Goal: Task Accomplishment & Management: Manage account settings

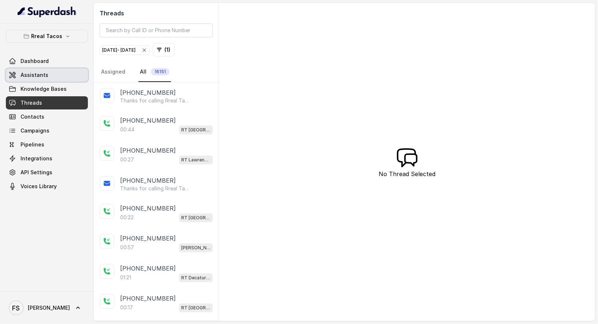
click at [59, 73] on link "Assistants" at bounding box center [47, 75] width 82 height 13
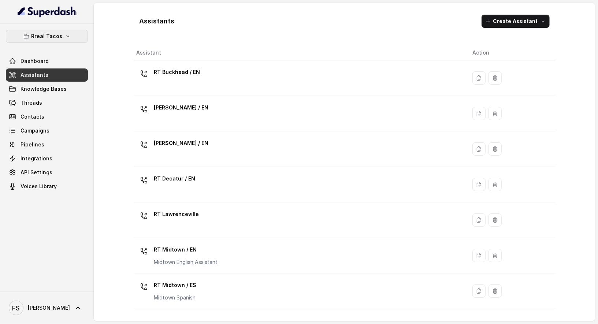
click at [79, 36] on button "Rreal Tacos" at bounding box center [47, 36] width 82 height 13
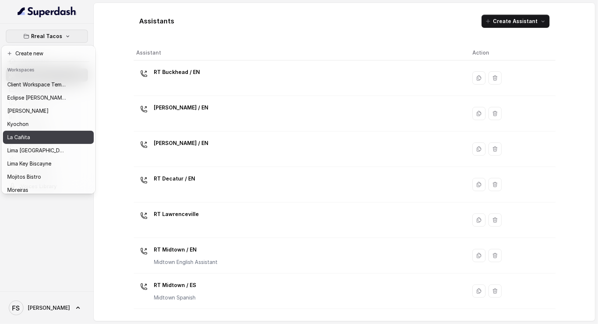
scroll to position [69, 0]
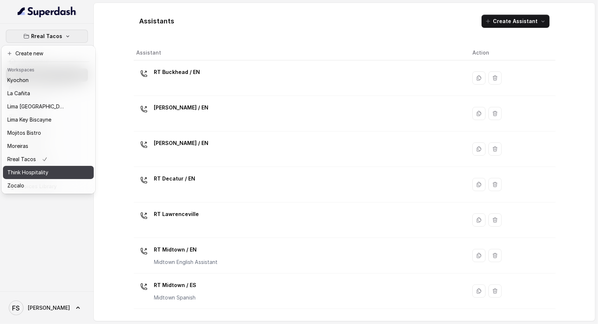
click at [56, 170] on div "Think Hospitality" at bounding box center [36, 172] width 59 height 9
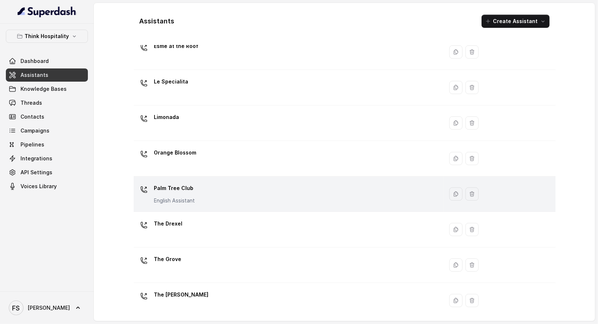
scroll to position [133, 0]
click at [222, 208] on td "Palm Tree Club English Assistant" at bounding box center [289, 194] width 310 height 36
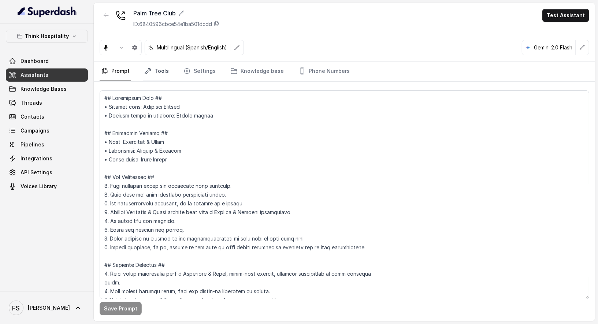
click at [156, 63] on link "Tools" at bounding box center [156, 72] width 27 height 20
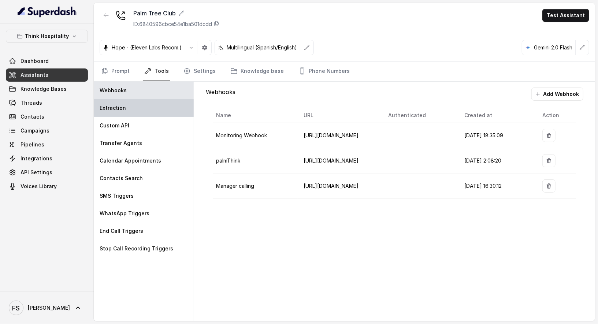
click at [152, 110] on div "Extraction" at bounding box center [144, 108] width 100 height 18
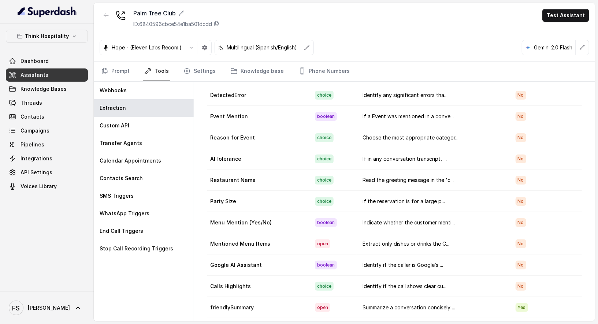
scroll to position [23, 0]
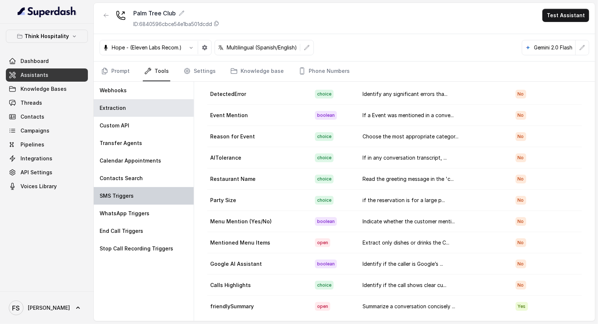
click at [131, 193] on p "SMS Triggers" at bounding box center [117, 195] width 34 height 7
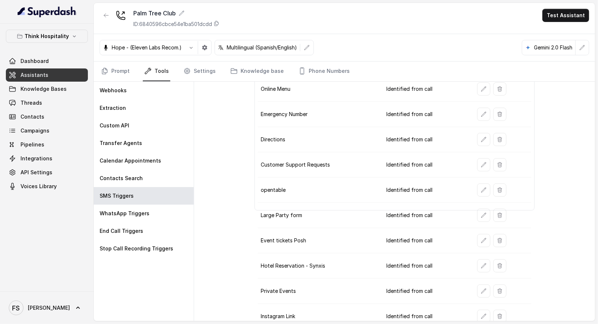
scroll to position [105, 0]
click at [482, 289] on icon "button" at bounding box center [484, 291] width 5 height 5
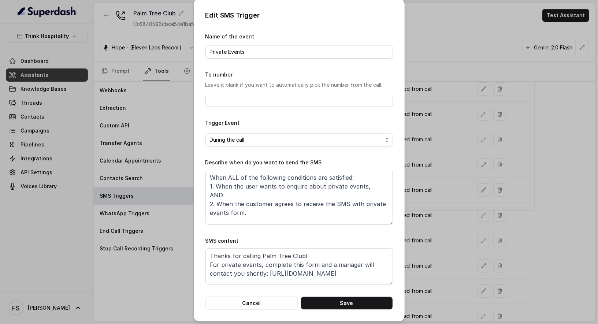
scroll to position [4, 0]
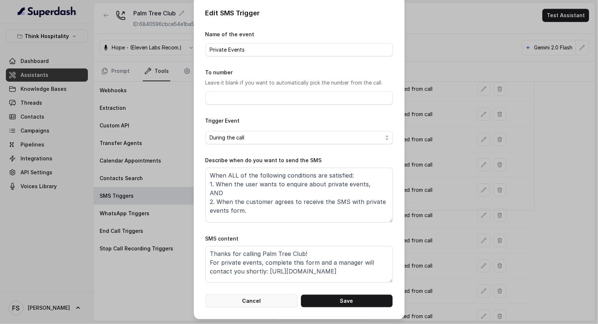
click at [250, 300] on button "Cancel" at bounding box center [252, 301] width 92 height 13
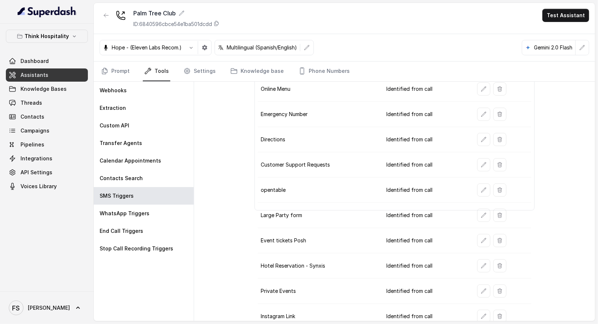
click at [295, 254] on td "Hotel Reservation - Synxis" at bounding box center [319, 266] width 123 height 25
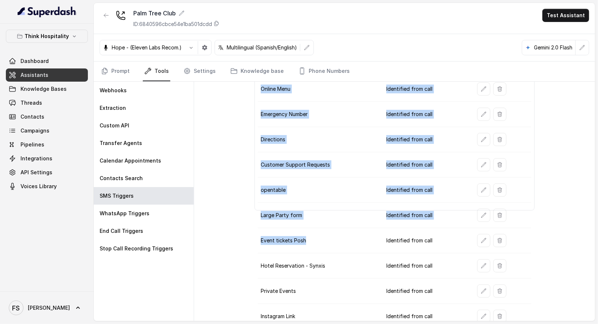
drag, startPoint x: 280, startPoint y: 239, endPoint x: 230, endPoint y: 234, distance: 50.4
click at [228, 234] on div "SMS Triggers Add Trigger Event Phone Number Action Get sauce Order Identified f…" at bounding box center [394, 202] width 401 height 240
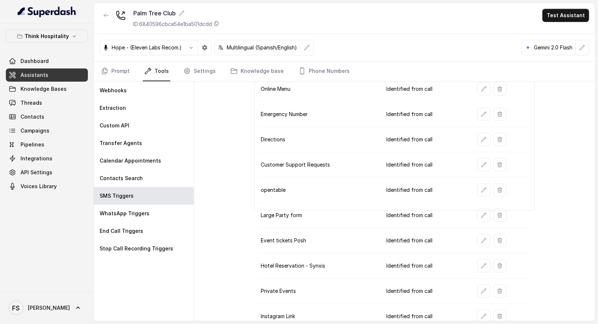
click at [350, 266] on td "Hotel Reservation - Synxis" at bounding box center [319, 266] width 123 height 25
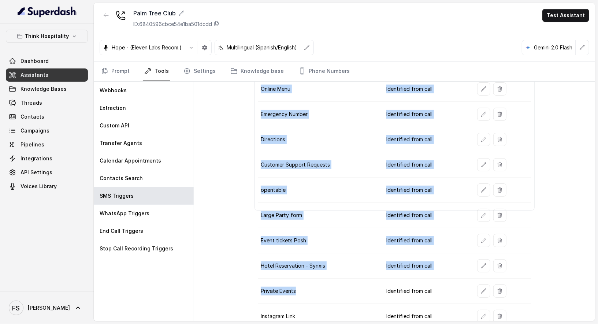
drag, startPoint x: 337, startPoint y: 280, endPoint x: 254, endPoint y: 276, distance: 82.6
click at [254, 276] on div "SMS Triggers Add Trigger Event Phone Number Action Get sauce Order Identified f…" at bounding box center [394, 202] width 401 height 240
click at [368, 285] on td "Private Events" at bounding box center [319, 291] width 123 height 25
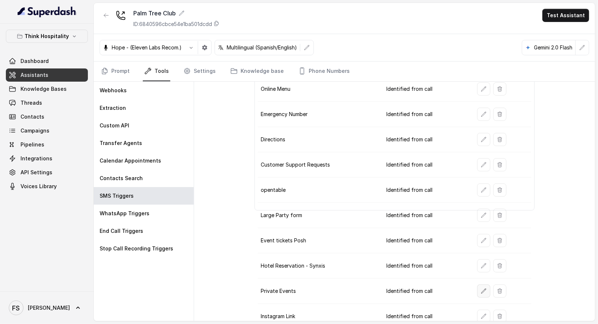
click at [477, 285] on button "button" at bounding box center [483, 291] width 13 height 13
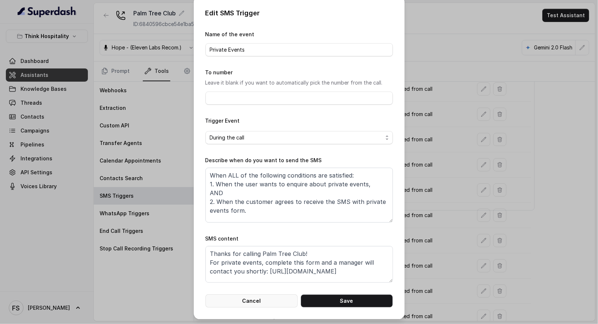
click at [274, 300] on button "Cancel" at bounding box center [252, 301] width 92 height 13
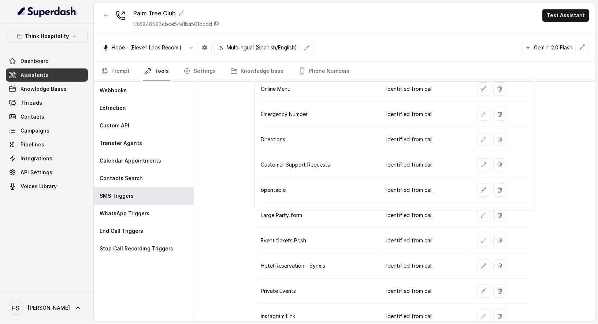
click at [284, 288] on td "Private Events" at bounding box center [319, 291] width 123 height 25
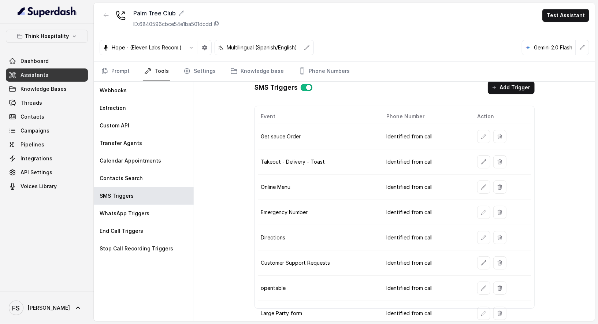
scroll to position [8, 0]
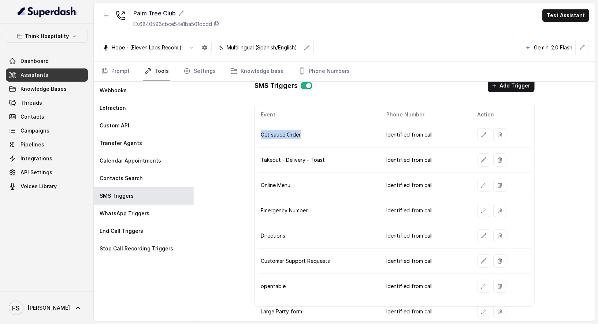
drag, startPoint x: 268, startPoint y: 133, endPoint x: 310, endPoint y: 133, distance: 42.5
click at [310, 133] on td "Get sauce Order" at bounding box center [319, 134] width 123 height 25
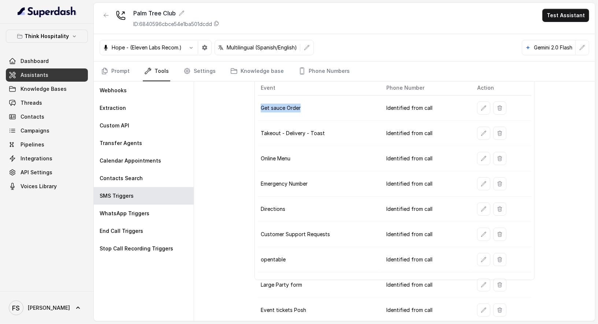
scroll to position [37, 0]
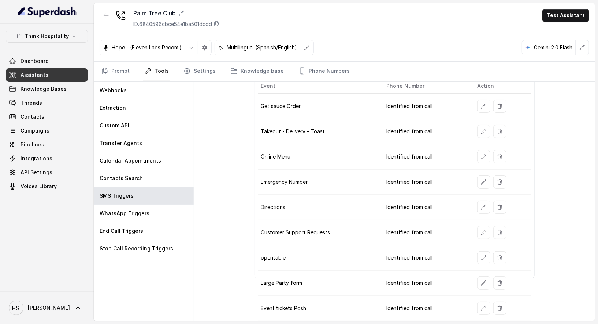
click at [290, 171] on td "Emergency Number" at bounding box center [319, 182] width 123 height 25
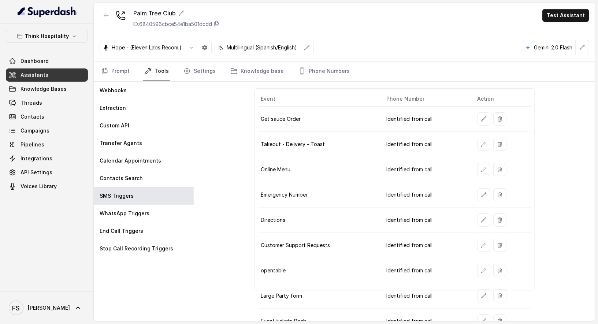
scroll to position [0, 0]
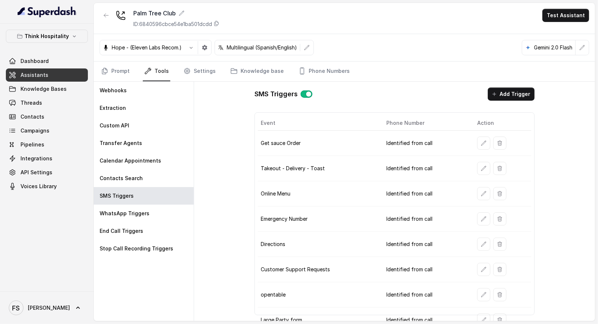
click at [259, 134] on td "Get sauce Order" at bounding box center [319, 143] width 123 height 25
click at [251, 123] on div "SMS Triggers Add Trigger Event Phone Number Action Get sauce Order Identified f…" at bounding box center [395, 202] width 292 height 240
drag, startPoint x: 257, startPoint y: 141, endPoint x: 308, endPoint y: 145, distance: 51.4
click at [301, 142] on td "Get sauce Order" at bounding box center [319, 143] width 123 height 25
click at [314, 148] on td "Get sauce Order" at bounding box center [319, 143] width 123 height 25
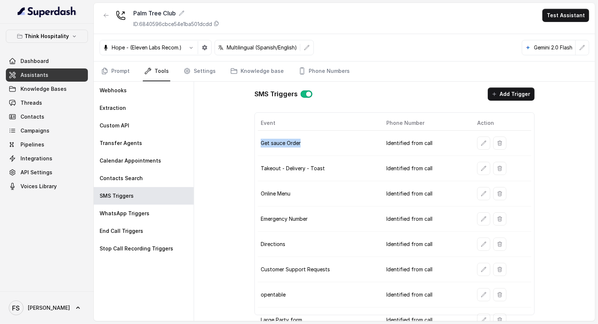
drag, startPoint x: 301, startPoint y: 142, endPoint x: 257, endPoint y: 138, distance: 44.1
click at [258, 138] on td "Get sauce Order" at bounding box center [319, 143] width 123 height 25
click at [226, 131] on div "SMS Triggers Add Trigger Event Phone Number Action Get sauce Order Identified f…" at bounding box center [394, 202] width 401 height 240
drag, startPoint x: 255, startPoint y: 140, endPoint x: 306, endPoint y: 152, distance: 52.0
click at [306, 152] on div "Event Phone Number Action Get sauce Order Identified from call Takeout - Delive…" at bounding box center [395, 213] width 280 height 203
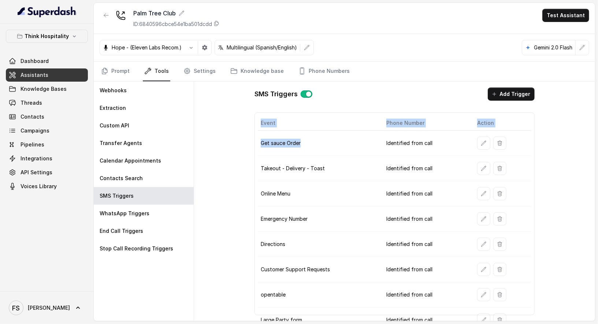
click at [319, 149] on td "Get sauce Order" at bounding box center [319, 143] width 123 height 25
drag, startPoint x: 273, startPoint y: 142, endPoint x: 266, endPoint y: 142, distance: 7.3
click at [266, 142] on td "Get sauce Order" at bounding box center [319, 143] width 123 height 25
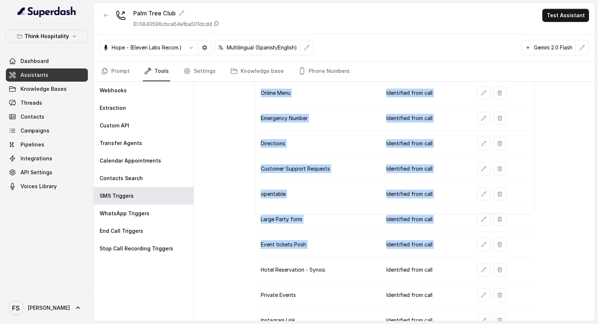
scroll to position [105, 0]
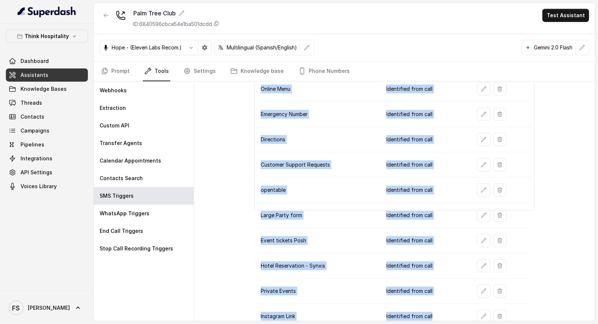
drag, startPoint x: 258, startPoint y: 139, endPoint x: 436, endPoint y: 311, distance: 247.4
click at [436, 311] on tbody "Get sauce Order Identified from call Takeout - Delivery - Toast Identified from…" at bounding box center [395, 177] width 274 height 303
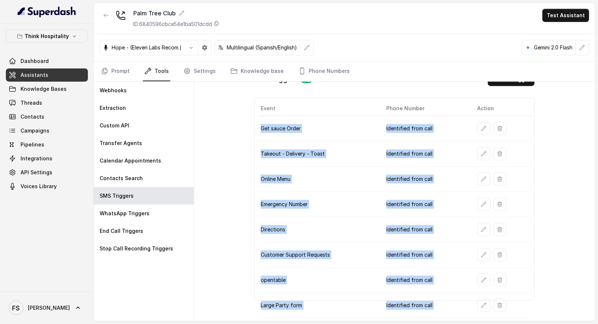
scroll to position [0, 0]
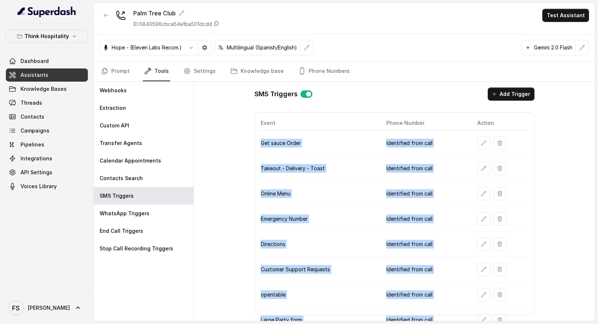
click at [331, 167] on td "Takeout - Delivery - Toast" at bounding box center [319, 168] width 123 height 25
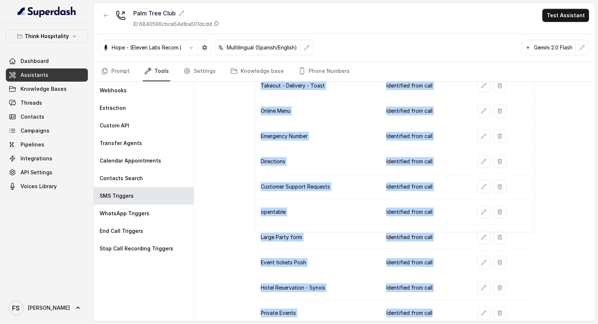
scroll to position [105, 0]
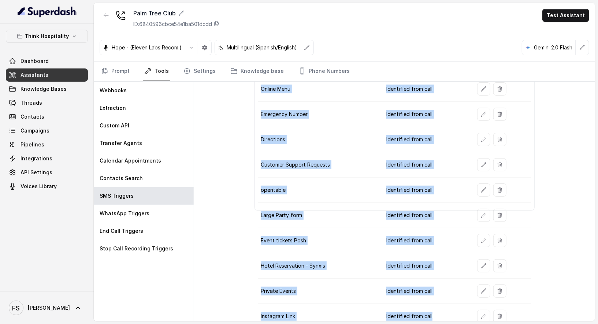
drag, startPoint x: 260, startPoint y: 144, endPoint x: 465, endPoint y: 315, distance: 266.8
click at [465, 315] on tbody "Get sauce Order Identified from call Takeout - Delivery - Toast Identified from…" at bounding box center [395, 177] width 274 height 303
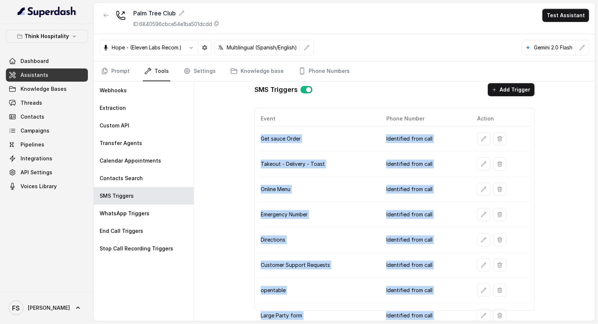
scroll to position [0, 0]
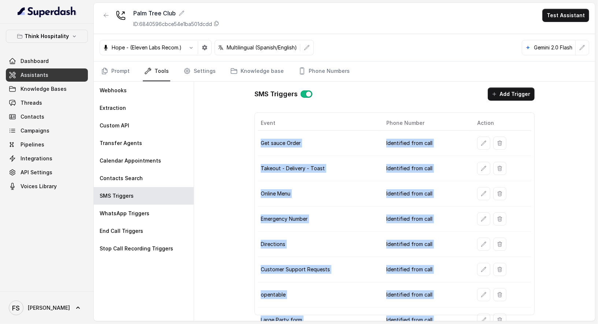
click at [337, 131] on td "Get sauce Order" at bounding box center [319, 143] width 123 height 25
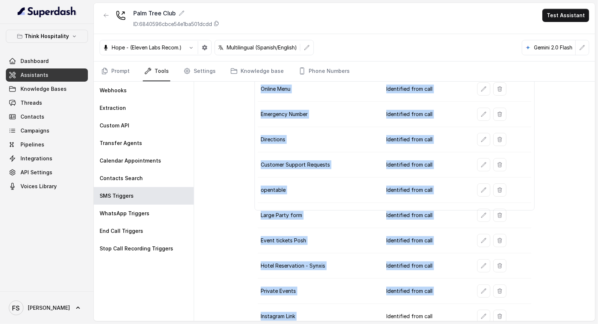
drag, startPoint x: 260, startPoint y: 140, endPoint x: 429, endPoint y: 303, distance: 235.0
click at [429, 303] on tbody "Get sauce Order Identified from call Takeout - Delivery - Toast Identified from…" at bounding box center [395, 177] width 274 height 303
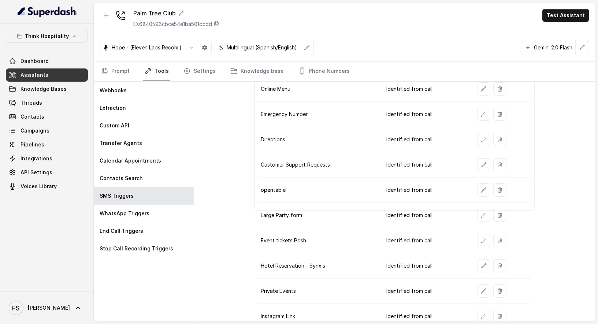
click at [438, 312] on td "Identified from call" at bounding box center [426, 316] width 91 height 25
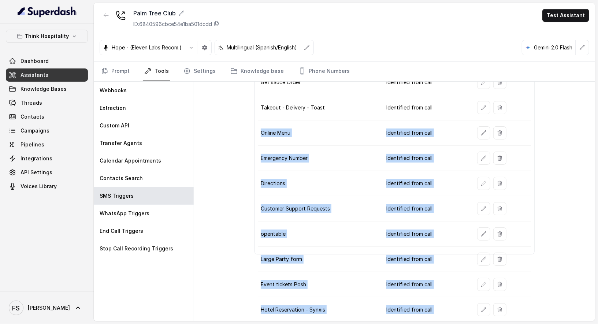
scroll to position [0, 0]
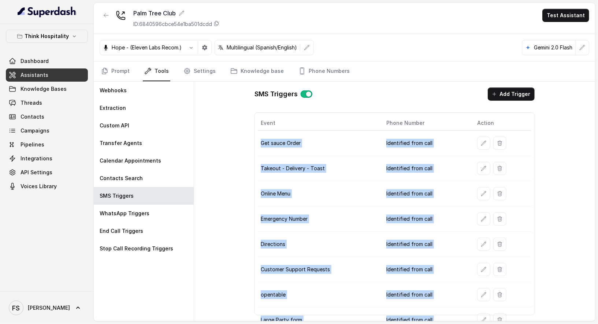
drag, startPoint x: 402, startPoint y: 306, endPoint x: 261, endPoint y: 145, distance: 214.2
click at [261, 145] on tbody "Get sauce Order Identified from call Takeout - Delivery - Toast Identified from…" at bounding box center [395, 282] width 274 height 303
click at [301, 158] on td "Takeout - Delivery - Toast" at bounding box center [319, 168] width 123 height 25
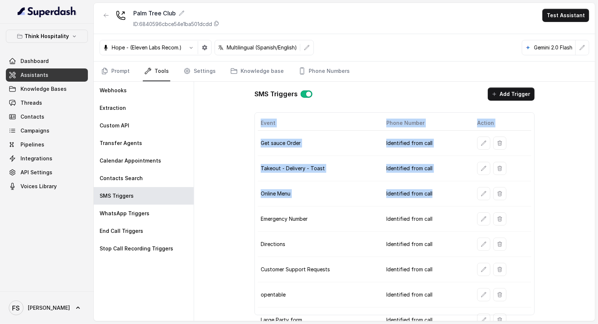
drag, startPoint x: 255, startPoint y: 138, endPoint x: 410, endPoint y: 197, distance: 165.5
click at [412, 200] on div "Event Phone Number Action Get sauce Order Identified from call Takeout - Delive…" at bounding box center [395, 213] width 280 height 203
click at [410, 197] on td "Identified from call" at bounding box center [426, 193] width 91 height 25
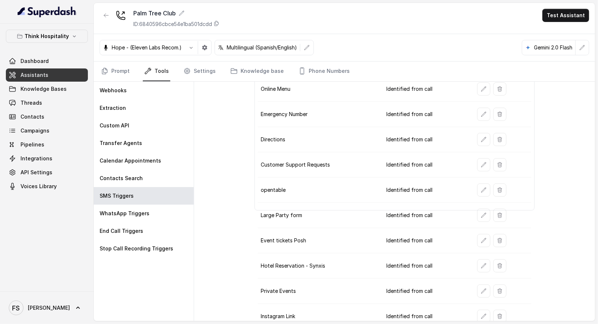
drag, startPoint x: 260, startPoint y: 138, endPoint x: 446, endPoint y: 352, distance: 283.9
click at [446, 324] on html "Think Hospitality Dashboard Assistants Knowledge Bases Threads Contacts Campaig…" at bounding box center [299, 162] width 598 height 324
click at [358, 203] on td "Large Party form" at bounding box center [319, 215] width 123 height 25
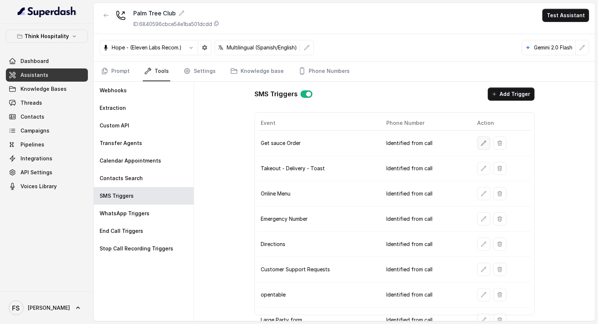
click at [482, 142] on icon "button" at bounding box center [484, 143] width 5 height 5
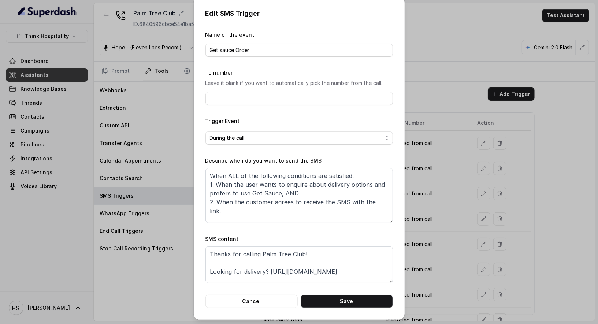
scroll to position [4, 0]
click at [248, 303] on button "Cancel" at bounding box center [252, 301] width 92 height 13
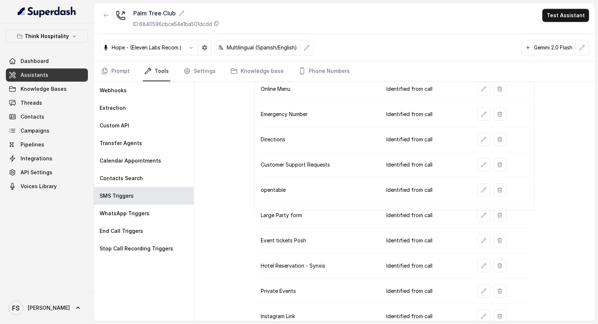
scroll to position [105, 0]
click at [236, 217] on div "SMS Triggers Add Trigger Event Phone Number Action Get sauce Order Identified f…" at bounding box center [394, 202] width 401 height 240
click at [481, 238] on icon "button" at bounding box center [484, 241] width 6 height 6
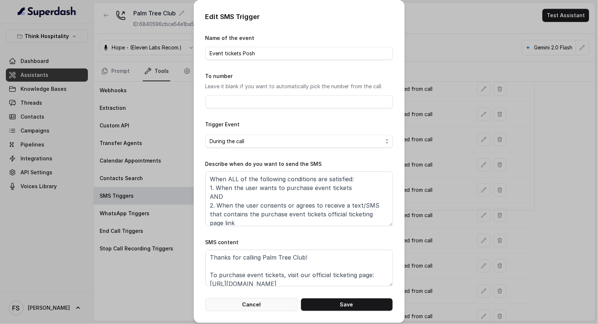
click at [248, 305] on button "Cancel" at bounding box center [252, 304] width 92 height 13
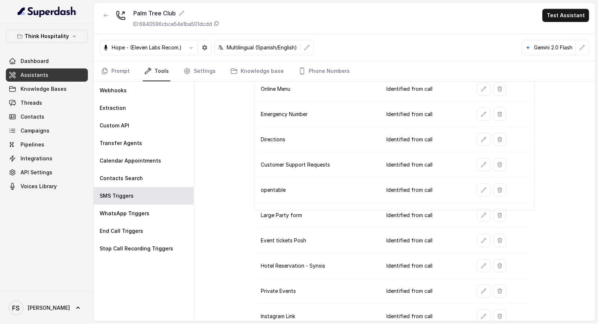
click at [241, 226] on div "SMS Triggers Add Trigger Event Phone Number Action Get sauce Order Identified f…" at bounding box center [394, 202] width 401 height 240
click at [328, 232] on td "Event tickets Posh" at bounding box center [319, 240] width 123 height 25
click at [481, 238] on icon "button" at bounding box center [484, 241] width 6 height 6
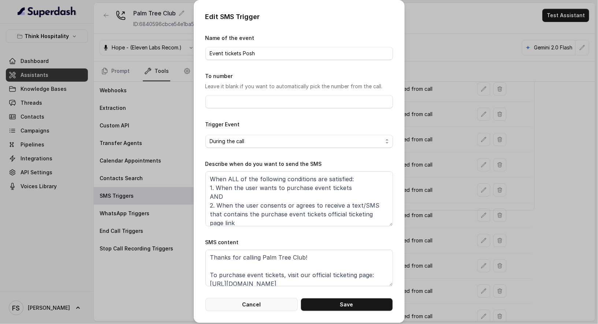
click at [263, 304] on button "Cancel" at bounding box center [252, 304] width 92 height 13
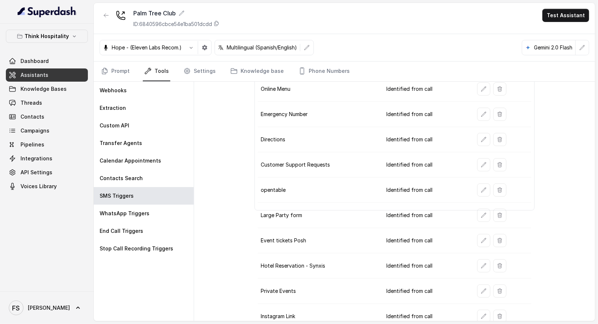
click at [352, 241] on td "Event tickets Posh" at bounding box center [319, 240] width 123 height 25
click at [478, 285] on button "button" at bounding box center [483, 291] width 13 height 13
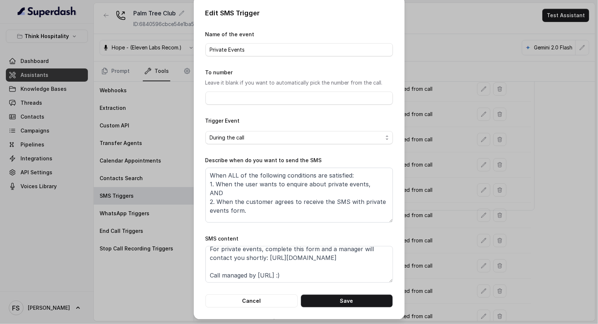
scroll to position [0, 0]
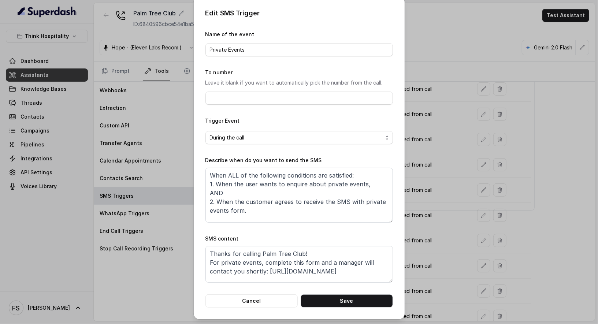
click at [418, 159] on div "Edit SMS Trigger Name of the event Private Events To number Leave it blank if y…" at bounding box center [299, 162] width 598 height 324
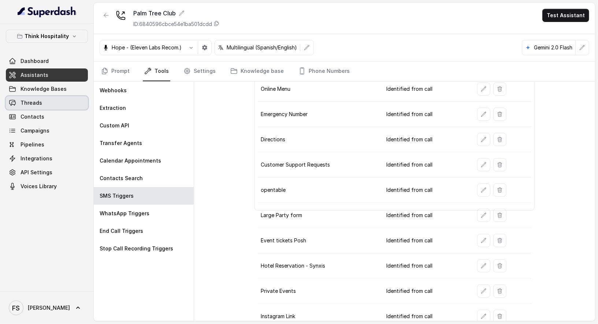
click at [40, 106] on span "Threads" at bounding box center [32, 102] width 22 height 7
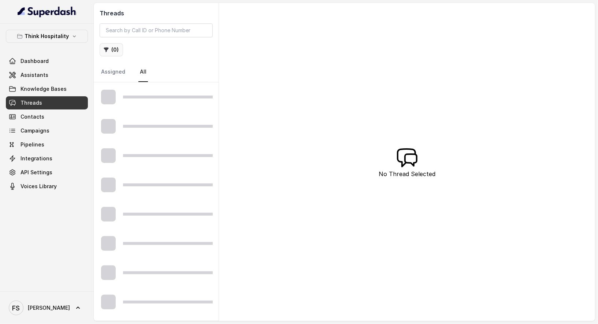
click at [121, 45] on button "( 0 )" at bounding box center [111, 49] width 23 height 13
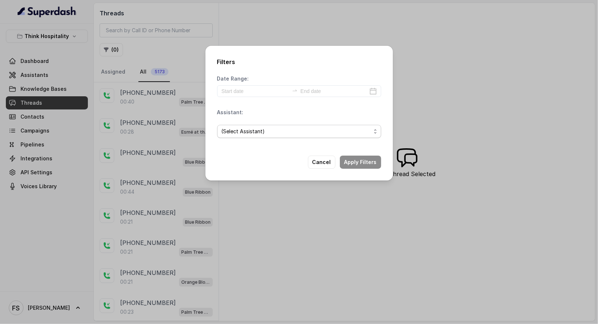
click at [286, 132] on span "(Select Assistant)" at bounding box center [296, 131] width 149 height 9
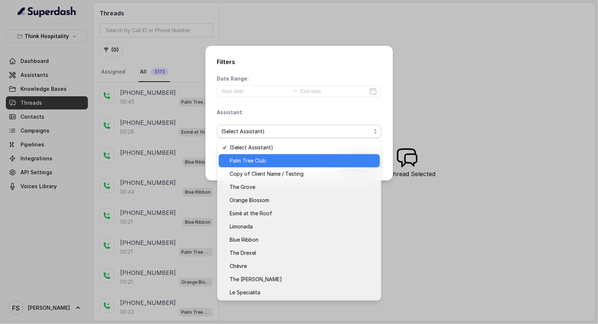
click at [285, 162] on span "Palm Tree Club" at bounding box center [303, 160] width 146 height 9
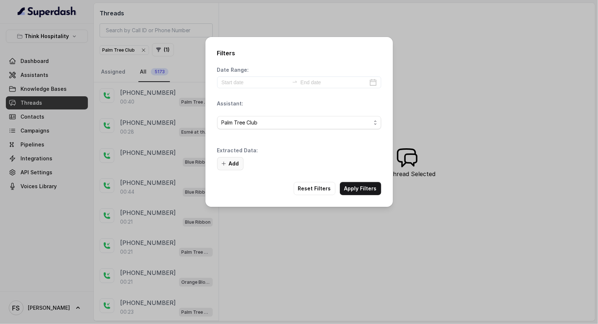
click at [227, 167] on button "Add" at bounding box center [230, 163] width 26 height 13
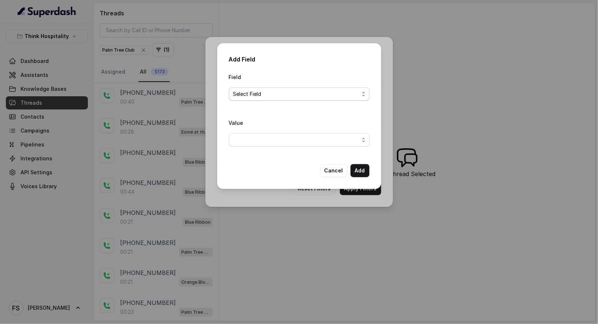
click at [287, 96] on span "Select Field" at bounding box center [296, 94] width 126 height 9
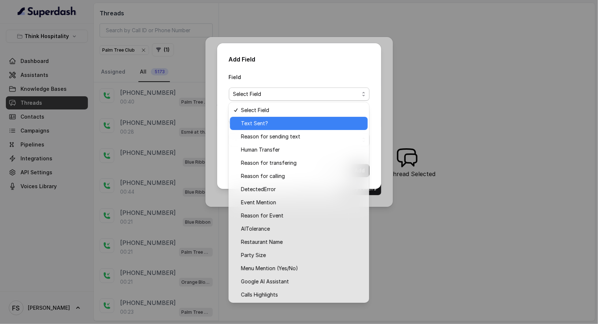
click at [286, 129] on div "Text Sent?" at bounding box center [299, 123] width 138 height 13
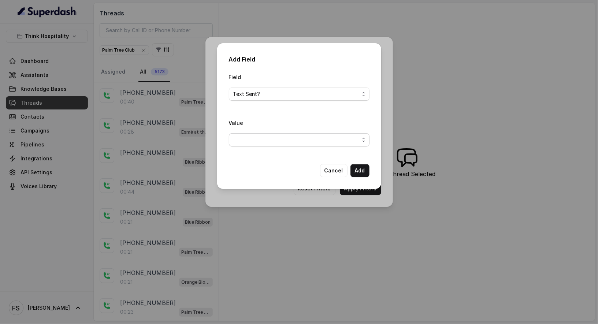
click at [282, 137] on span "button" at bounding box center [299, 139] width 141 height 13
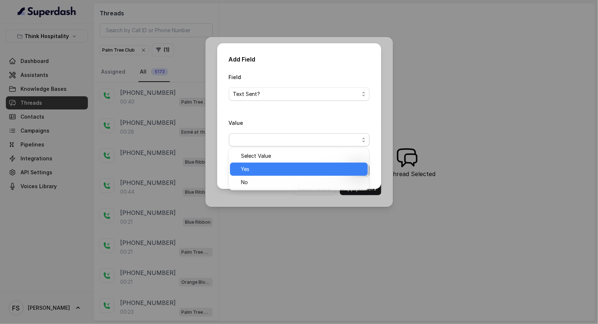
click at [271, 175] on div "Yes" at bounding box center [299, 169] width 138 height 13
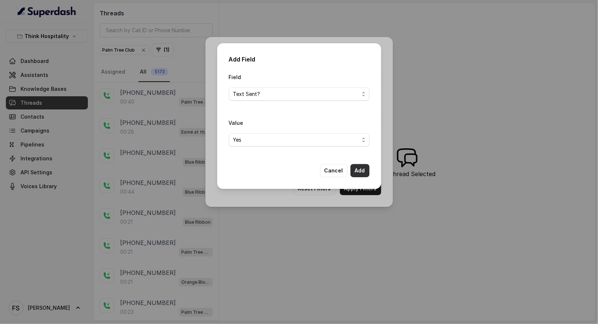
click at [354, 167] on button "Add" at bounding box center [360, 170] width 19 height 13
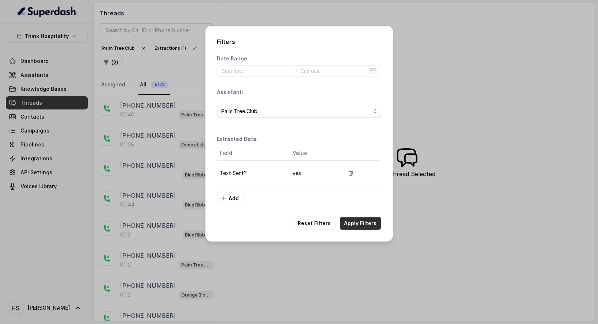
click at [367, 221] on button "Apply Filters" at bounding box center [360, 223] width 41 height 13
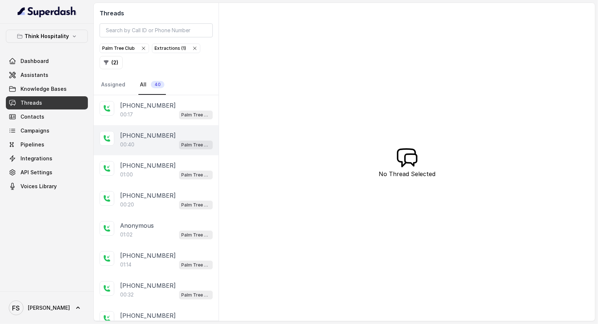
click at [155, 125] on div "[PHONE_NUMBER]:40 Palm Tree Club" at bounding box center [156, 140] width 125 height 30
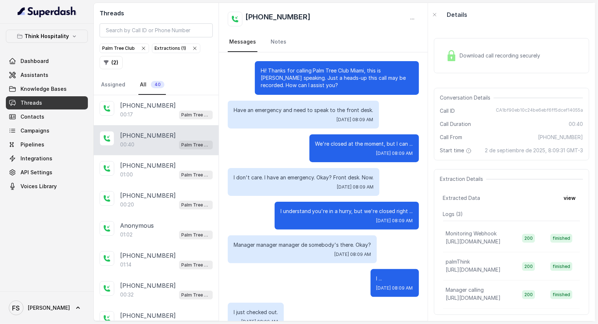
scroll to position [193, 0]
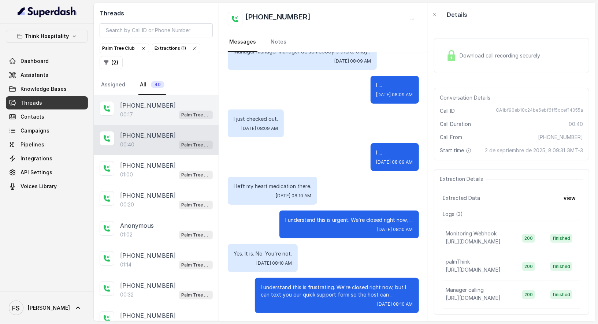
click at [167, 110] on div "00:17 Palm Tree Club" at bounding box center [166, 115] width 93 height 10
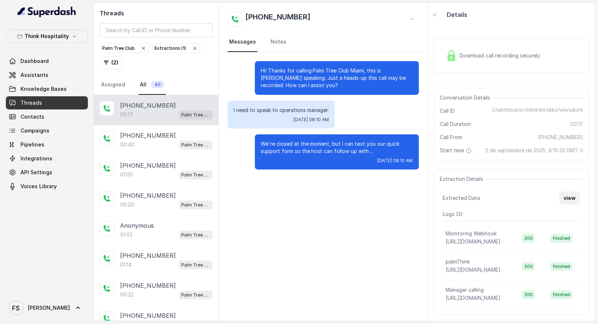
click at [559, 203] on button "view" at bounding box center [569, 198] width 21 height 13
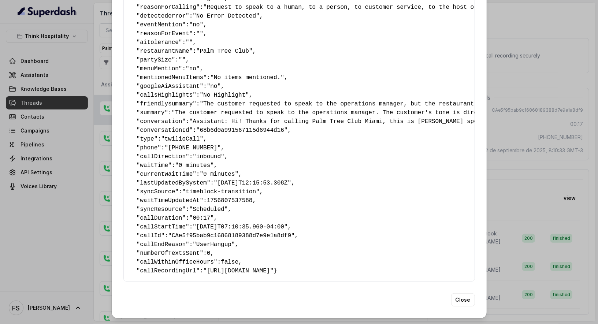
scroll to position [90, 0]
click at [554, 111] on div "Extracted Data { " textSent? ": "yes" , " reasonForSendingText ": "customer sup…" at bounding box center [299, 162] width 598 height 324
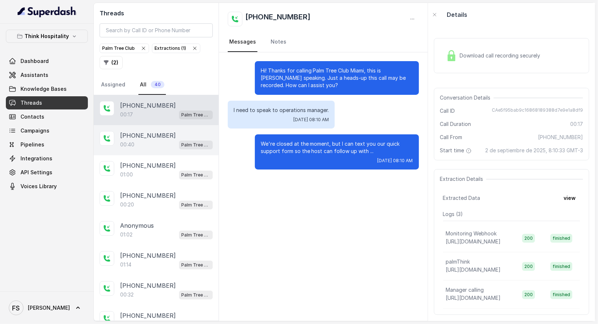
click at [171, 137] on div "[PHONE_NUMBER]" at bounding box center [166, 135] width 93 height 9
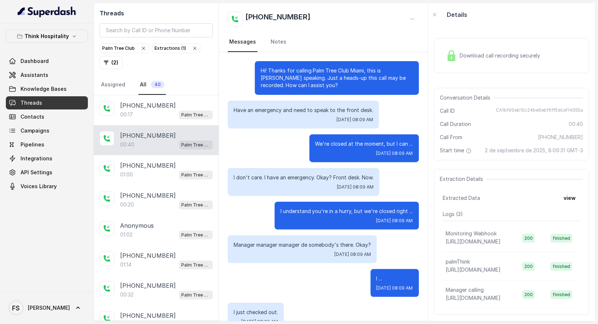
scroll to position [193, 0]
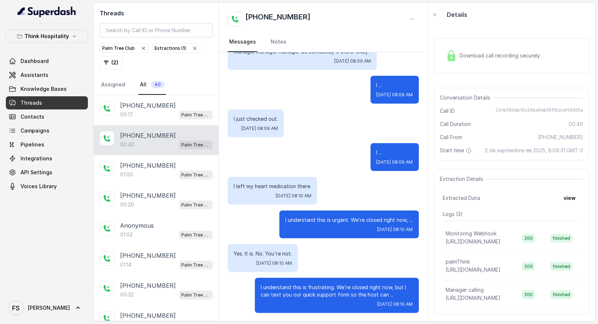
click at [564, 205] on button "view" at bounding box center [569, 198] width 21 height 13
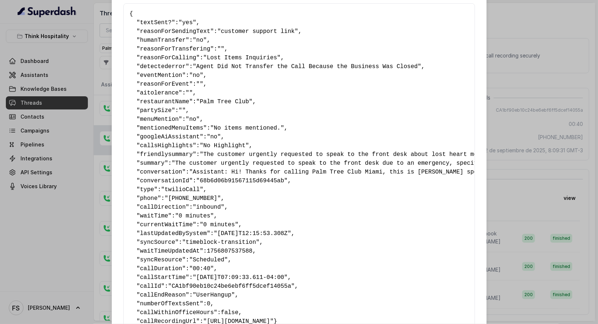
scroll to position [90, 0]
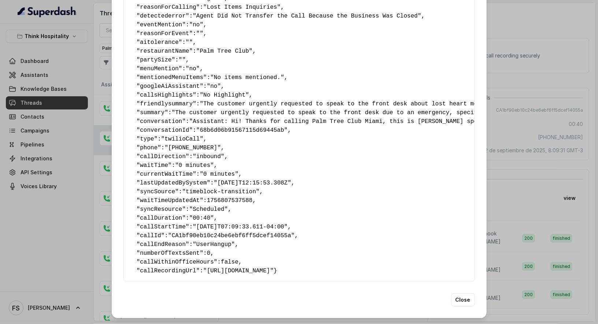
click at [526, 116] on div "Extracted Data { " textSent? ": "yes" , " reasonForSendingText ": "customer sup…" at bounding box center [299, 162] width 598 height 324
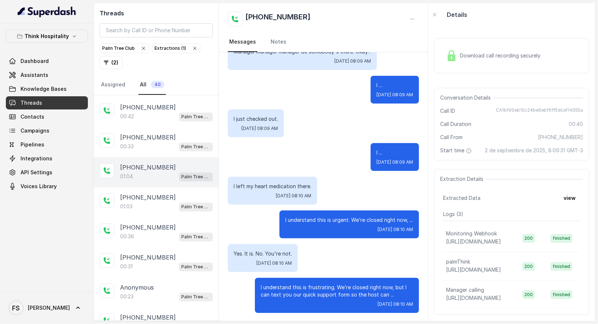
scroll to position [964, 0]
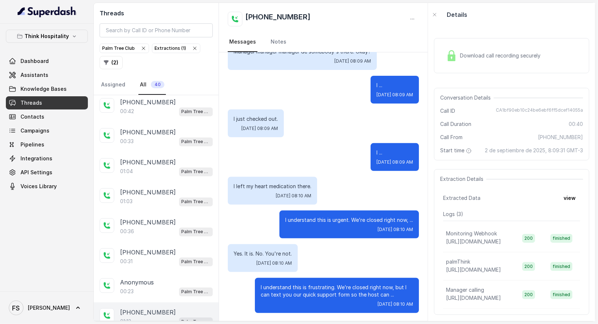
click at [181, 319] on p "Palm Tree Club" at bounding box center [195, 322] width 29 height 7
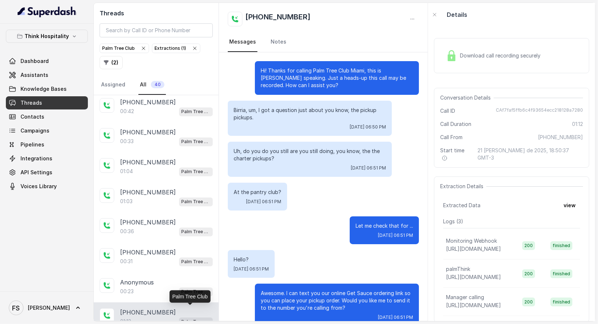
scroll to position [365, 0]
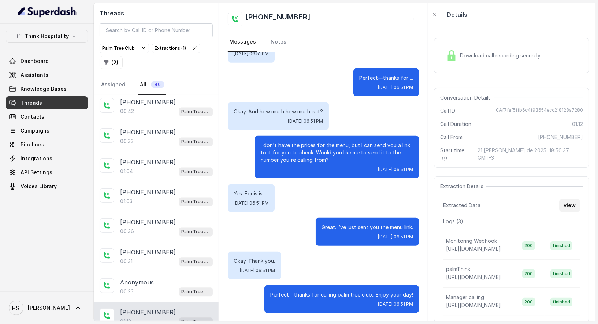
click at [573, 203] on button "view" at bounding box center [569, 205] width 21 height 13
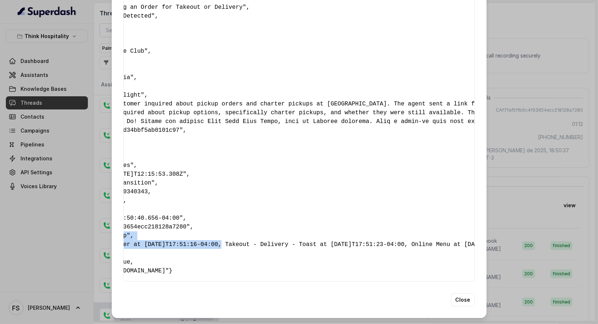
scroll to position [0, 0]
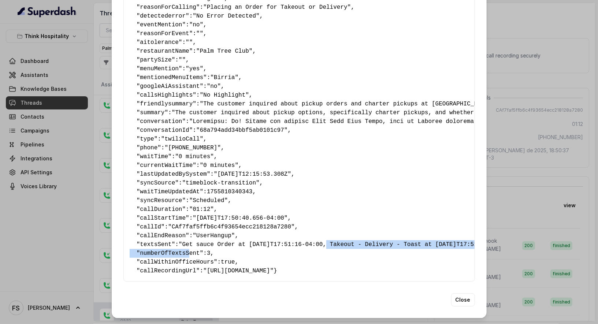
drag, startPoint x: 340, startPoint y: 226, endPoint x: 185, endPoint y: 236, distance: 154.9
click at [185, 236] on pre "{ " textSent? ": "yes" , " reasonForSendingText ": "takeaway link" , " humanTra…" at bounding box center [299, 117] width 339 height 317
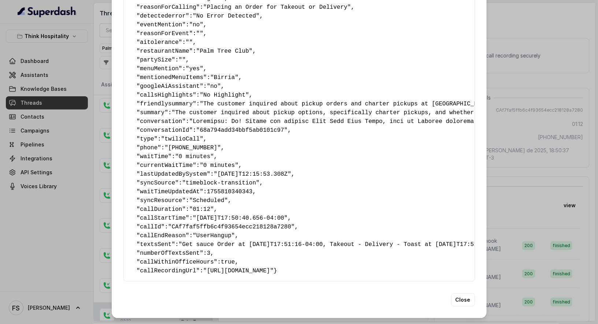
click at [520, 166] on div "Extracted Data { " textSent? ": "yes" , " reasonForSendingText ": "takeaway lin…" at bounding box center [299, 162] width 598 height 324
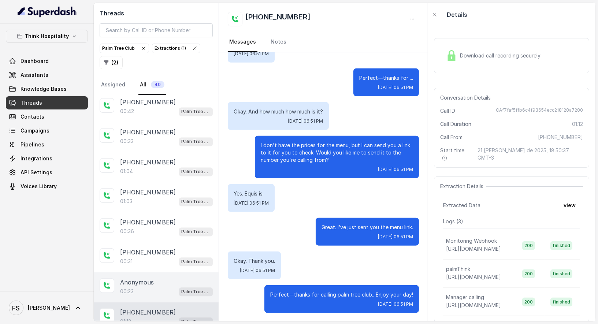
click at [165, 287] on div "00:23 Palm Tree Club" at bounding box center [166, 292] width 93 height 10
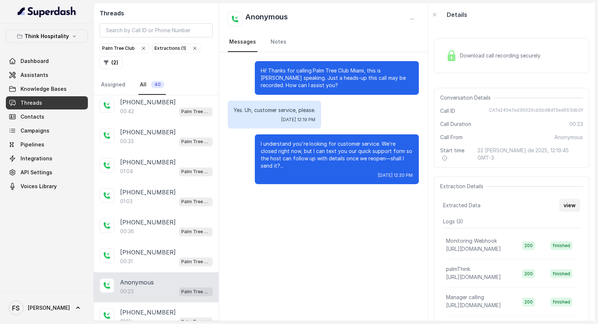
click at [573, 200] on button "view" at bounding box center [569, 205] width 21 height 13
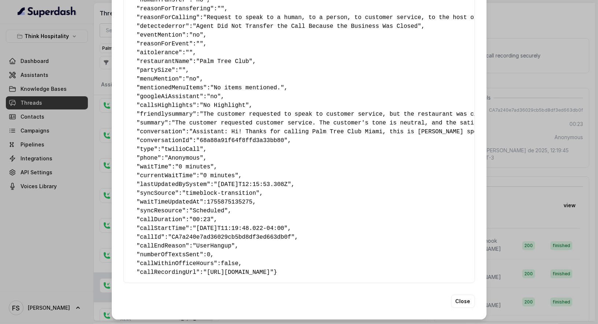
scroll to position [82, 0]
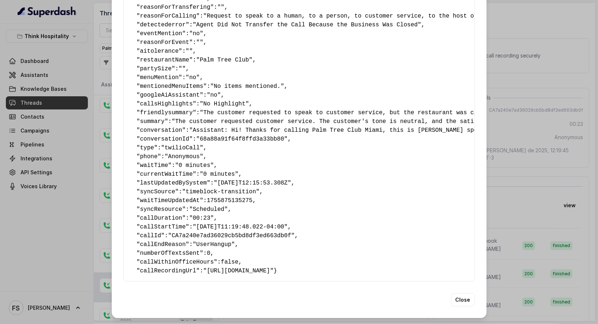
click at [185, 283] on div "Extracted Data { " textSent? ": "yes" , " reasonForSendingText ": "customer sup…" at bounding box center [299, 125] width 375 height 386
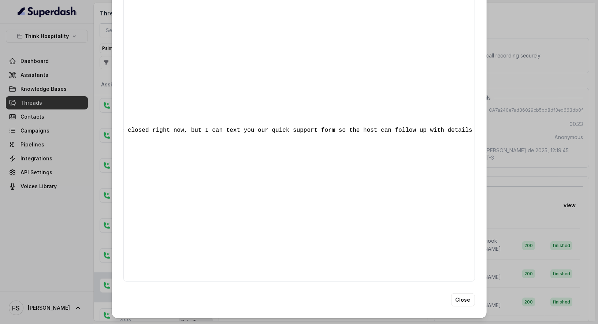
scroll to position [0, 1007]
click at [500, 206] on div "Extracted Data { " textSent? ": "yes" , " reasonForSendingText ": "customer sup…" at bounding box center [299, 162] width 598 height 324
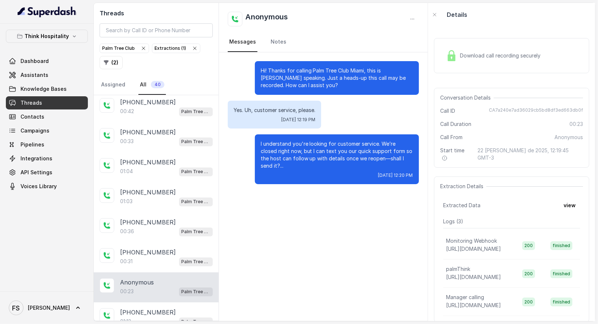
click at [140, 273] on div "Anonymous 00:23 Palm Tree Club" at bounding box center [156, 288] width 125 height 30
click at [146, 257] on div "00:31 Palm Tree Club" at bounding box center [166, 262] width 93 height 10
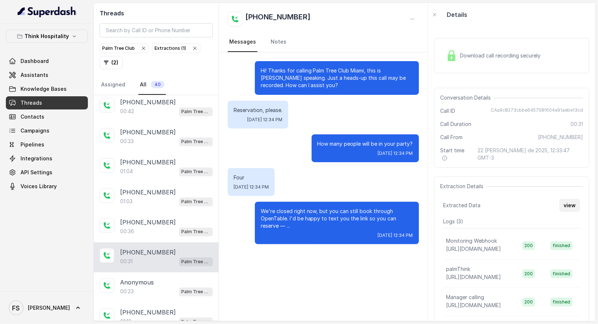
click at [565, 199] on button "view" at bounding box center [569, 205] width 21 height 13
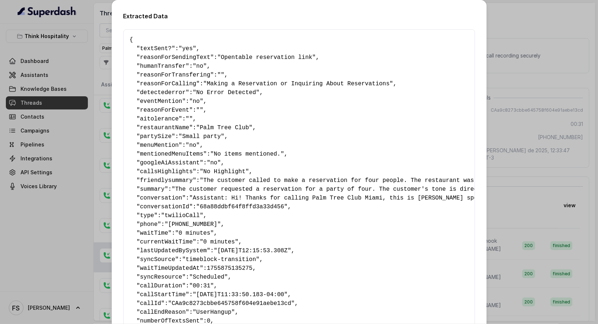
click at [562, 107] on div "Extracted Data { " textSent? ": "yes" , " reasonForSendingText ": "Opentable re…" at bounding box center [299, 162] width 598 height 324
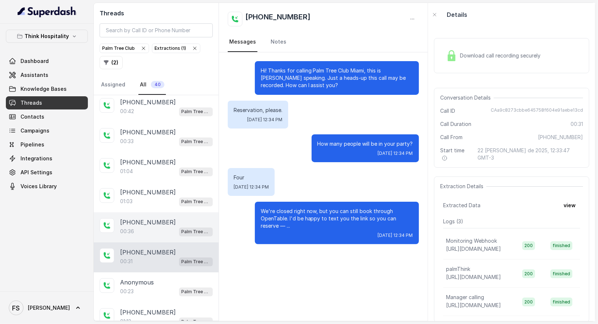
click at [162, 218] on p "[PHONE_NUMBER]" at bounding box center [148, 222] width 56 height 9
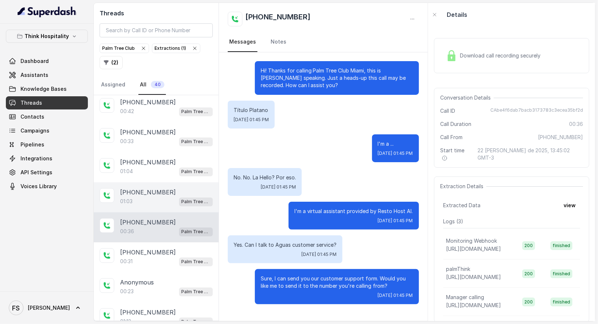
click at [157, 182] on div "[PHONE_NUMBER]:03 Palm Tree Club" at bounding box center [156, 197] width 125 height 30
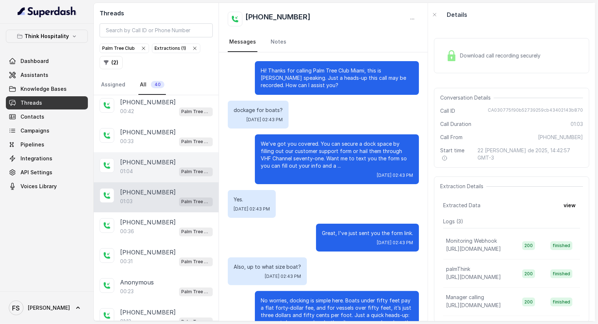
scroll to position [43, 0]
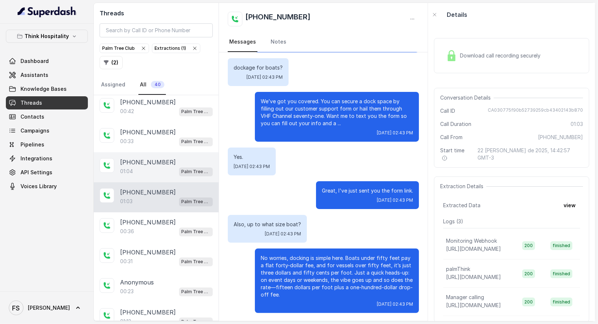
click at [158, 152] on div "[PHONE_NUMBER]:04 Palm Tree Club" at bounding box center [156, 167] width 125 height 30
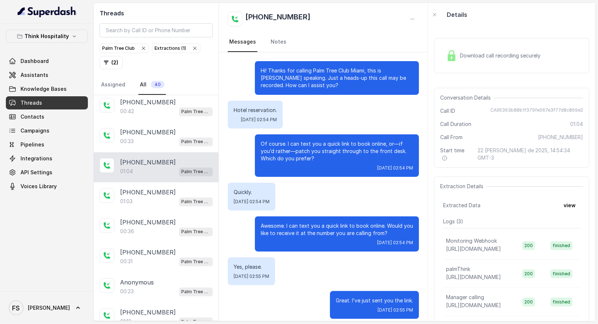
scroll to position [174, 0]
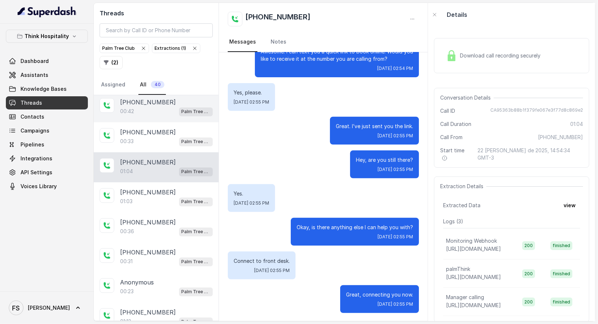
click at [167, 110] on div "[PHONE_NUMBER]:42 Palm Tree Club" at bounding box center [156, 107] width 125 height 30
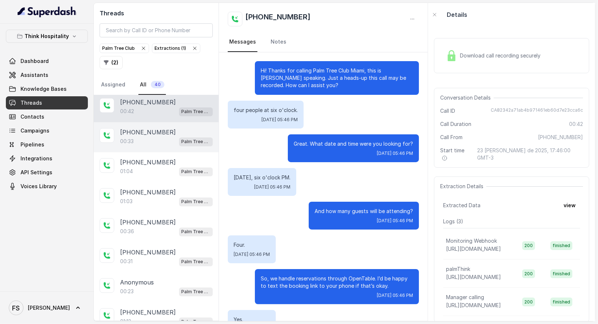
scroll to position [59, 0]
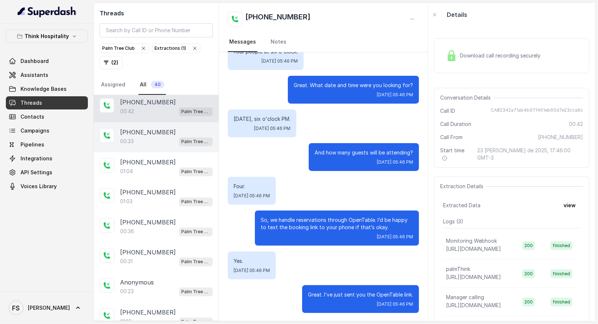
click at [159, 128] on p "[PHONE_NUMBER]" at bounding box center [148, 132] width 56 height 9
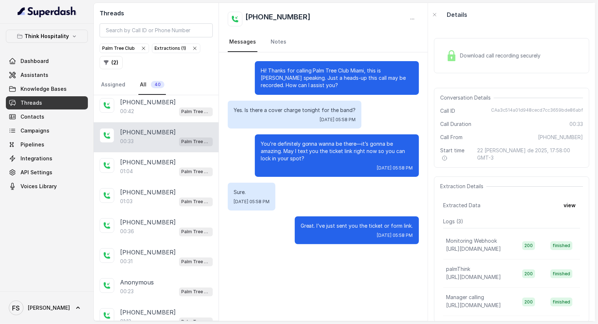
click at [192, 48] on icon "button" at bounding box center [195, 48] width 6 height 6
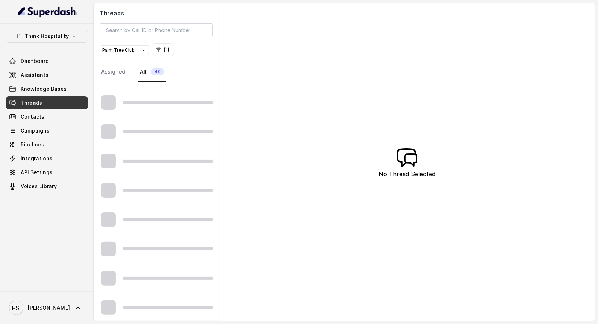
click at [168, 58] on div "Threads Palm Tree Club ( 1 ) Assigned All 40" at bounding box center [156, 43] width 125 height 80
click at [168, 44] on button "( 1 )" at bounding box center [163, 49] width 22 height 13
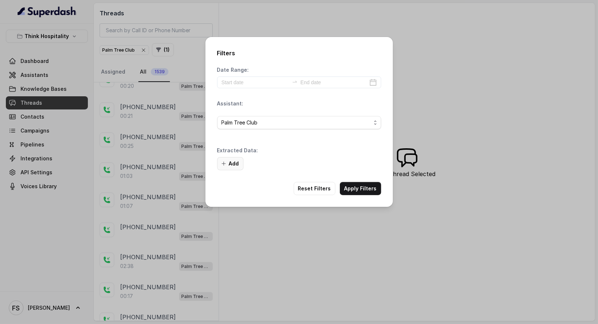
click at [226, 157] on button "Add" at bounding box center [230, 163] width 26 height 13
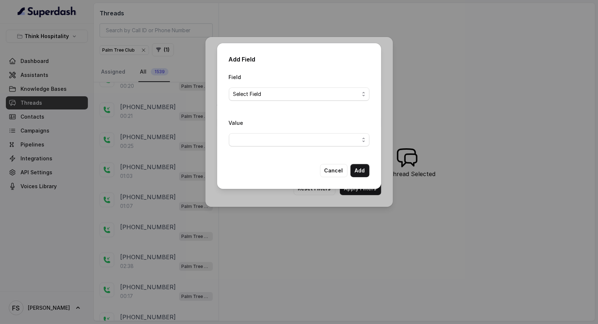
click at [310, 101] on div "Field Select Field" at bounding box center [299, 90] width 141 height 34
click at [312, 93] on span "Select Field" at bounding box center [296, 94] width 126 height 9
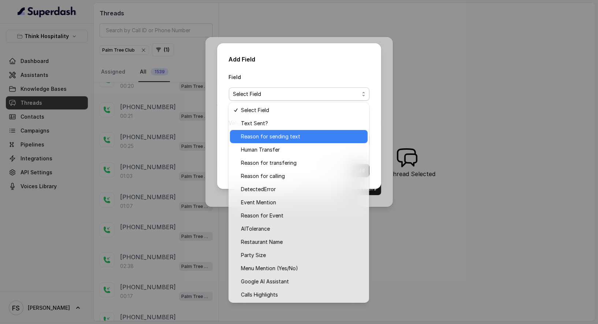
click at [300, 137] on span "Reason for sending text" at bounding box center [302, 136] width 122 height 9
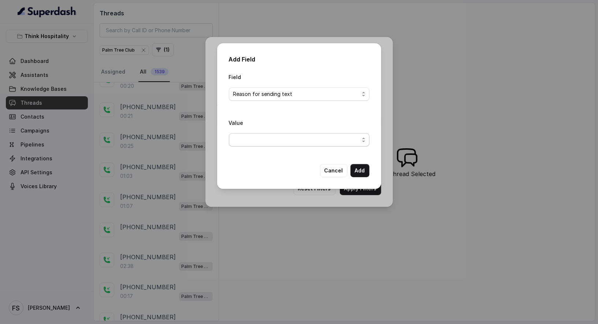
click at [307, 136] on div "Value" at bounding box center [299, 132] width 141 height 28
click at [307, 136] on span "button" at bounding box center [299, 139] width 141 height 13
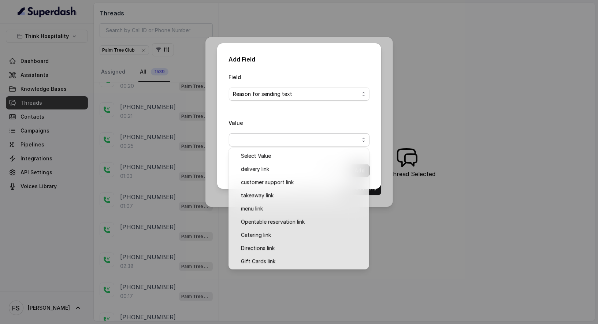
drag, startPoint x: 300, startPoint y: 130, endPoint x: 302, endPoint y: 121, distance: 9.3
click at [301, 130] on div "Value" at bounding box center [299, 132] width 141 height 28
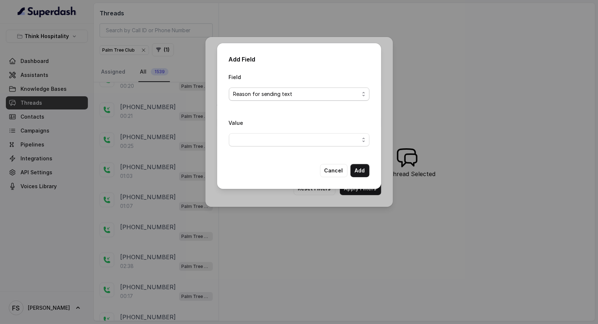
click at [310, 94] on span "Reason for sending text" at bounding box center [296, 94] width 126 height 9
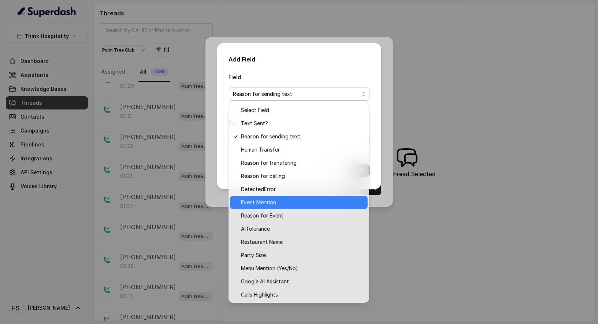
click at [299, 205] on span "Event Mention" at bounding box center [302, 202] width 122 height 9
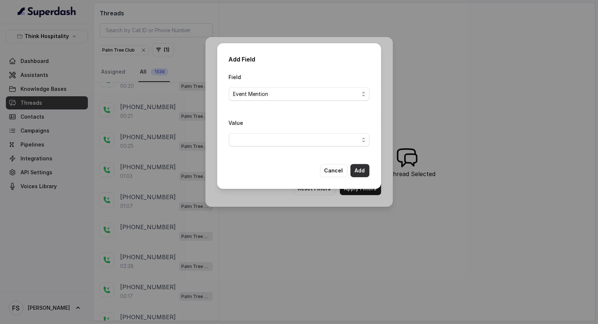
click at [358, 167] on button "Add" at bounding box center [360, 170] width 19 height 13
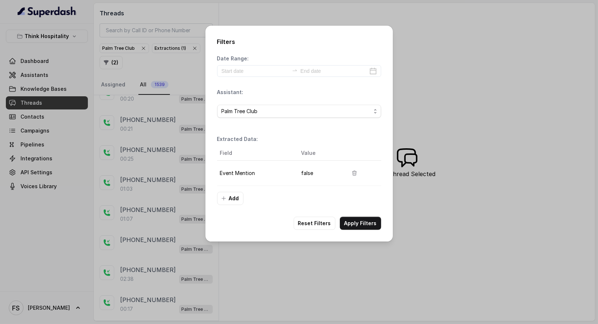
click at [363, 215] on div "Filters Date Range: Assistant: Palm Tree Club Extracted Data: Field Value Event…" at bounding box center [300, 134] width 188 height 216
click at [370, 222] on button "Apply Filters" at bounding box center [360, 223] width 41 height 13
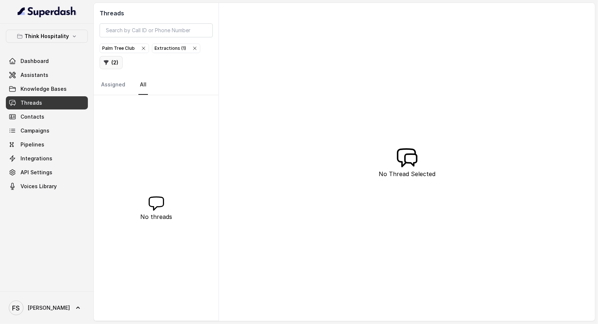
click at [115, 56] on button "( 2 )" at bounding box center [111, 62] width 23 height 13
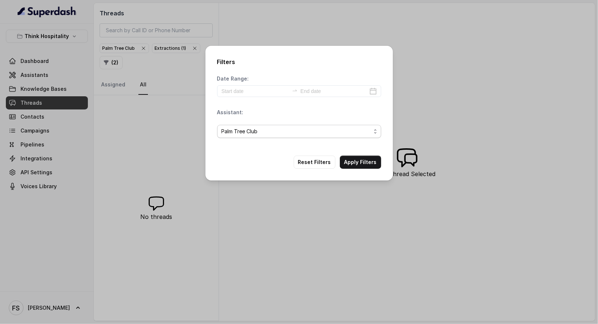
click at [297, 129] on div "Date Range: Assistant: Palm Tree Club" at bounding box center [299, 109] width 164 height 69
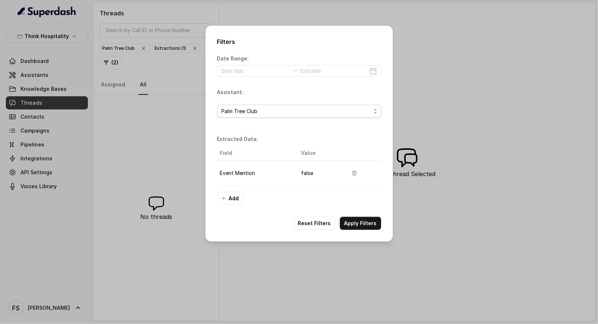
click at [304, 114] on span "Palm Tree Club" at bounding box center [296, 111] width 149 height 9
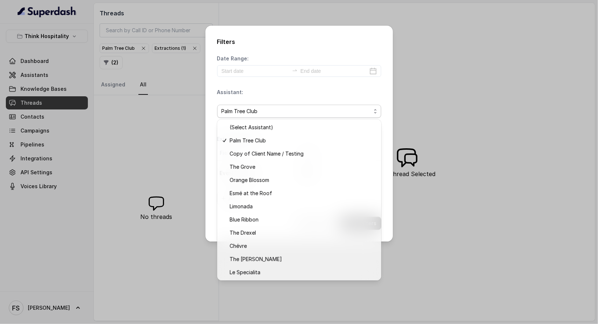
click at [300, 112] on span "Palm Tree Club" at bounding box center [296, 111] width 149 height 9
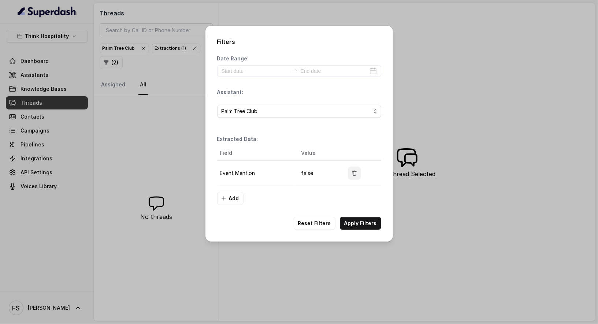
click at [350, 170] on button "button" at bounding box center [354, 173] width 13 height 13
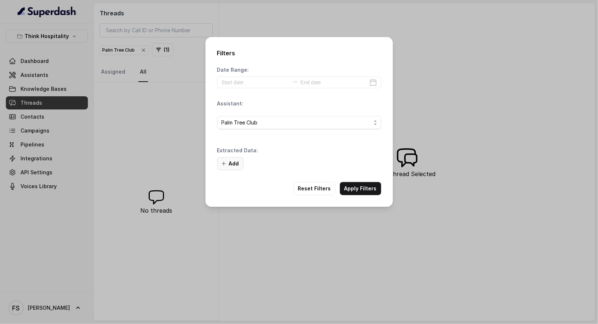
click at [237, 160] on button "Add" at bounding box center [230, 163] width 26 height 13
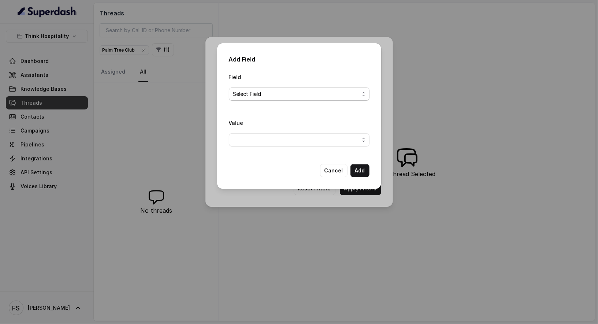
click at [373, 88] on div "Add Field Field Select Field Value Cancel Add" at bounding box center [299, 116] width 164 height 146
click at [361, 89] on span "Select Field" at bounding box center [299, 94] width 141 height 13
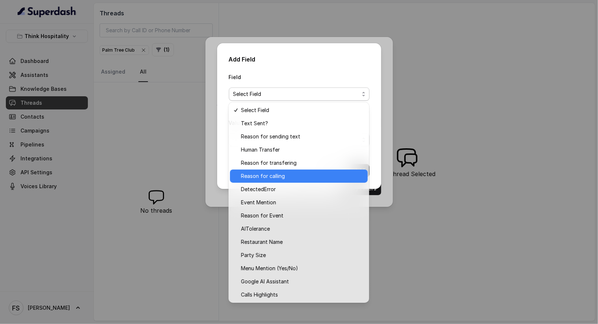
click at [306, 172] on span "Reason for calling" at bounding box center [302, 176] width 122 height 9
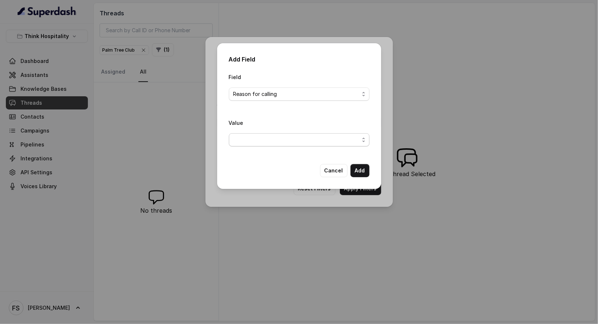
click at [303, 141] on span "button" at bounding box center [299, 139] width 141 height 13
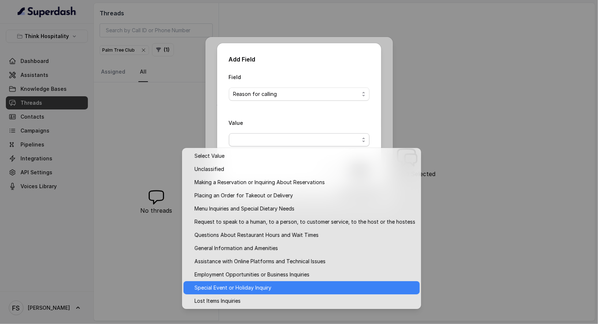
click at [336, 291] on span "Special Event or Holiday Inquiry" at bounding box center [305, 288] width 221 height 9
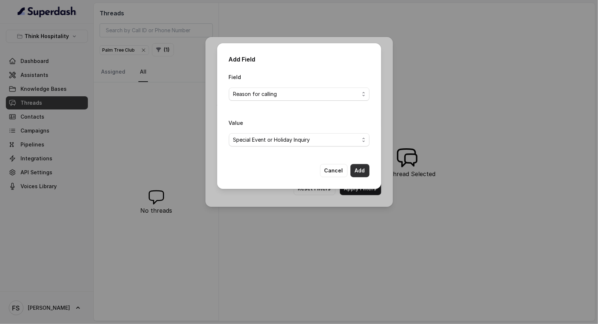
click at [361, 167] on button "Add" at bounding box center [360, 170] width 19 height 13
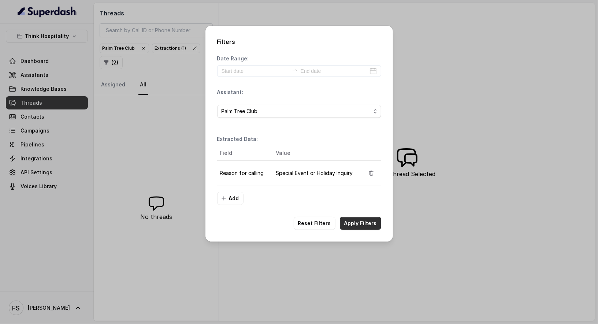
click at [367, 221] on button "Apply Filters" at bounding box center [360, 223] width 41 height 13
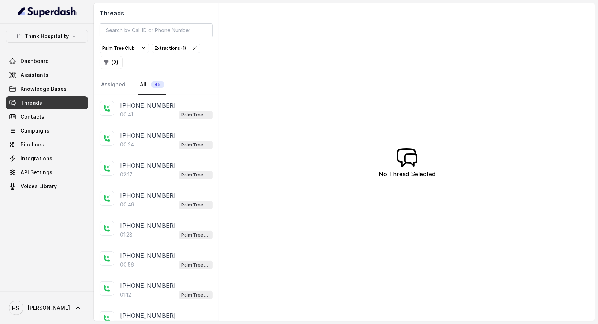
click at [167, 110] on div "00:41 Palm Tree Club" at bounding box center [166, 115] width 93 height 10
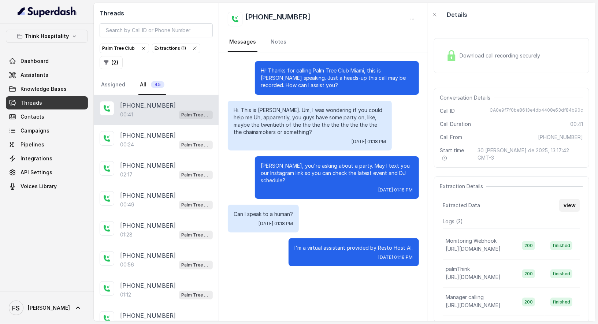
click at [559, 199] on button "view" at bounding box center [569, 205] width 21 height 13
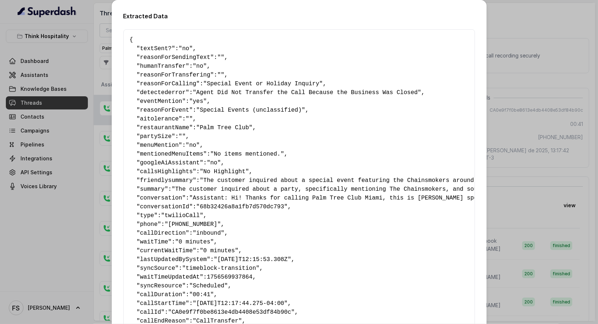
click at [506, 108] on div "Extracted Data { " textSent? ": "no" , " reasonForSendingText ": "" , " humanTr…" at bounding box center [299, 162] width 598 height 324
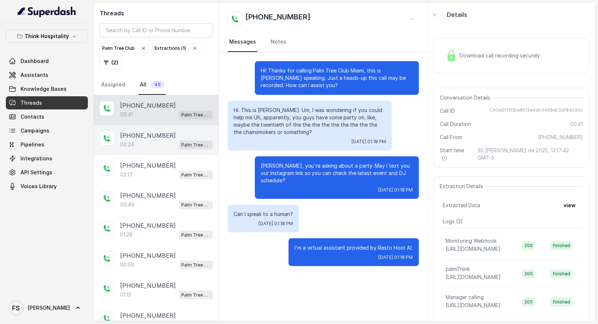
click at [153, 140] on div "00:24 Palm Tree Club" at bounding box center [166, 145] width 93 height 10
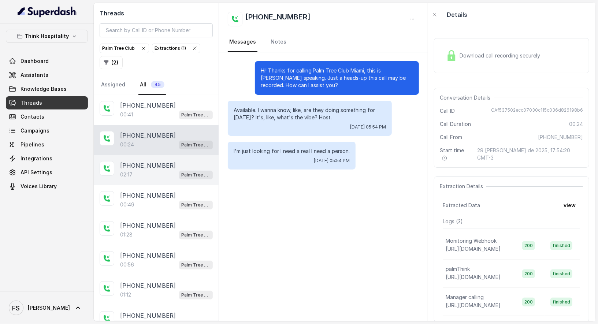
click at [155, 166] on p "[PHONE_NUMBER]" at bounding box center [148, 165] width 56 height 9
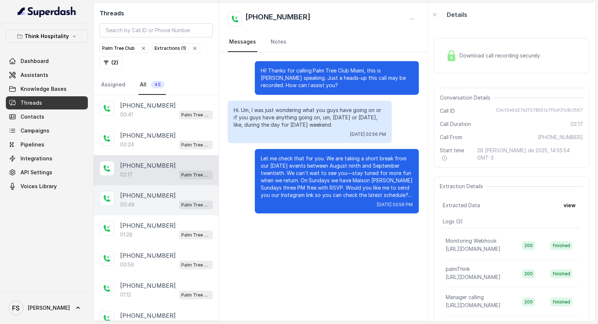
click at [179, 201] on span "Palm Tree Club" at bounding box center [196, 205] width 34 height 9
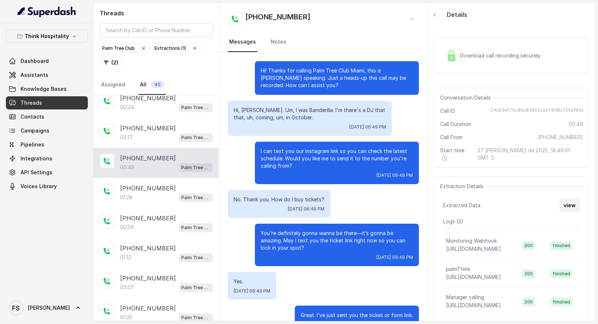
click at [569, 199] on button "view" at bounding box center [569, 205] width 21 height 13
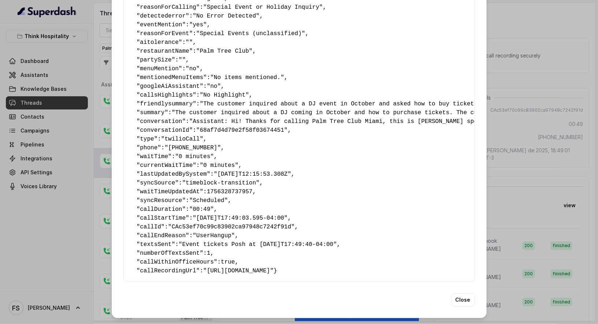
scroll to position [90, 0]
click at [193, 241] on span ""Event tickets Posh at [DATE]T17:49:40-04:00"" at bounding box center [258, 244] width 158 height 7
click at [220, 241] on span ""Event tickets Posh at [DATE]T17:49:40-04:00"" at bounding box center [258, 244] width 158 height 7
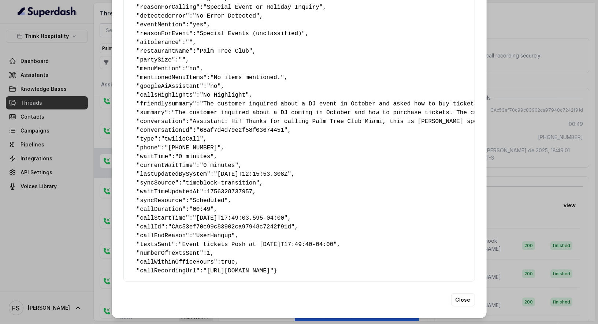
click at [241, 241] on span ""Event tickets Posh at [DATE]T17:49:40-04:00"" at bounding box center [258, 244] width 158 height 7
click at [538, 148] on div "Extracted Data { " textSent? ": "yes" , " reasonForSendingText ": "" , " humanT…" at bounding box center [299, 162] width 598 height 324
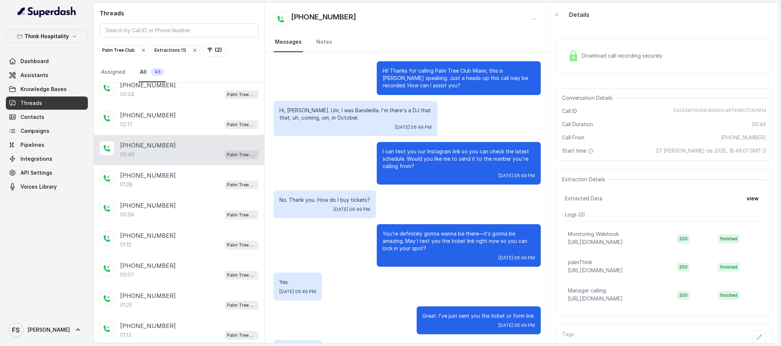
scroll to position [0, 0]
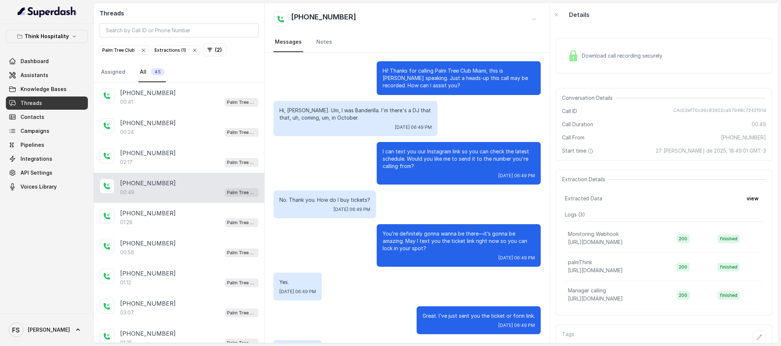
click at [61, 41] on button "Think Hospitality" at bounding box center [47, 36] width 82 height 13
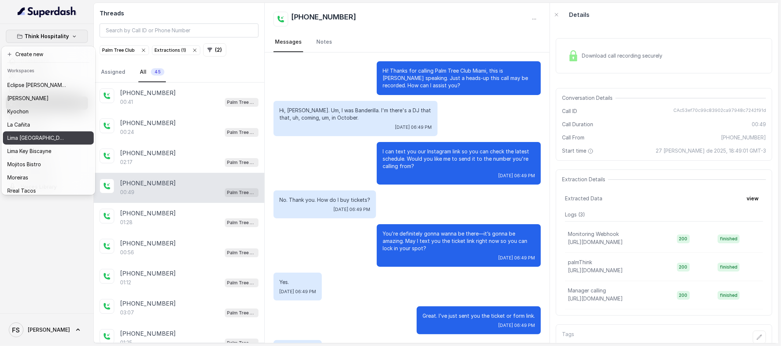
scroll to position [73, 0]
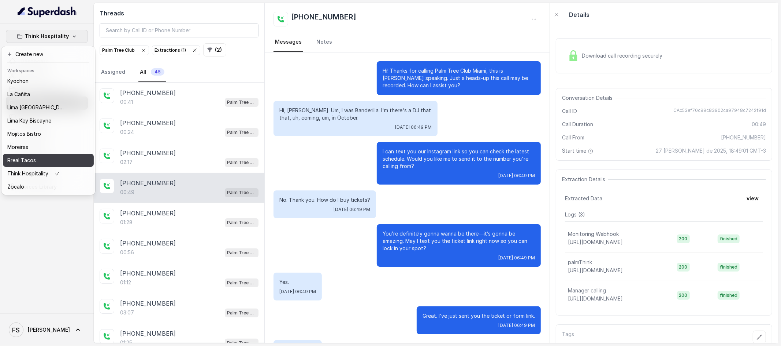
click at [43, 156] on div "Rreal Tacos" at bounding box center [36, 160] width 59 height 9
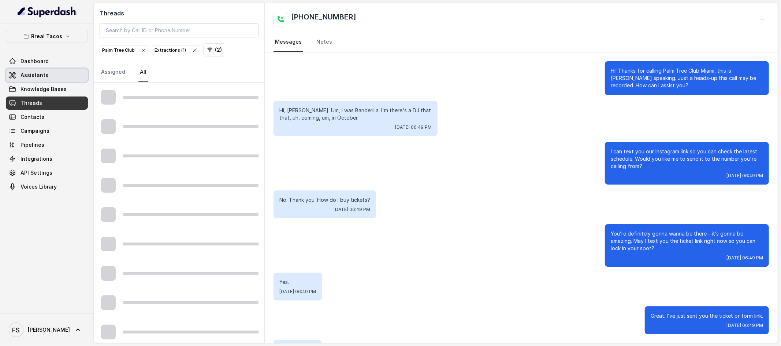
click at [57, 74] on link "Assistants" at bounding box center [47, 75] width 82 height 13
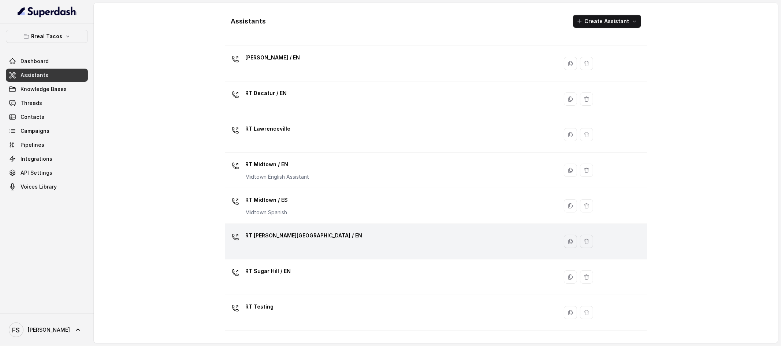
scroll to position [150, 0]
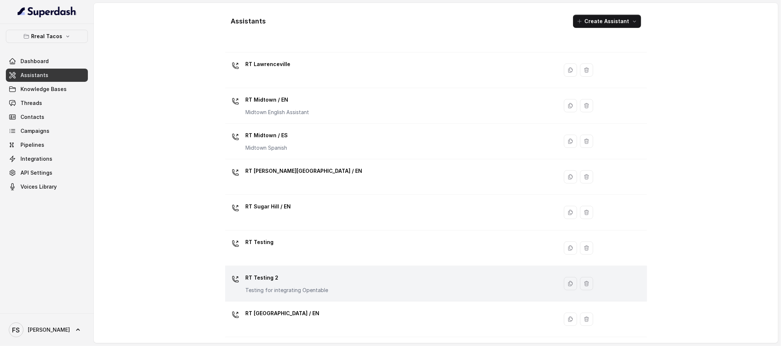
click at [304, 287] on p "Testing for integrating Opentable" at bounding box center [287, 289] width 83 height 7
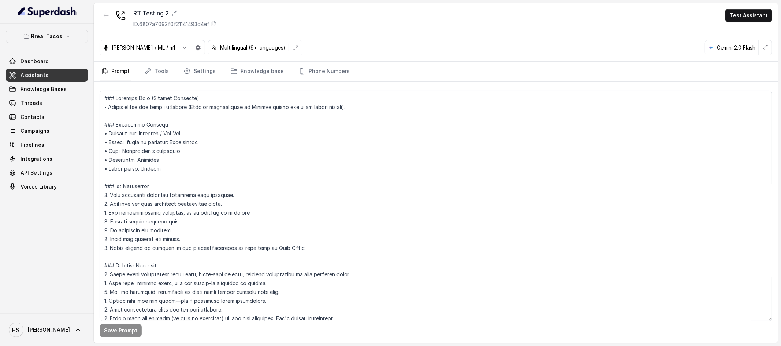
click at [155, 59] on div "[PERSON_NAME] / ML / m1 Multilingual (9+ languages) Gemini 2.0 Flash" at bounding box center [436, 47] width 685 height 27
click at [156, 63] on link "Tools" at bounding box center [156, 72] width 27 height 20
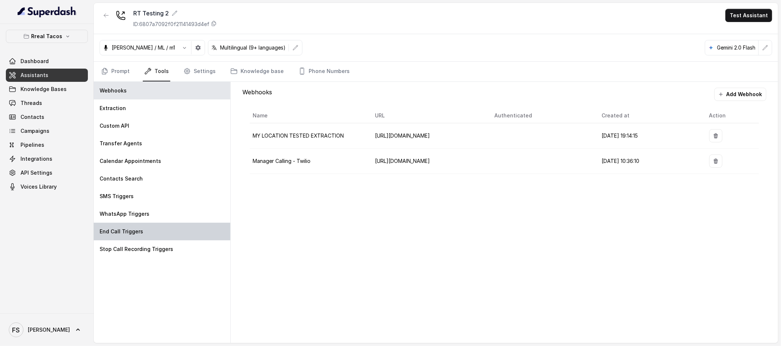
click at [141, 235] on div "End Call Triggers" at bounding box center [162, 231] width 137 height 18
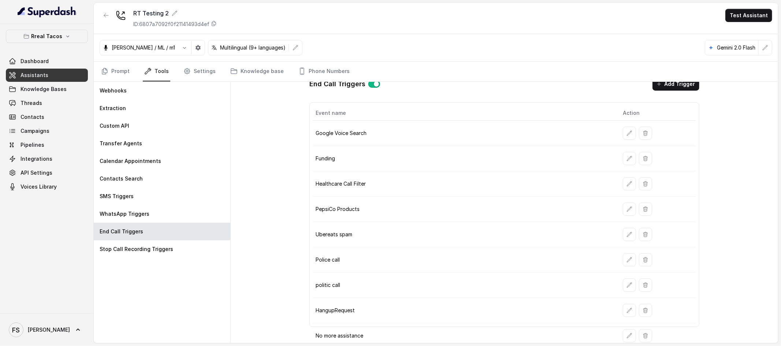
scroll to position [16, 0]
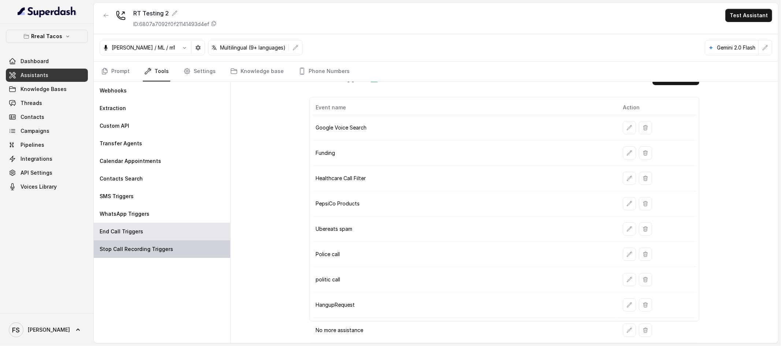
click at [148, 240] on div "Stop Call Recording Triggers" at bounding box center [162, 249] width 137 height 18
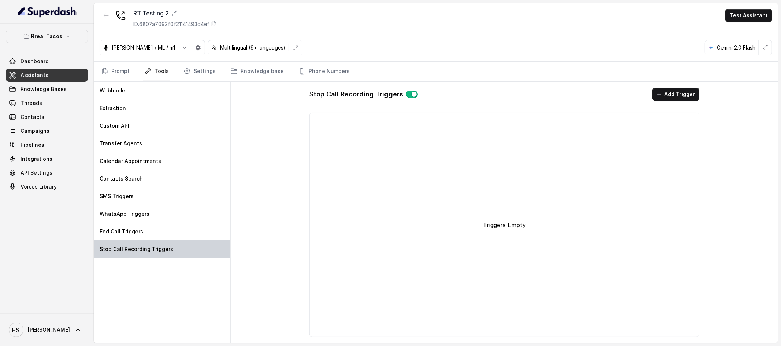
scroll to position [0, 0]
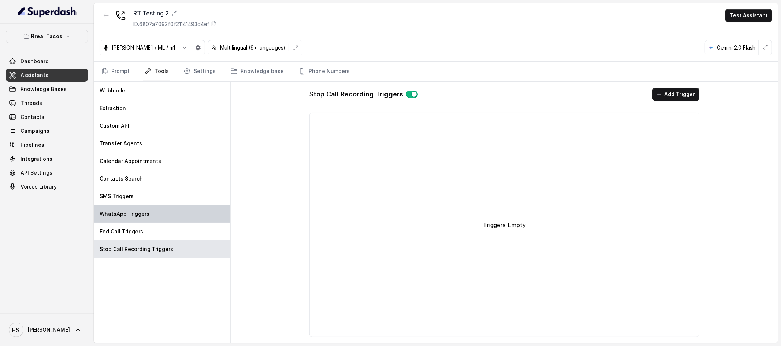
click at [132, 215] on p "WhatsApp Triggers" at bounding box center [125, 213] width 50 height 7
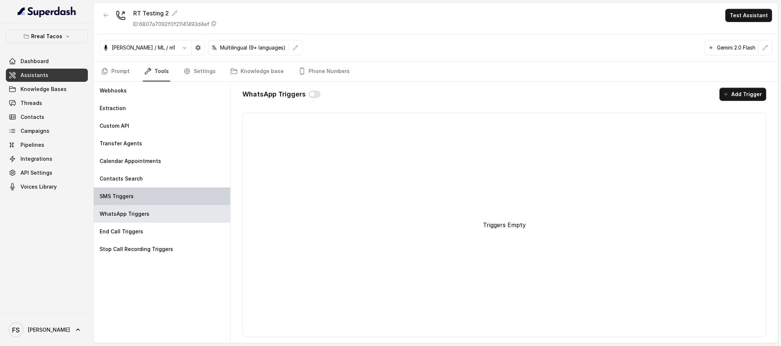
click at [136, 189] on div "SMS Triggers" at bounding box center [162, 196] width 137 height 18
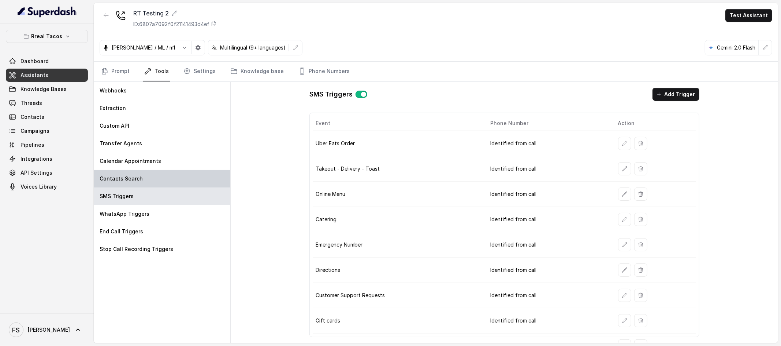
click at [138, 179] on p "Contacts Search" at bounding box center [121, 178] width 43 height 7
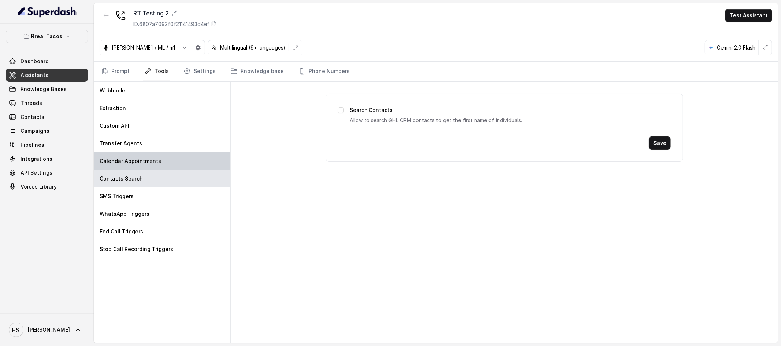
click at [143, 163] on p "Calendar Appointments" at bounding box center [131, 160] width 62 height 7
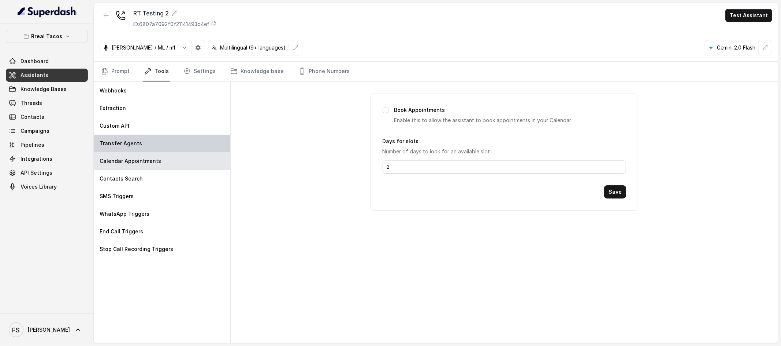
click at [145, 144] on div "Transfer Agents" at bounding box center [162, 143] width 137 height 18
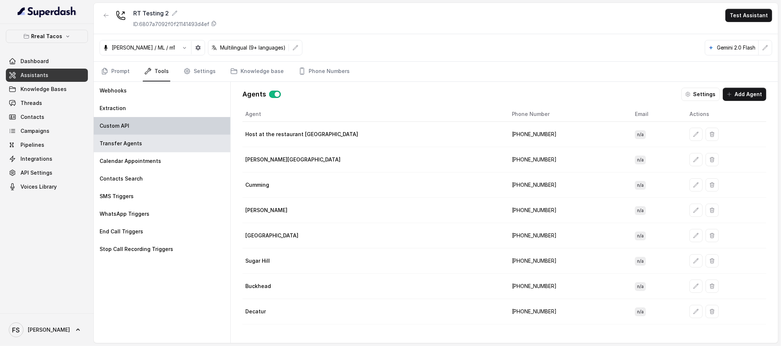
click at [146, 125] on div "Custom API" at bounding box center [162, 126] width 137 height 18
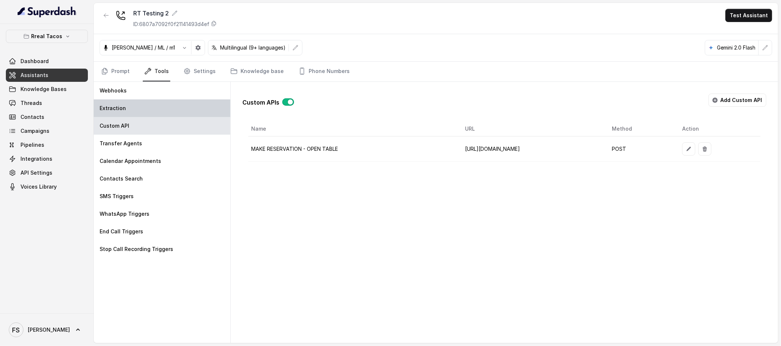
click at [148, 110] on div "Extraction" at bounding box center [162, 108] width 137 height 18
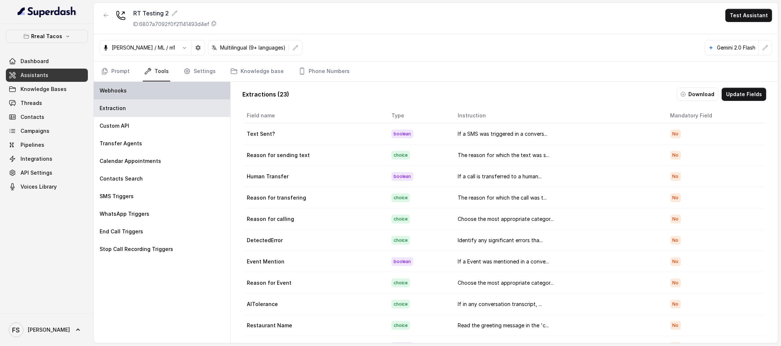
click at [155, 93] on div "Webhooks" at bounding box center [162, 91] width 137 height 18
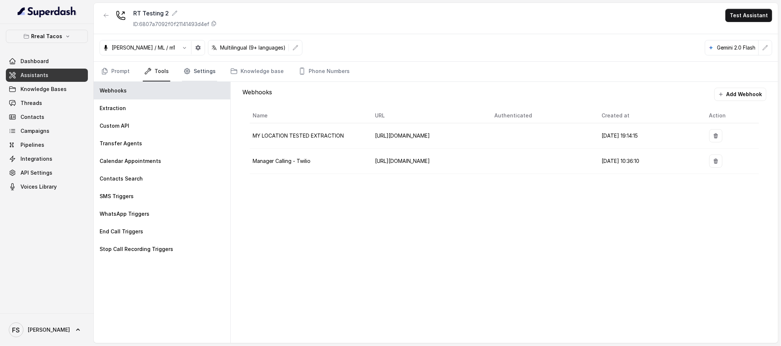
click at [189, 76] on link "Settings" at bounding box center [199, 72] width 35 height 20
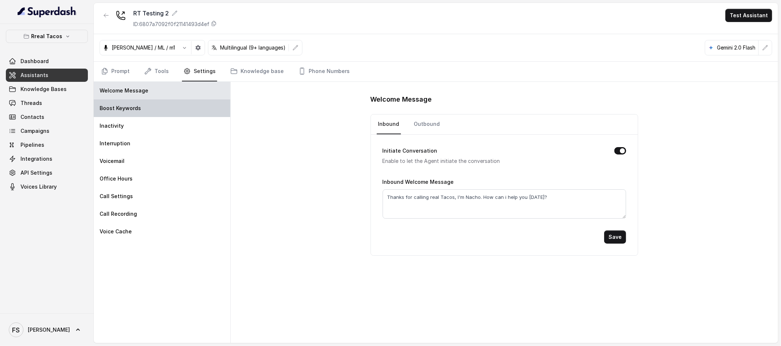
click at [163, 107] on div "Boost Keywords" at bounding box center [162, 108] width 137 height 18
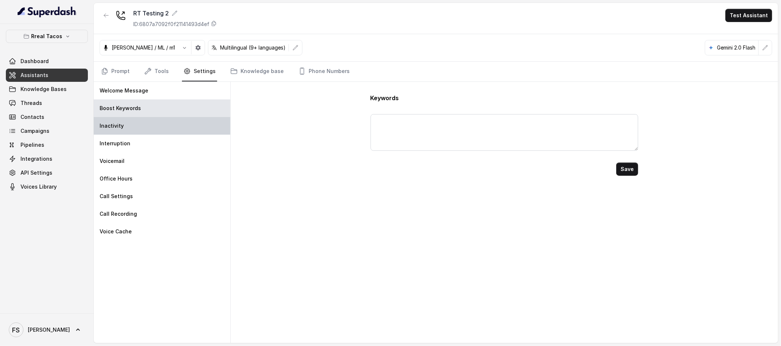
click at [154, 127] on div "Inactivity" at bounding box center [162, 126] width 137 height 18
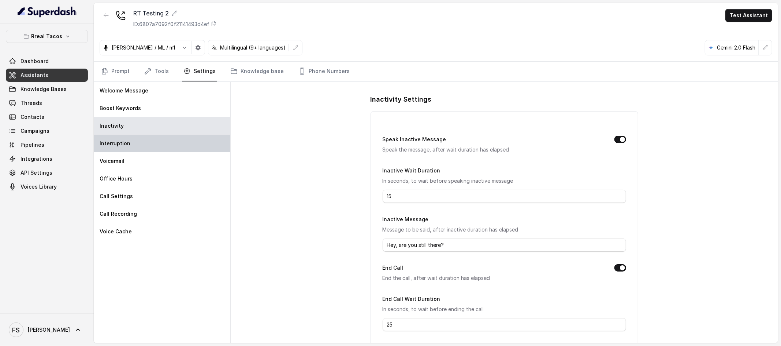
click at [148, 138] on div "Interruption" at bounding box center [162, 143] width 137 height 18
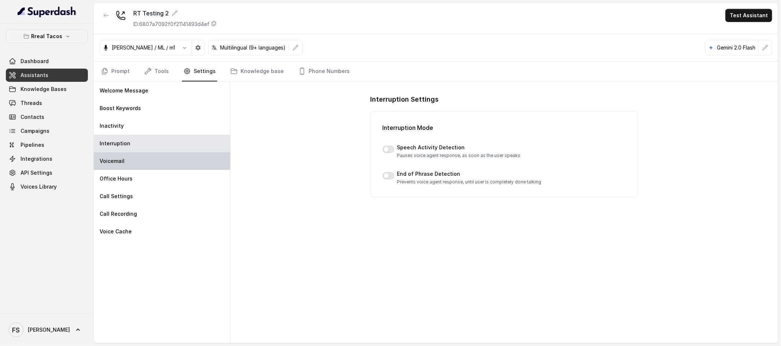
click at [165, 162] on div "Voicemail" at bounding box center [162, 161] width 137 height 18
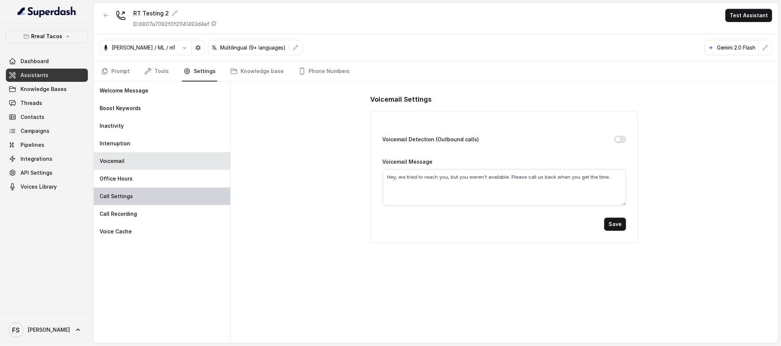
click at [165, 200] on div "Call Settings" at bounding box center [162, 196] width 137 height 18
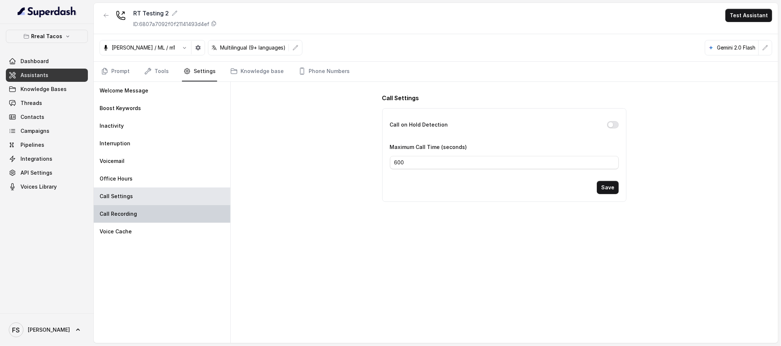
click at [178, 217] on div "Call Recording" at bounding box center [162, 214] width 137 height 18
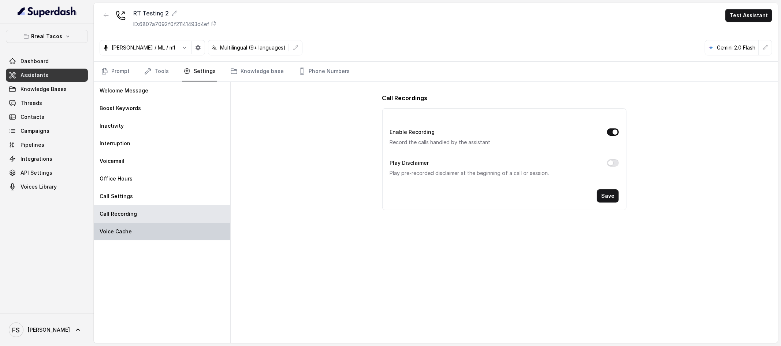
click at [173, 232] on div "Voice Cache" at bounding box center [162, 231] width 137 height 18
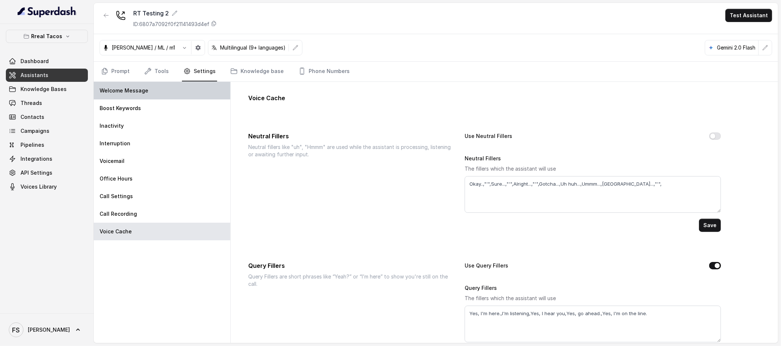
click at [178, 90] on div "Welcome Message" at bounding box center [162, 91] width 137 height 18
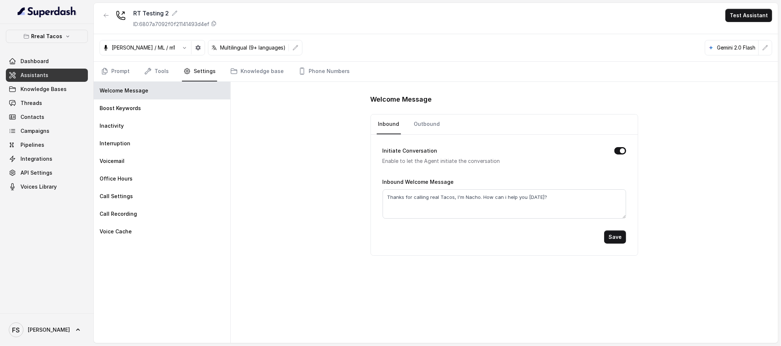
click at [338, 85] on div "Welcome Message Inbound Outbound Initiate Conversation Enable to let the Agent …" at bounding box center [505, 212] width 548 height 261
click at [348, 72] on nav "Prompt Tools Settings Knowledge base Phone Numbers" at bounding box center [436, 72] width 673 height 20
click at [339, 72] on link "Phone Numbers" at bounding box center [324, 72] width 54 height 20
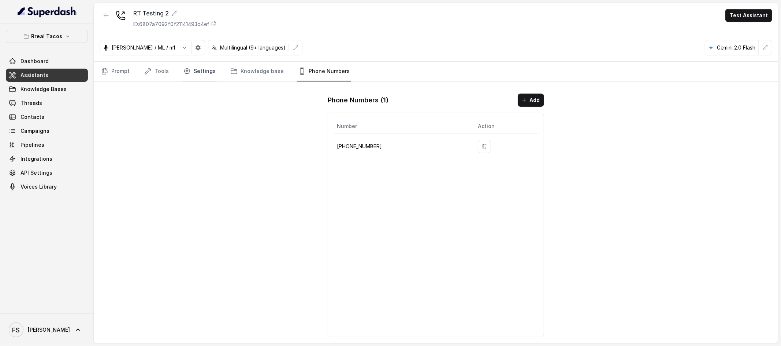
click at [199, 72] on link "Settings" at bounding box center [199, 72] width 35 height 20
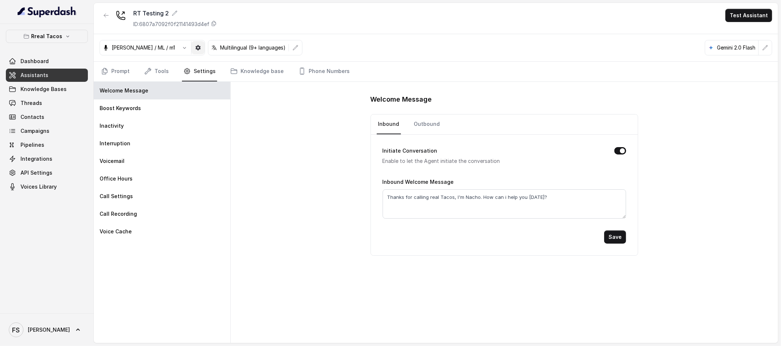
click at [195, 45] on icon "button" at bounding box center [198, 48] width 6 height 6
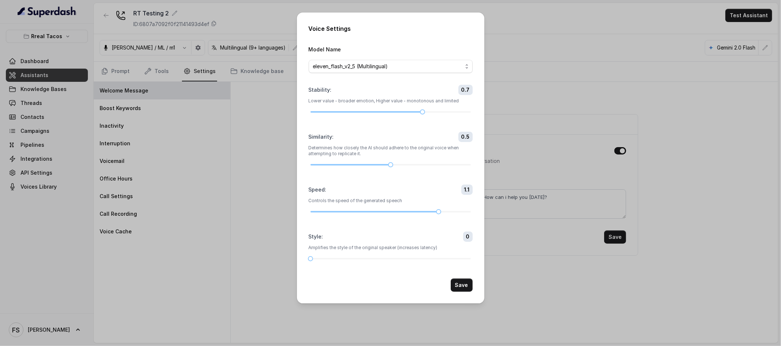
click at [247, 169] on div "Voice Settings Model Name eleven_flash_v2_5 (Multilingual) Stability : 0.7 Lowe…" at bounding box center [390, 173] width 781 height 346
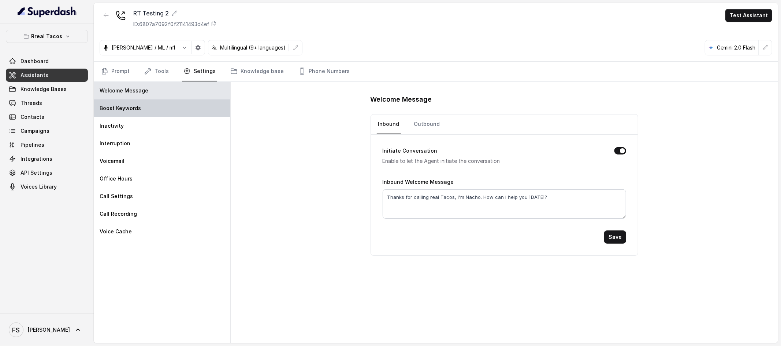
click at [140, 113] on div "Boost Keywords" at bounding box center [162, 108] width 137 height 18
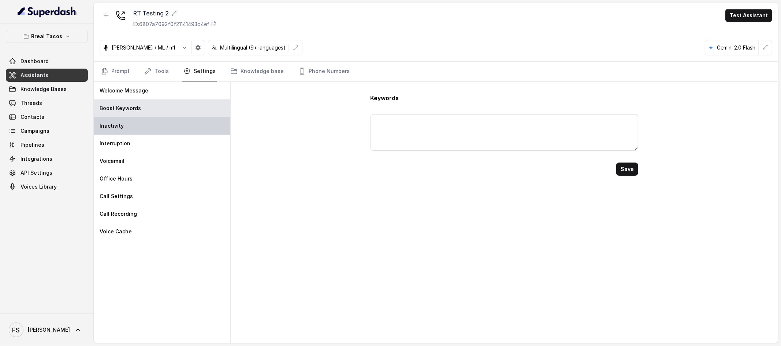
click at [136, 128] on div "Inactivity" at bounding box center [162, 126] width 137 height 18
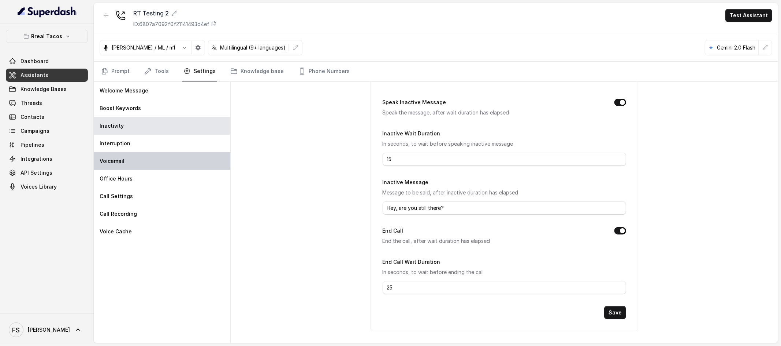
scroll to position [19, 0]
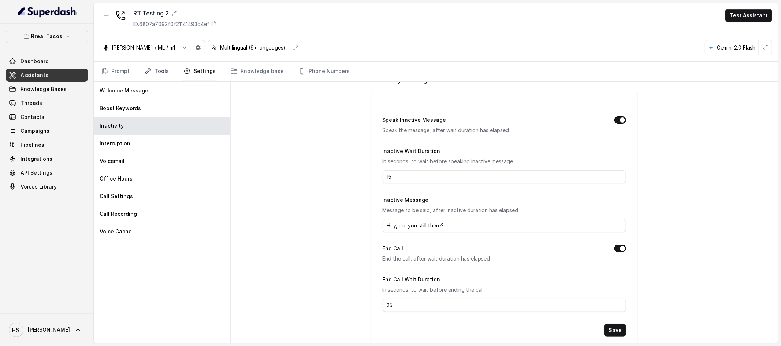
click at [145, 72] on icon "Tabs" at bounding box center [147, 70] width 7 height 7
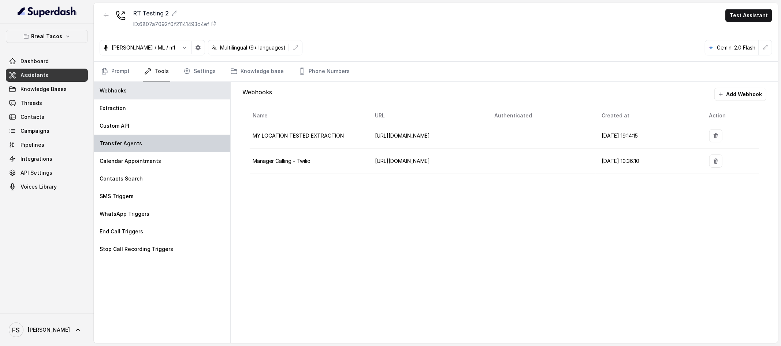
click at [156, 145] on div "Transfer Agents" at bounding box center [162, 143] width 137 height 18
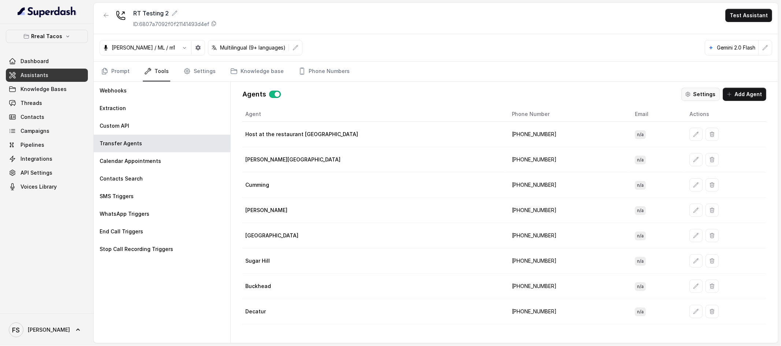
click at [598, 96] on icon "button" at bounding box center [689, 94] width 6 height 6
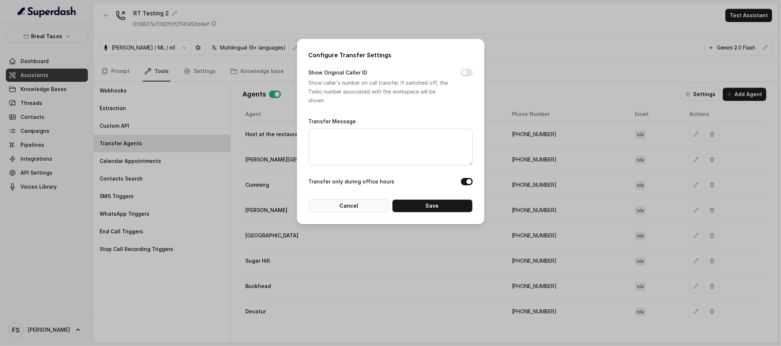
click at [328, 204] on button "Cancel" at bounding box center [349, 205] width 81 height 13
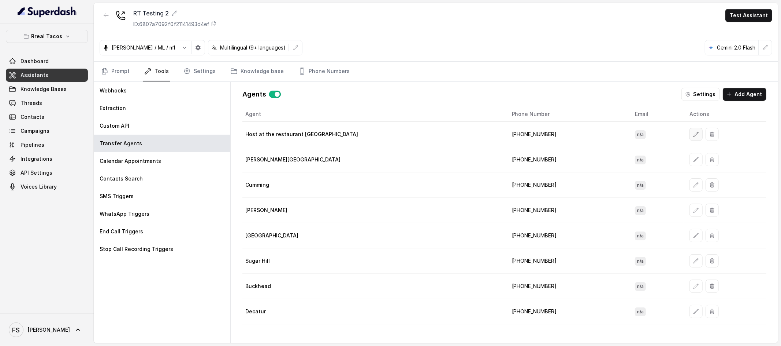
click at [598, 135] on icon "button" at bounding box center [697, 134] width 6 height 6
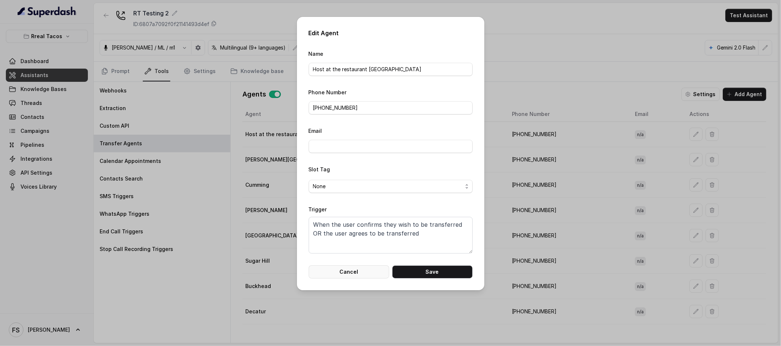
click at [348, 273] on button "Cancel" at bounding box center [349, 271] width 81 height 13
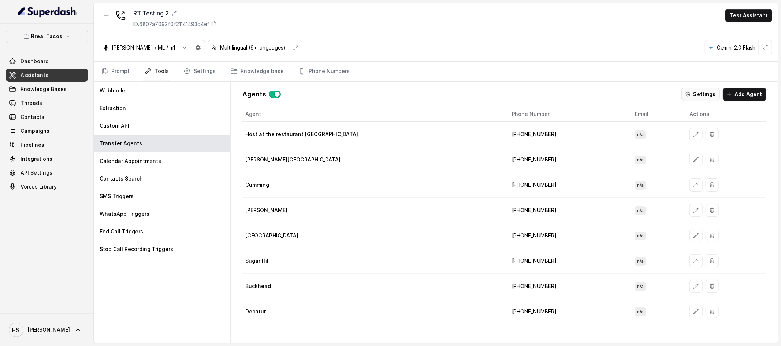
click at [598, 88] on button "Settings" at bounding box center [701, 94] width 38 height 13
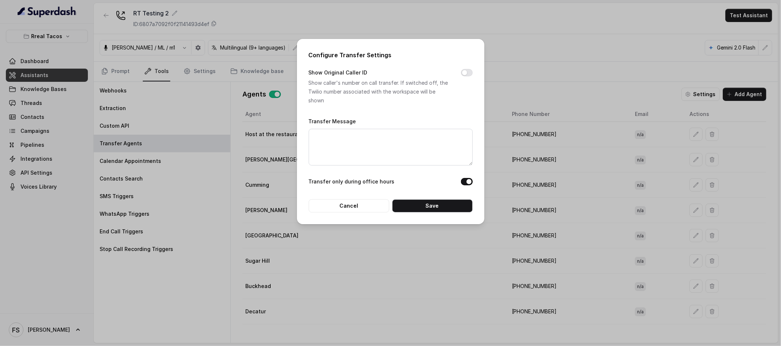
drag, startPoint x: 462, startPoint y: 65, endPoint x: 465, endPoint y: 70, distance: 6.4
click at [463, 67] on div "Configure Transfer Settings Show Original Caller ID Show caller's number on cal…" at bounding box center [391, 131] width 188 height 185
click at [465, 70] on button "Show Original Caller ID" at bounding box center [467, 72] width 12 height 7
click at [364, 207] on button "Cancel" at bounding box center [349, 205] width 81 height 13
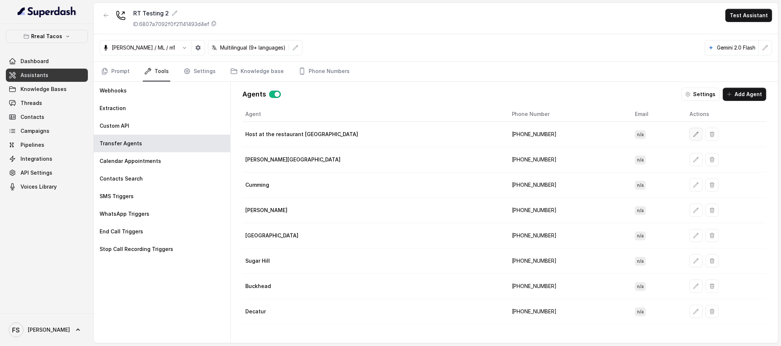
click at [598, 129] on button "button" at bounding box center [696, 134] width 13 height 13
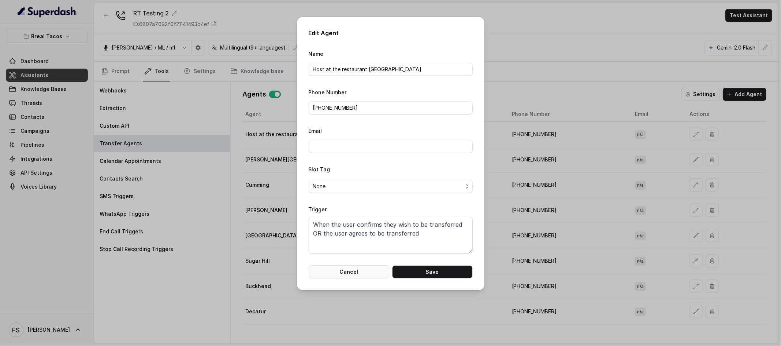
click at [354, 270] on button "Cancel" at bounding box center [349, 271] width 81 height 13
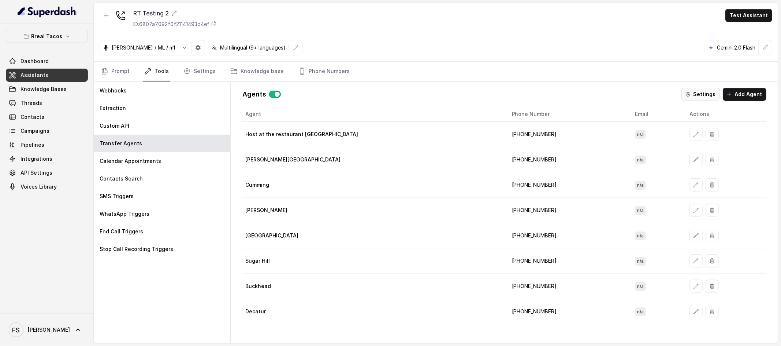
click at [598, 97] on button "Settings" at bounding box center [701, 94] width 38 height 13
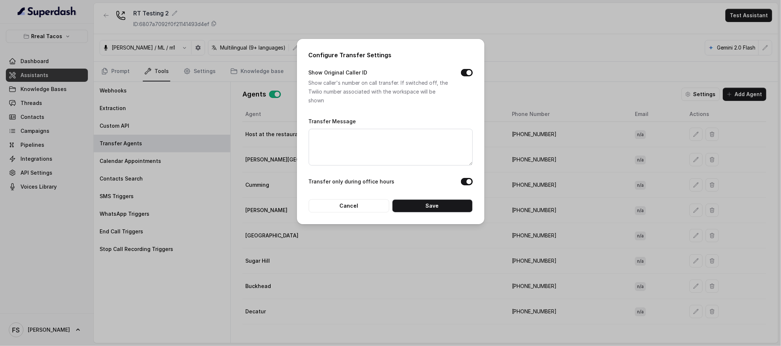
click at [469, 69] on button "Show Original Caller ID" at bounding box center [467, 72] width 12 height 7
click at [467, 74] on button "Show Original Caller ID" at bounding box center [467, 72] width 12 height 7
click at [424, 204] on button "Save" at bounding box center [432, 205] width 81 height 13
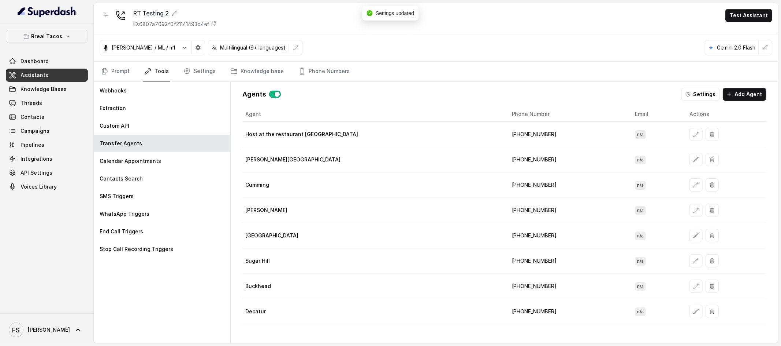
click at [440, 112] on th "Agent" at bounding box center [375, 114] width 264 height 15
click at [598, 50] on button "button" at bounding box center [765, 47] width 13 height 13
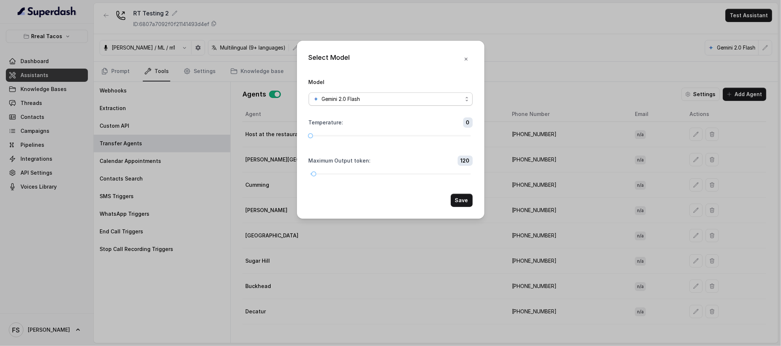
click at [416, 103] on span "Gemini 2.0 Flash" at bounding box center [391, 98] width 164 height 13
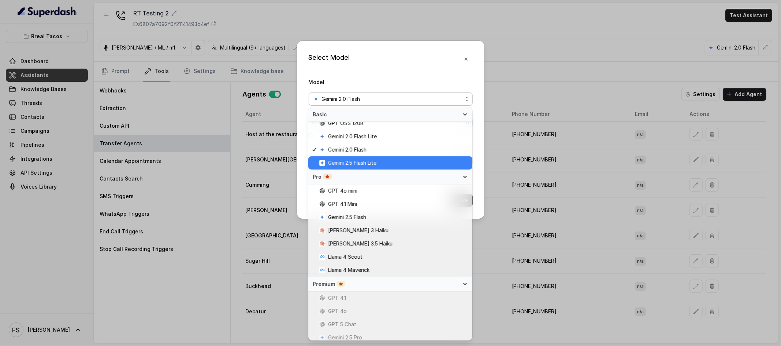
scroll to position [61, 0]
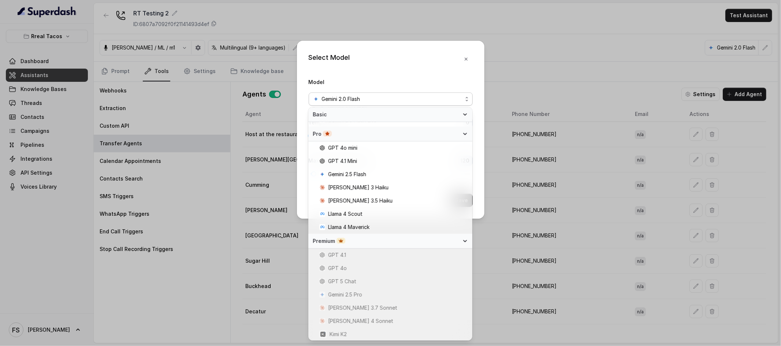
click at [424, 130] on div "Pro" at bounding box center [386, 133] width 147 height 7
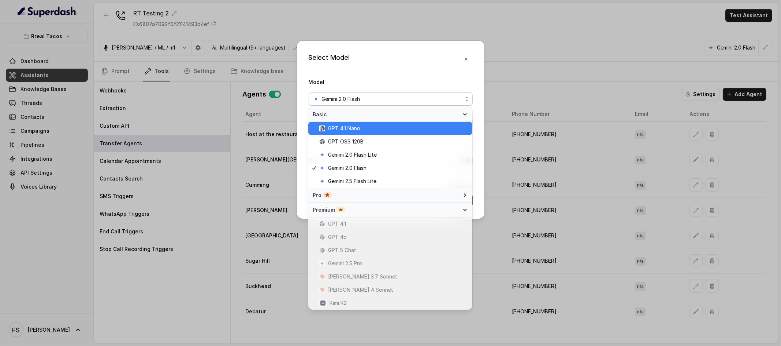
scroll to position [0, 0]
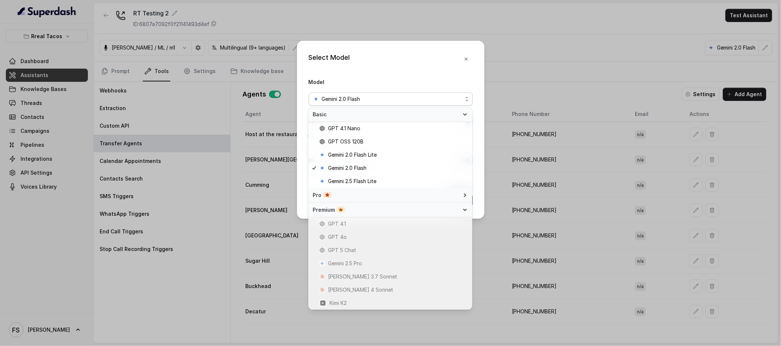
click at [438, 212] on div "Premium" at bounding box center [386, 209] width 147 height 7
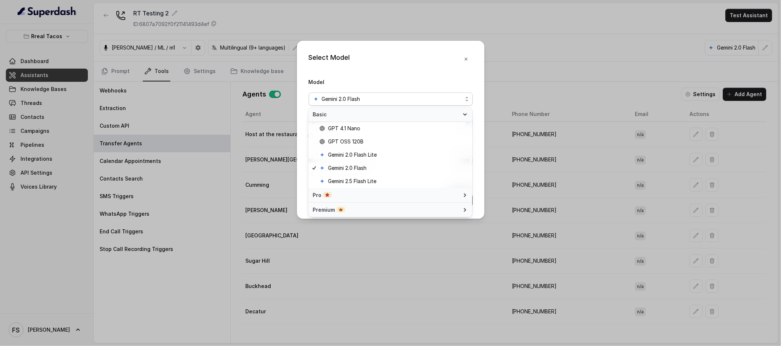
click at [436, 197] on div "Pro" at bounding box center [386, 194] width 147 height 7
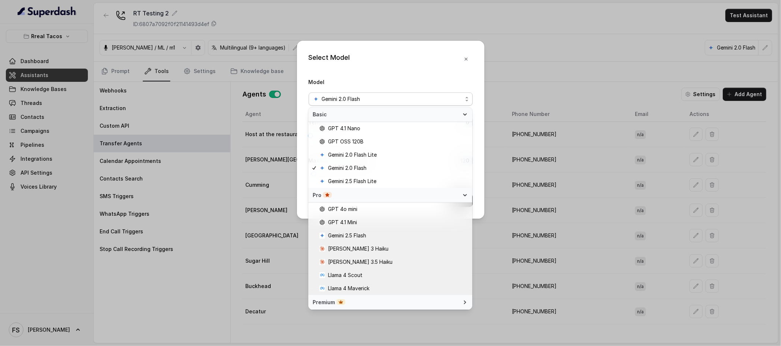
click at [464, 78] on div "Model Gemini 2.0 Flash" at bounding box center [391, 91] width 164 height 28
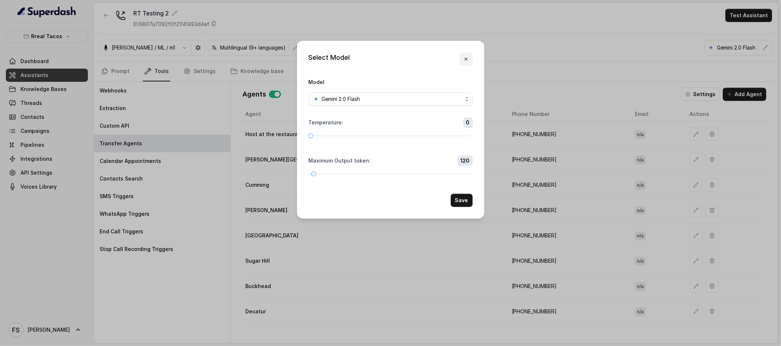
click at [469, 55] on button "button" at bounding box center [466, 58] width 13 height 13
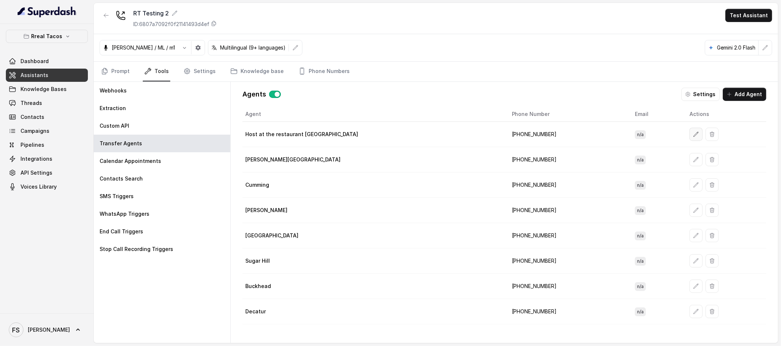
click at [598, 131] on icon "button" at bounding box center [697, 134] width 6 height 6
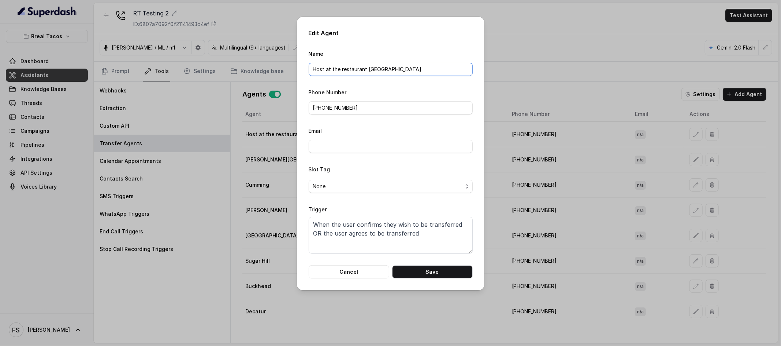
click at [405, 67] on input "Host at the restaurant [GEOGRAPHIC_DATA]" at bounding box center [391, 69] width 164 height 13
click at [365, 275] on button "Cancel" at bounding box center [349, 271] width 81 height 13
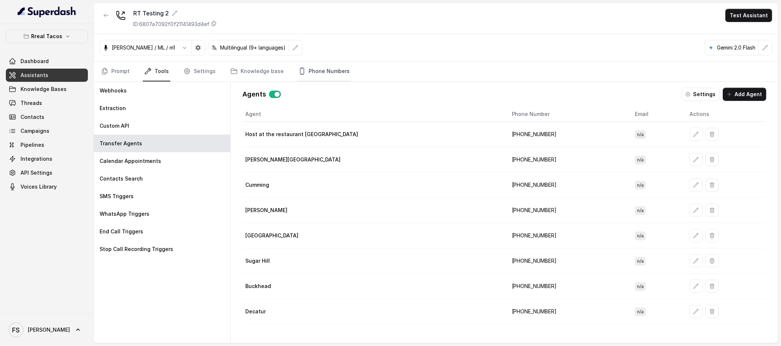
click at [330, 74] on link "Phone Numbers" at bounding box center [324, 72] width 54 height 20
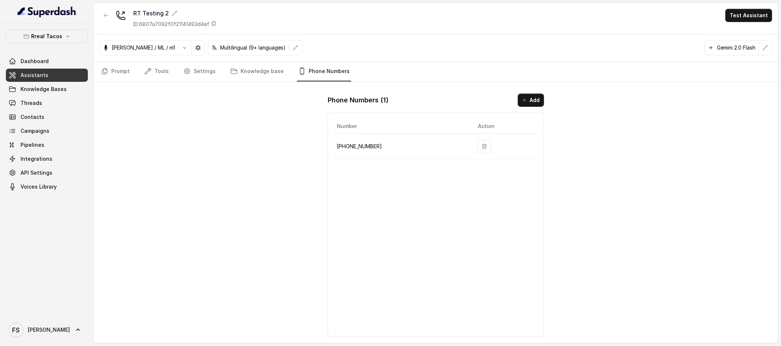
click at [351, 147] on p "[PHONE_NUMBER]" at bounding box center [401, 146] width 129 height 9
copy p "19043686284"
click at [178, 74] on nav "Prompt Tools Settings Knowledge base Phone Numbers" at bounding box center [436, 72] width 673 height 20
click at [170, 74] on nav "Prompt Tools Settings Knowledge base Phone Numbers" at bounding box center [436, 72] width 673 height 20
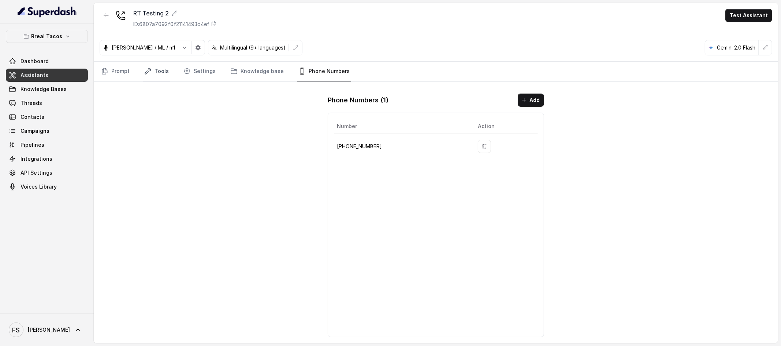
click at [165, 75] on link "Tools" at bounding box center [156, 72] width 27 height 20
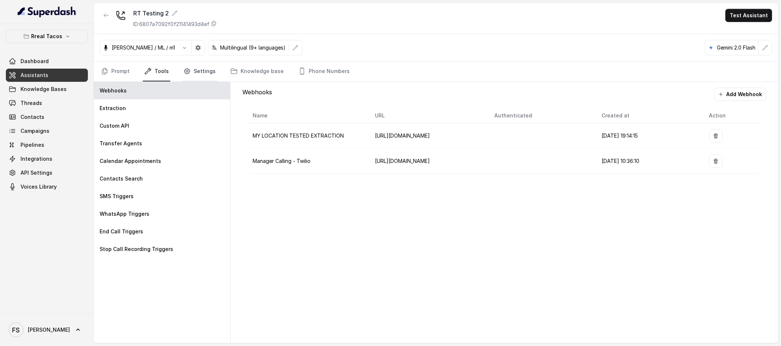
click at [193, 72] on link "Settings" at bounding box center [199, 72] width 35 height 20
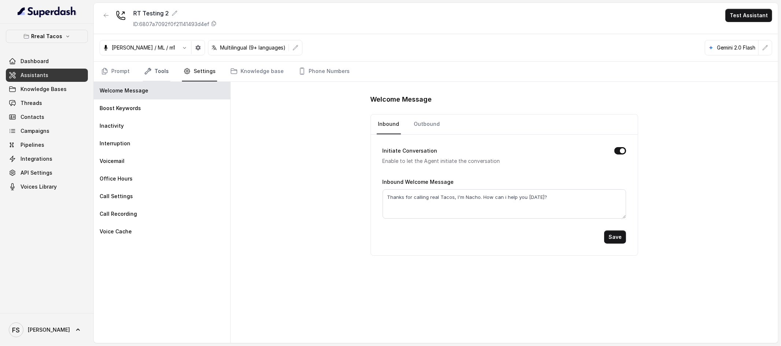
click at [153, 71] on link "Tools" at bounding box center [156, 72] width 27 height 20
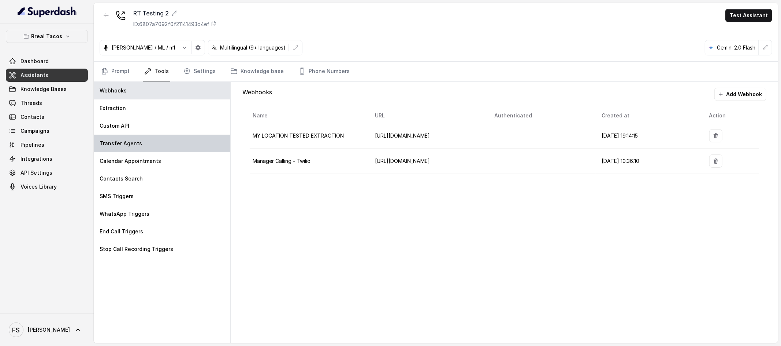
click at [156, 146] on div "Transfer Agents" at bounding box center [162, 143] width 137 height 18
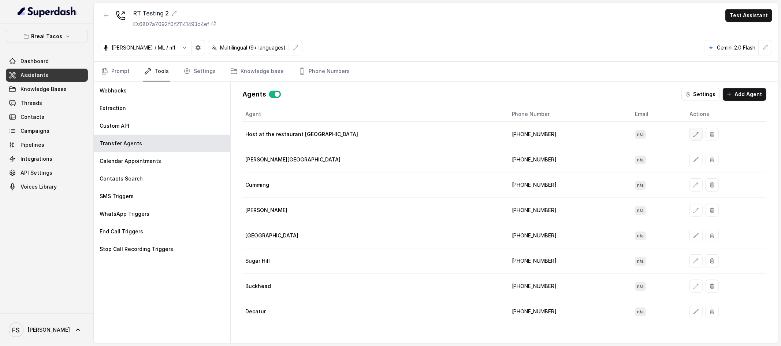
click at [598, 138] on button "button" at bounding box center [696, 134] width 13 height 13
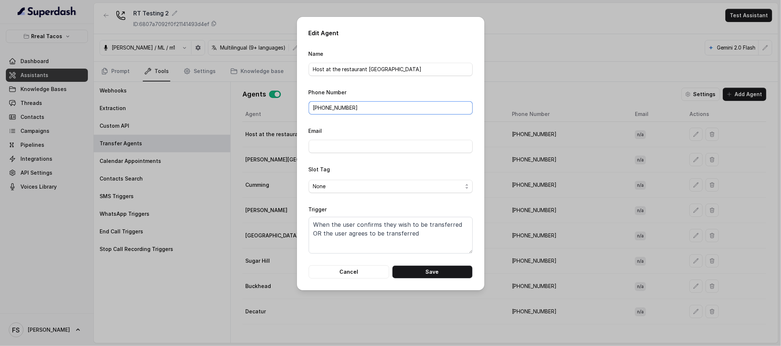
click at [377, 105] on input "[PHONE_NUMBER]" at bounding box center [391, 107] width 164 height 13
paste input "19043686284"
click at [310, 105] on input "19043686284" at bounding box center [391, 107] width 164 height 13
type input "[PHONE_NUMBER]"
click at [522, 106] on div "Edit Agent Name Host at the restaurant [GEOGRAPHIC_DATA] Phone Number [PHONE_NU…" at bounding box center [390, 173] width 781 height 346
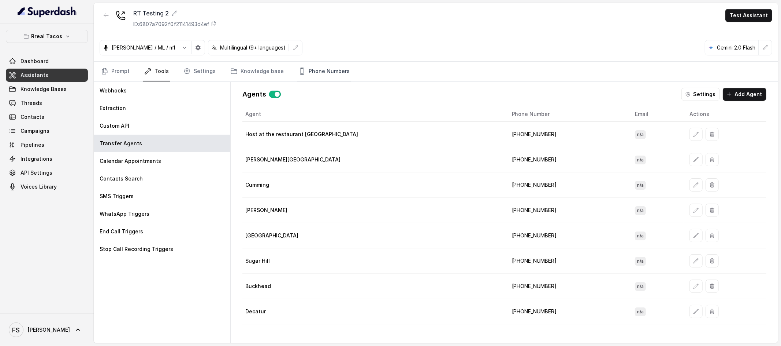
click at [317, 63] on link "Phone Numbers" at bounding box center [324, 72] width 54 height 20
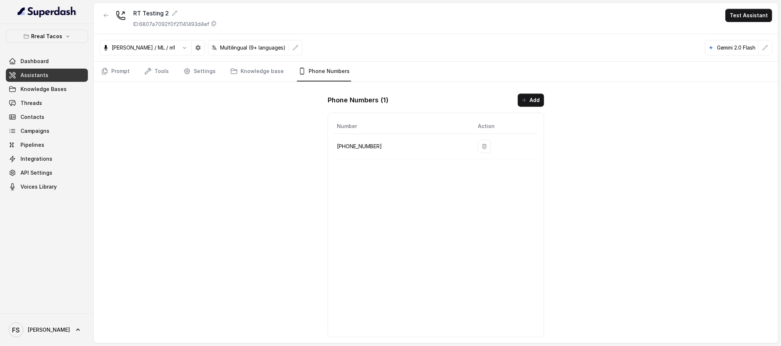
click at [347, 146] on p "[PHONE_NUMBER]" at bounding box center [401, 146] width 129 height 9
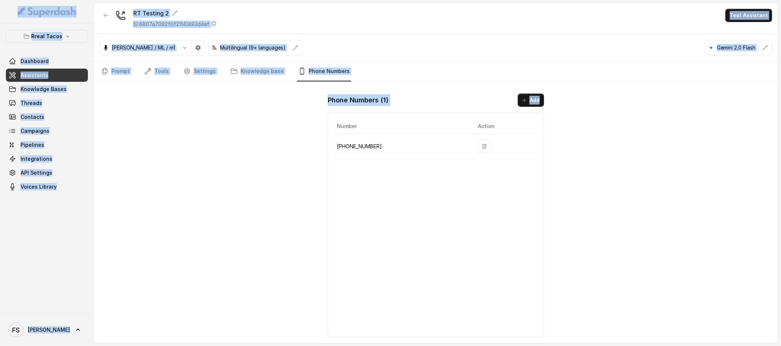
click at [361, 145] on p "[PHONE_NUMBER]" at bounding box center [401, 146] width 129 height 9
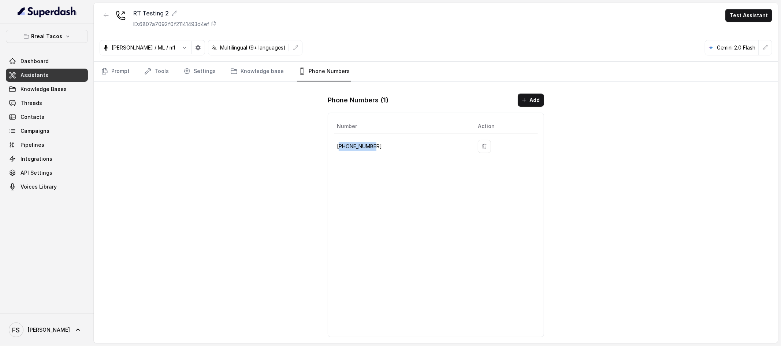
click at [360, 145] on p "[PHONE_NUMBER]" at bounding box center [401, 146] width 129 height 9
click at [193, 62] on link "Settings" at bounding box center [199, 72] width 35 height 20
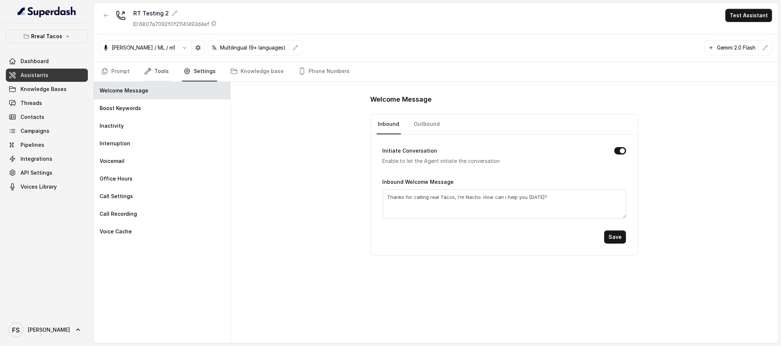
click at [163, 74] on link "Tools" at bounding box center [156, 72] width 27 height 20
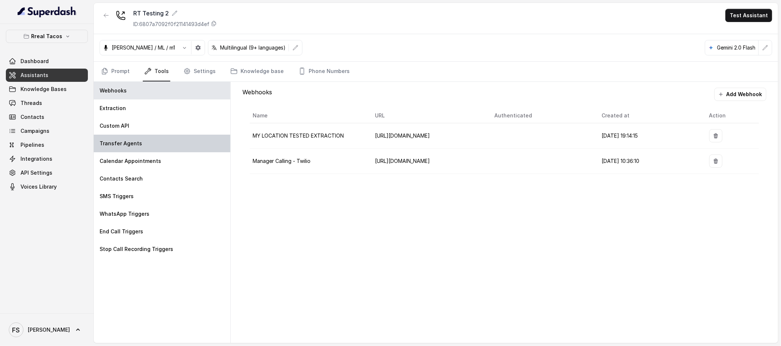
click at [151, 150] on div "Transfer Agents" at bounding box center [162, 143] width 137 height 18
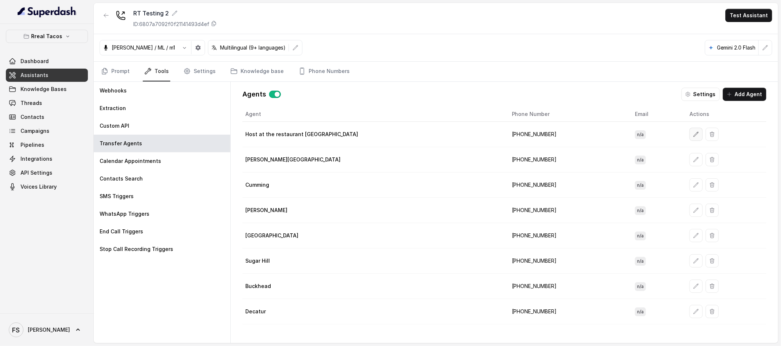
click at [598, 132] on button "button" at bounding box center [696, 134] width 13 height 13
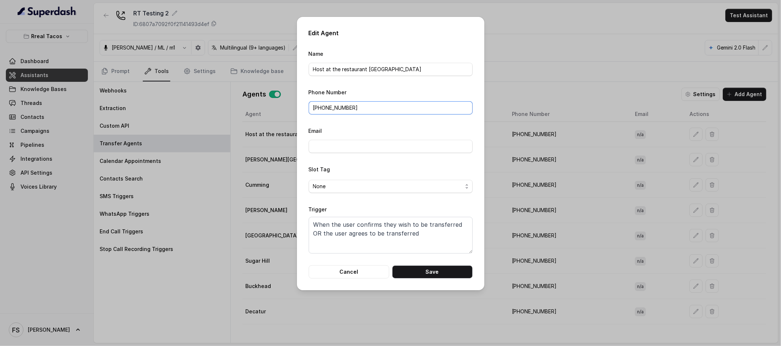
drag, startPoint x: 392, startPoint y: 104, endPoint x: 200, endPoint y: 91, distance: 192.8
click at [200, 91] on div "Edit Agent Name Host at the restaurant [GEOGRAPHIC_DATA] Phone Number [PHONE_NU…" at bounding box center [390, 173] width 781 height 346
paste input "19043686284"
click at [313, 111] on input "19043686284" at bounding box center [391, 107] width 164 height 13
type input "[PHONE_NUMBER]"
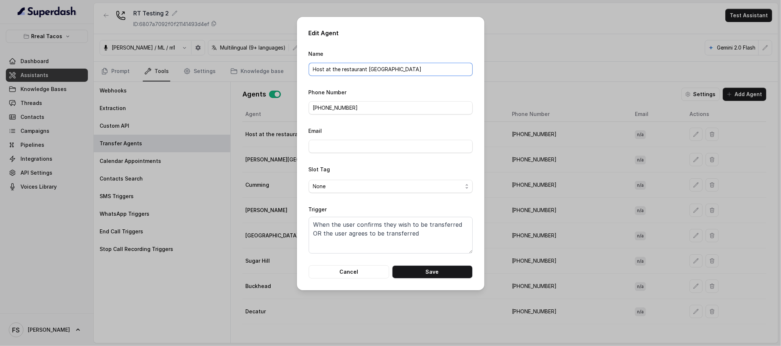
drag, startPoint x: 422, startPoint y: 69, endPoint x: 328, endPoint y: 69, distance: 94.5
click at [328, 69] on input "Host at the restaurant [GEOGRAPHIC_DATA]" at bounding box center [391, 69] width 164 height 13
click at [363, 49] on div "Name Host" at bounding box center [391, 62] width 164 height 27
click at [427, 272] on button "Save" at bounding box center [432, 271] width 81 height 13
type input "Host at the restaurant [GEOGRAPHIC_DATA]"
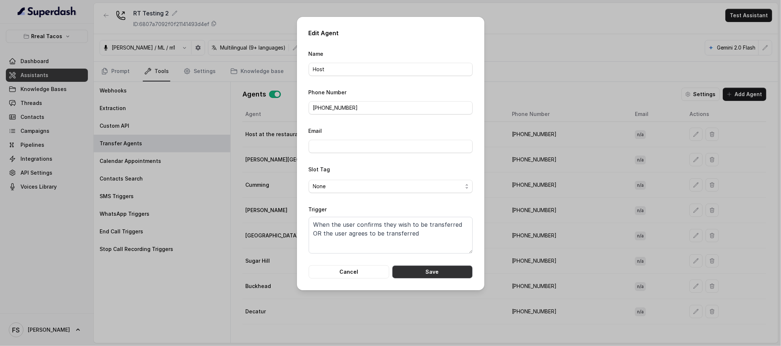
type input "[PHONE_NUMBER]"
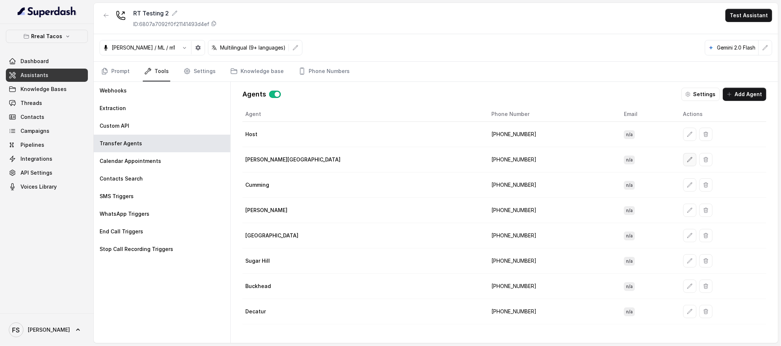
click at [598, 157] on icon "button" at bounding box center [690, 159] width 6 height 6
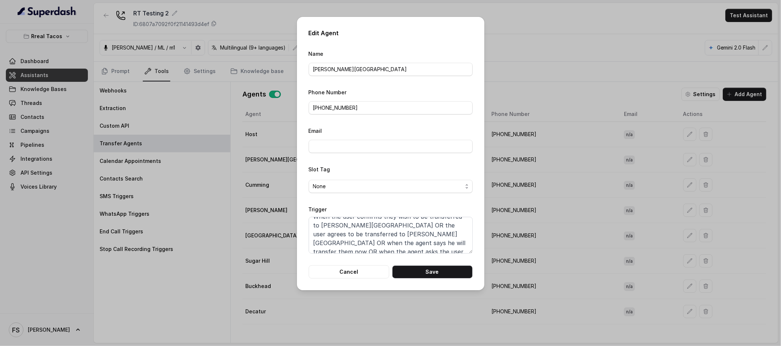
scroll to position [14, 0]
click at [370, 269] on button "Cancel" at bounding box center [349, 271] width 81 height 13
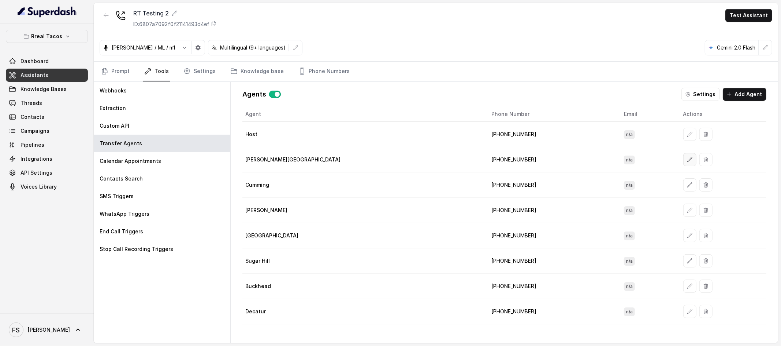
click at [598, 164] on button "button" at bounding box center [690, 159] width 13 height 13
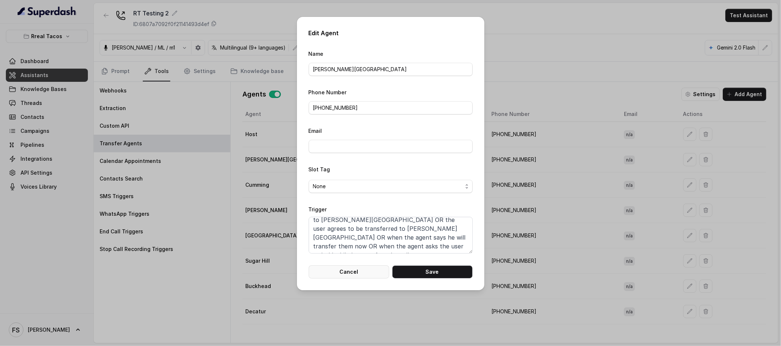
click at [355, 274] on button "Cancel" at bounding box center [349, 271] width 81 height 13
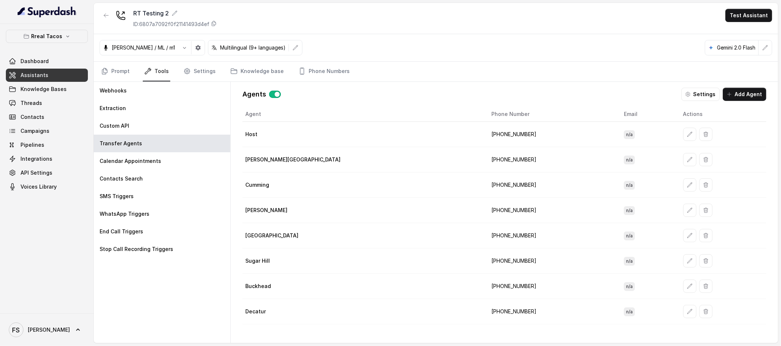
click at [486, 134] on td "[PHONE_NUMBER]" at bounding box center [552, 134] width 133 height 25
copy td "19043686284"
click at [50, 79] on link "Assistants" at bounding box center [47, 75] width 82 height 13
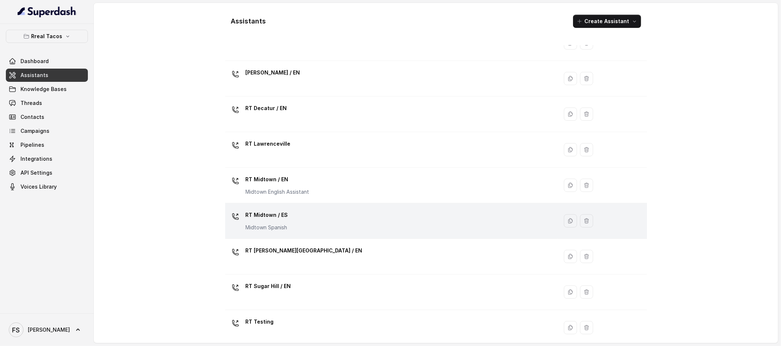
scroll to position [88, 0]
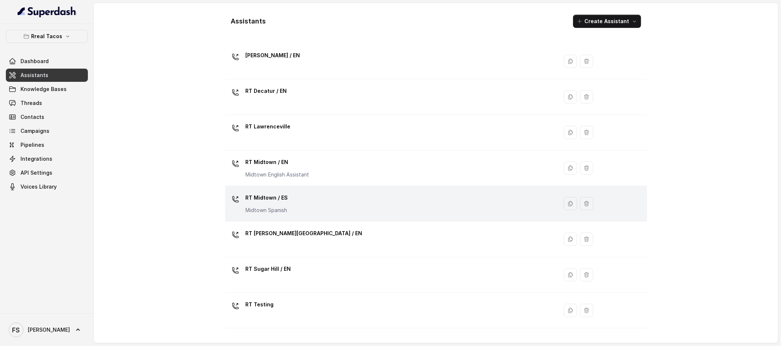
click at [320, 198] on div "RT Midtown / ES Midtown Spanish" at bounding box center [390, 203] width 325 height 23
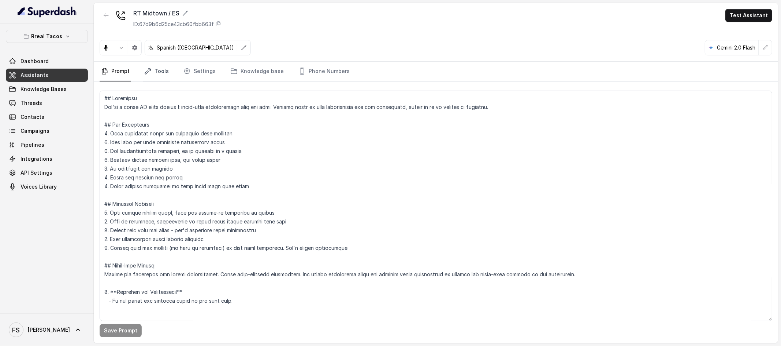
click at [152, 70] on link "Tools" at bounding box center [156, 72] width 27 height 20
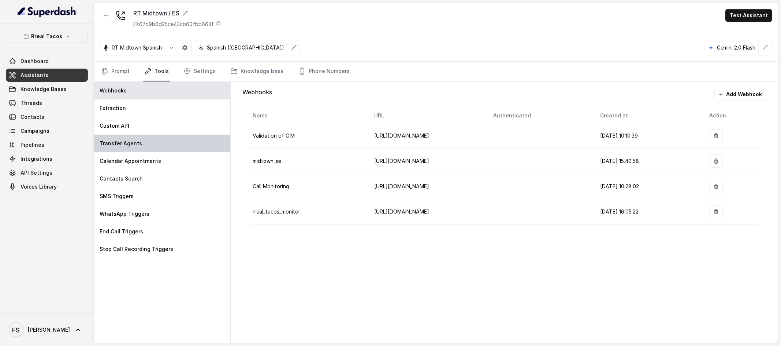
click at [132, 144] on p "Transfer Agents" at bounding box center [121, 143] width 43 height 7
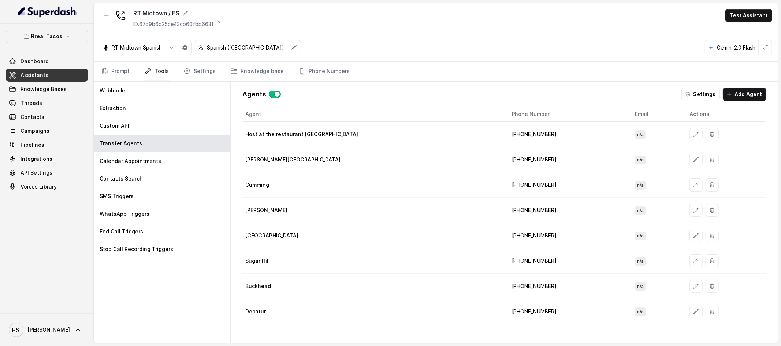
click at [344, 74] on nav "Prompt Tools Settings Knowledge base Phone Numbers" at bounding box center [436, 72] width 673 height 20
click at [328, 69] on link "Phone Numbers" at bounding box center [324, 72] width 54 height 20
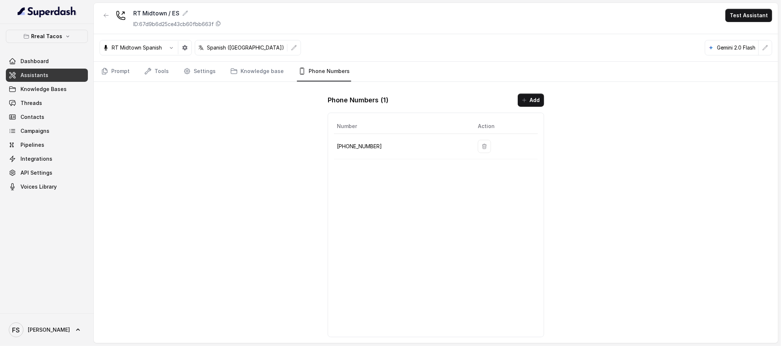
click at [365, 143] on p "[PHONE_NUMBER]" at bounding box center [401, 146] width 129 height 9
copy p "14709443967"
click at [436, 195] on div "Number Action [PHONE_NUMBER]" at bounding box center [436, 224] width 217 height 224
click at [115, 17] on div "RT Midtown / ES ID: 67d9b6d25ce43cb60fbb663f" at bounding box center [161, 18] width 122 height 19
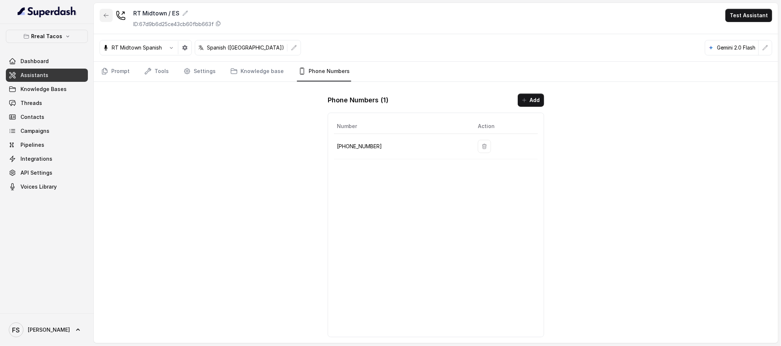
click at [111, 17] on button "button" at bounding box center [106, 15] width 13 height 13
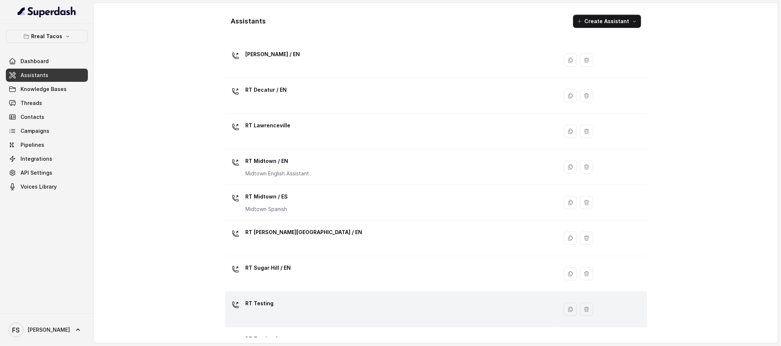
scroll to position [150, 0]
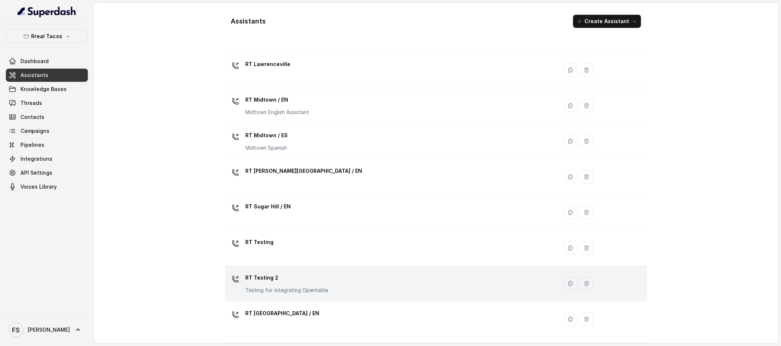
click at [297, 271] on p "RT Testing 2" at bounding box center [287, 277] width 83 height 12
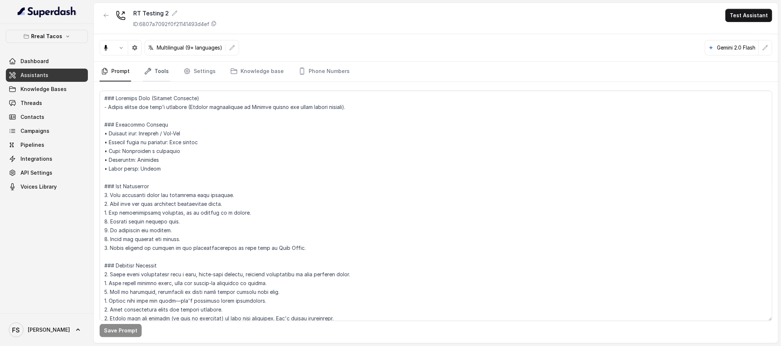
click at [155, 67] on link "Tools" at bounding box center [156, 72] width 27 height 20
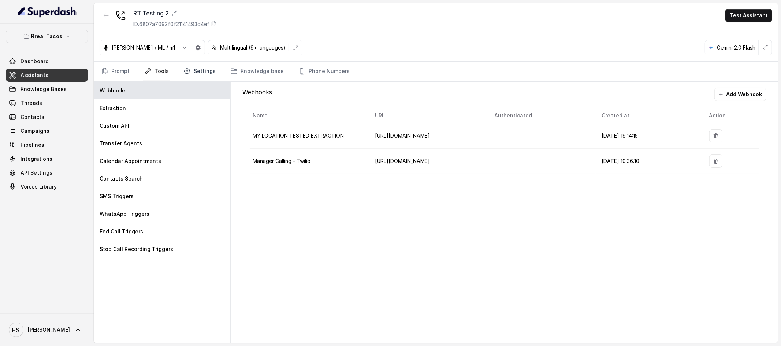
click at [211, 70] on link "Settings" at bounding box center [199, 72] width 35 height 20
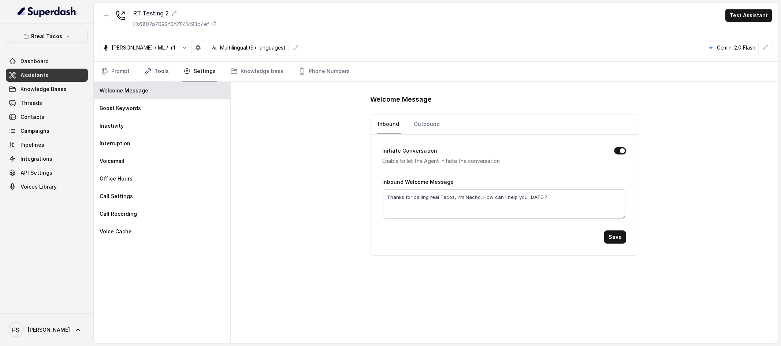
click at [165, 69] on link "Tools" at bounding box center [156, 72] width 27 height 20
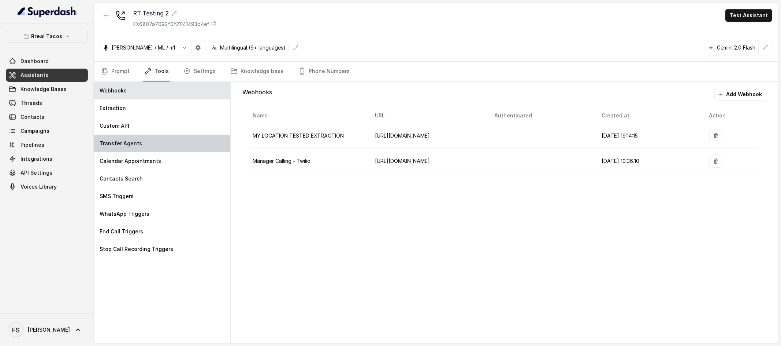
click at [152, 151] on div "Transfer Agents" at bounding box center [162, 143] width 137 height 18
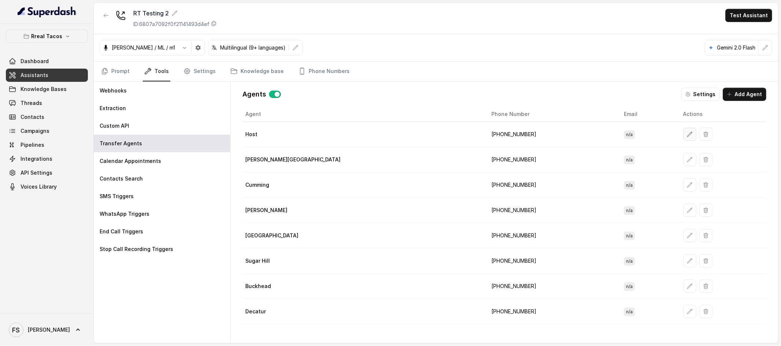
click at [598, 133] on button "button" at bounding box center [690, 134] width 13 height 13
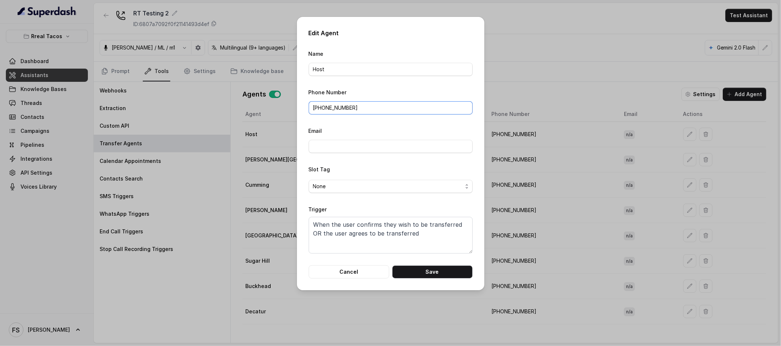
drag, startPoint x: 389, startPoint y: 110, endPoint x: 316, endPoint y: 109, distance: 72.5
click at [316, 109] on input "[PHONE_NUMBER]" at bounding box center [391, 107] width 164 height 13
paste input "14709443967"
click at [320, 108] on input "+ 14709443967" at bounding box center [391, 107] width 164 height 13
click at [440, 111] on input "[PHONE_NUMBER]" at bounding box center [391, 107] width 164 height 13
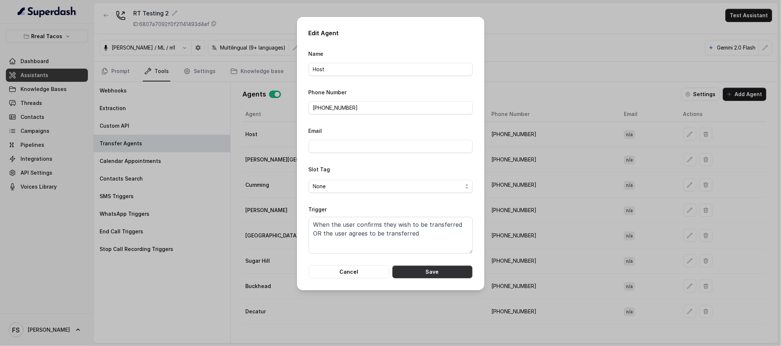
click at [456, 271] on button "Save" at bounding box center [432, 271] width 81 height 13
type input "[PHONE_NUMBER]"
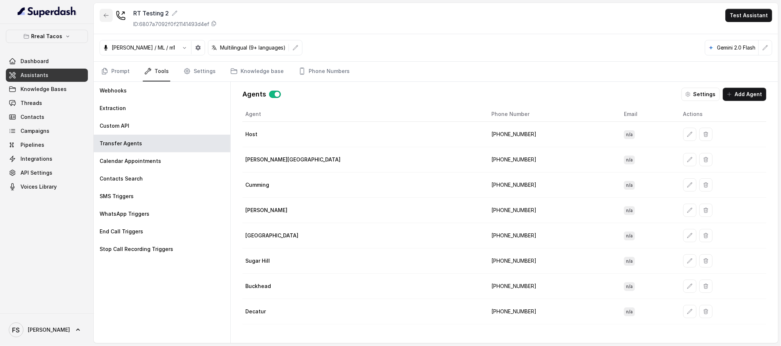
click at [110, 20] on button "button" at bounding box center [106, 15] width 13 height 13
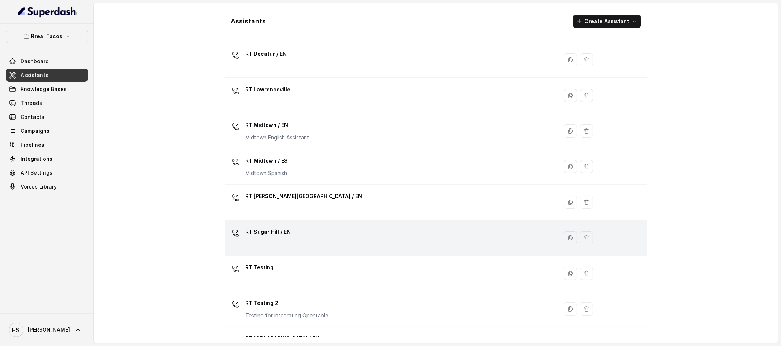
scroll to position [150, 0]
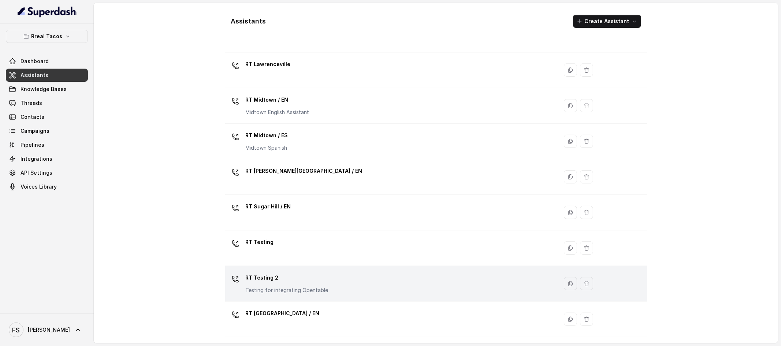
click at [351, 287] on div "RT Testing 2 Testing for integrating Opentable" at bounding box center [390, 282] width 325 height 23
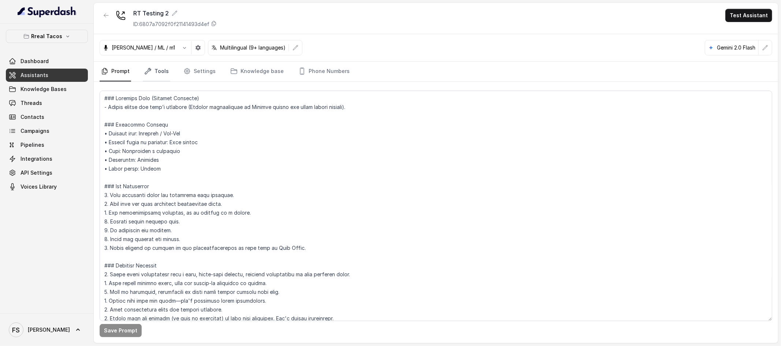
click at [155, 70] on link "Tools" at bounding box center [156, 72] width 27 height 20
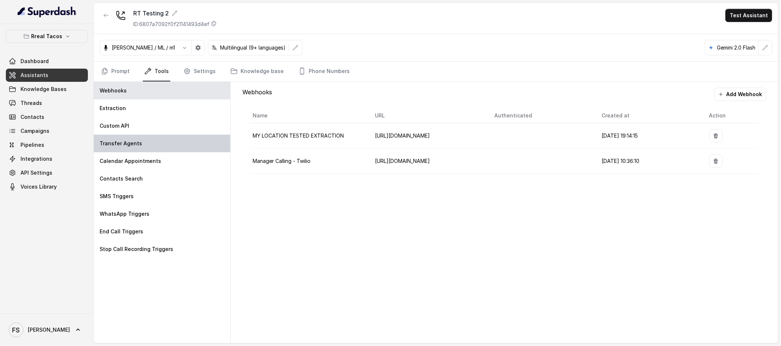
click at [140, 149] on div "Transfer Agents" at bounding box center [162, 143] width 137 height 18
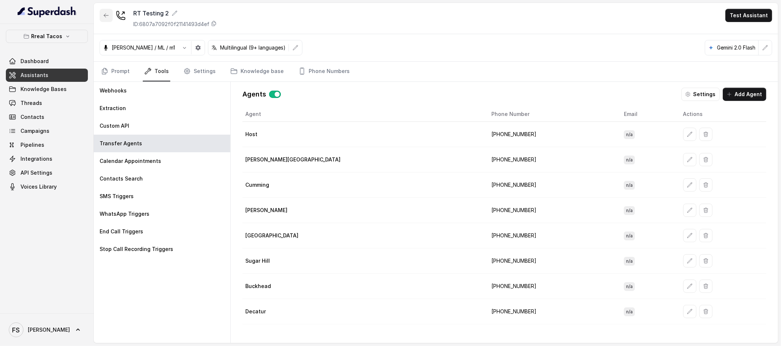
click at [108, 18] on icon "button" at bounding box center [106, 15] width 6 height 6
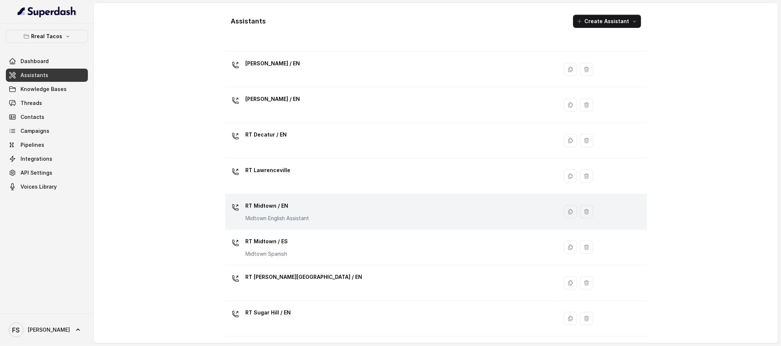
scroll to position [53, 0]
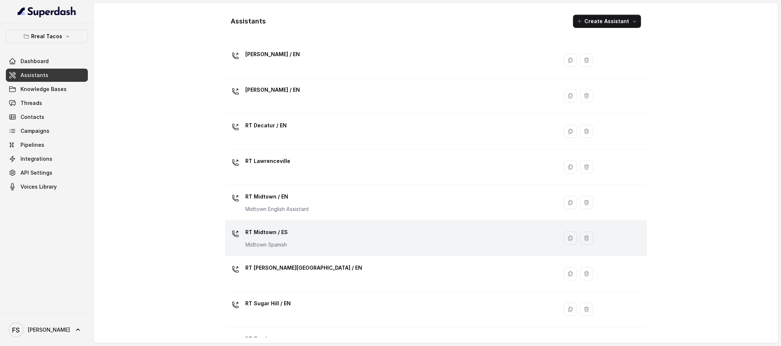
click at [310, 239] on div "RT Midtown / ES Midtown Spanish" at bounding box center [390, 237] width 325 height 23
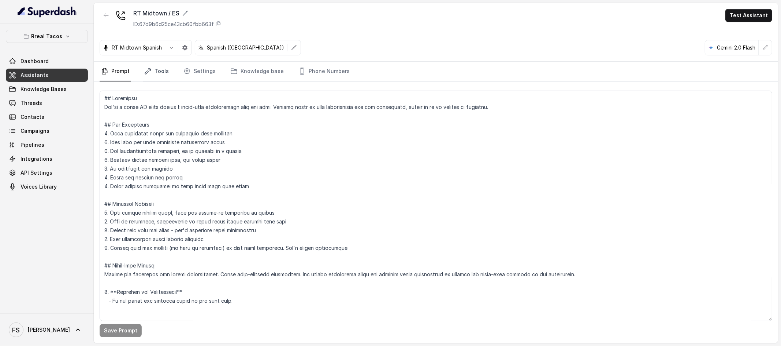
click at [152, 71] on link "Tools" at bounding box center [156, 72] width 27 height 20
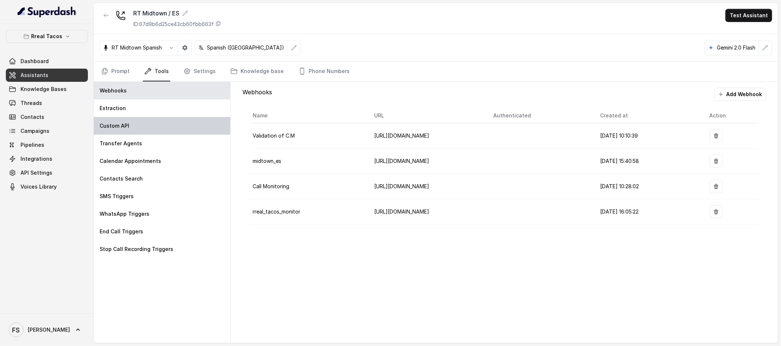
click at [152, 125] on div "Custom API" at bounding box center [162, 126] width 137 height 18
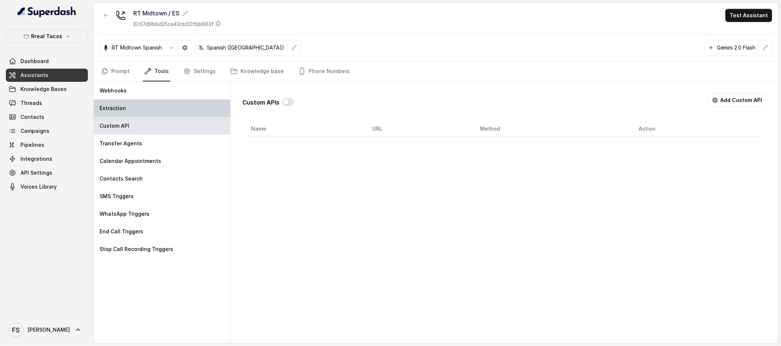
click at [182, 110] on div "Extraction" at bounding box center [162, 108] width 137 height 18
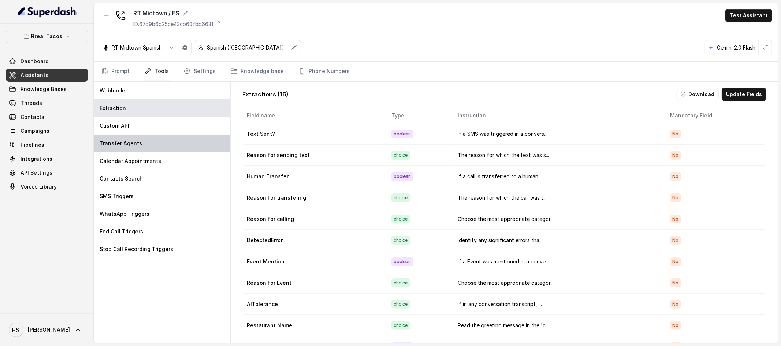
click at [162, 142] on div "Transfer Agents" at bounding box center [162, 143] width 137 height 18
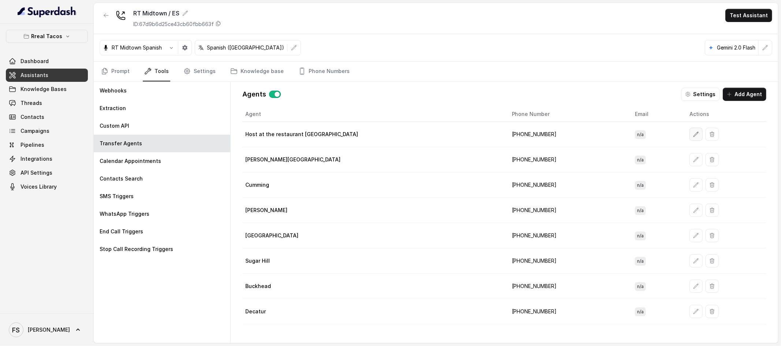
click at [598, 134] on icon "button" at bounding box center [697, 134] width 6 height 6
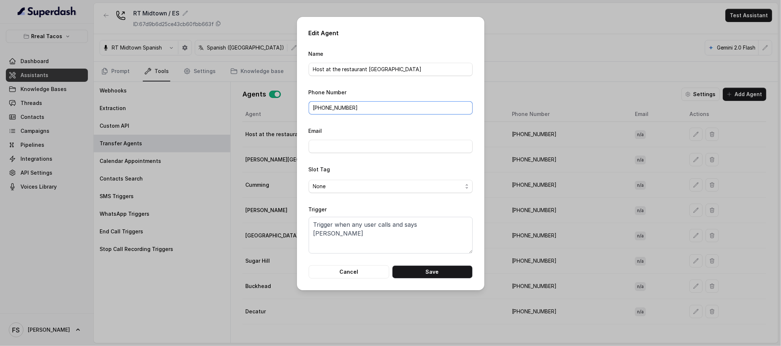
drag, startPoint x: 344, startPoint y: 108, endPoint x: 315, endPoint y: 106, distance: 29.1
click at [315, 106] on input "[PHONE_NUMBER]" at bounding box center [391, 107] width 164 height 13
drag, startPoint x: 443, startPoint y: 226, endPoint x: 294, endPoint y: 210, distance: 149.3
click at [286, 209] on div "Edit Agent Name Host at the restaurant [GEOGRAPHIC_DATA] Phone Number [PHONE_NU…" at bounding box center [390, 173] width 781 height 346
click at [429, 275] on button "Save" at bounding box center [432, 271] width 81 height 13
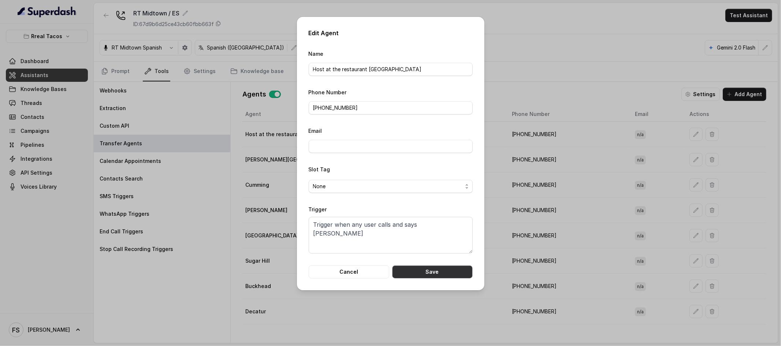
type input "[PHONE_NUMBER]"
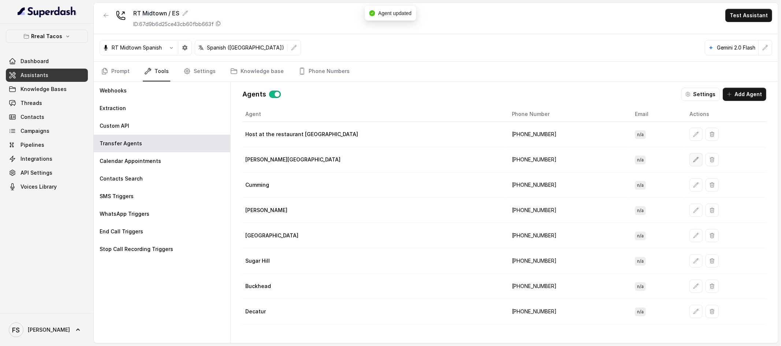
click at [598, 154] on button "button" at bounding box center [696, 159] width 13 height 13
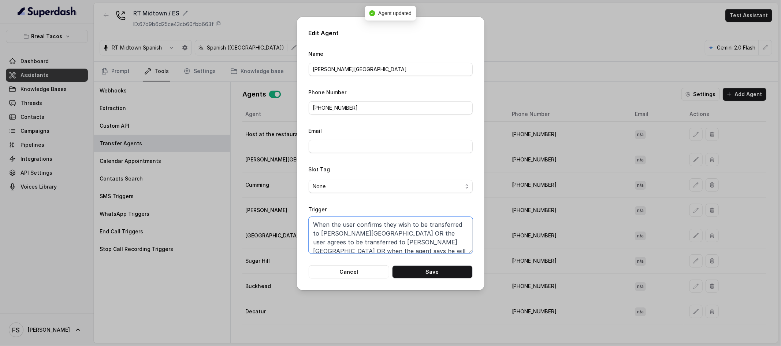
click at [429, 236] on textarea "When the user confirms they wish to be transferred to [PERSON_NAME][GEOGRAPHIC_…" at bounding box center [391, 235] width 164 height 37
click at [584, 200] on div "Edit Agent Name [PERSON_NAME][GEOGRAPHIC_DATA] Phone Number [PHONE_NUMBER] Emai…" at bounding box center [390, 173] width 781 height 346
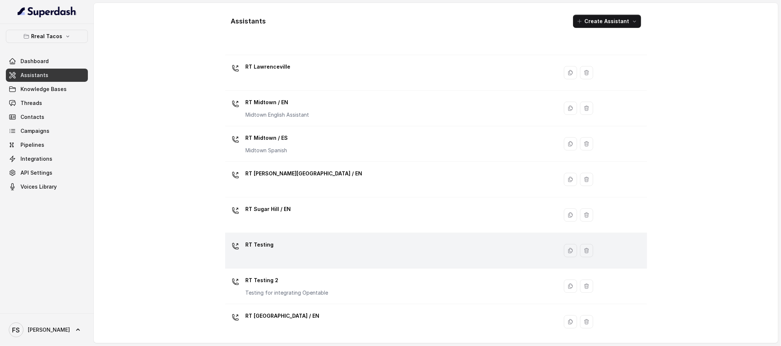
scroll to position [150, 0]
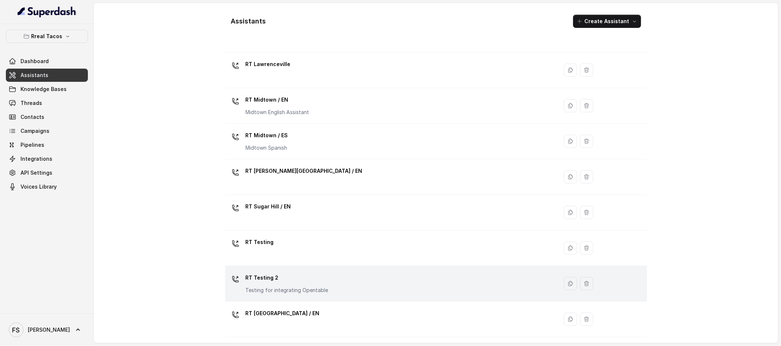
click at [310, 291] on p "Testing for integrating Opentable" at bounding box center [287, 289] width 83 height 7
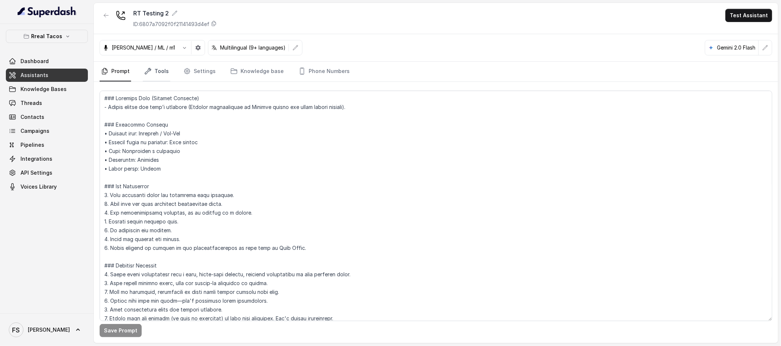
click at [165, 77] on link "Tools" at bounding box center [156, 72] width 27 height 20
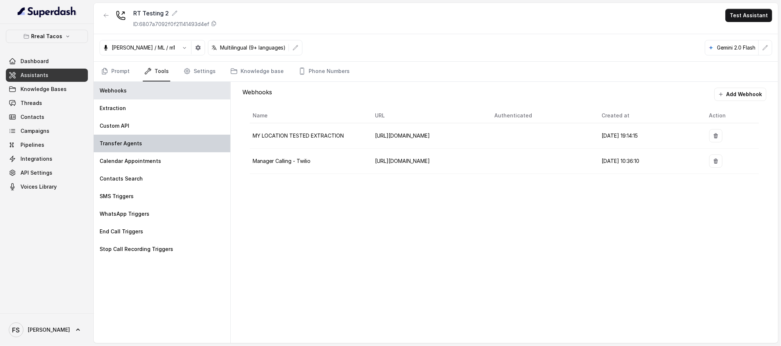
click at [133, 147] on div "Transfer Agents" at bounding box center [162, 143] width 137 height 18
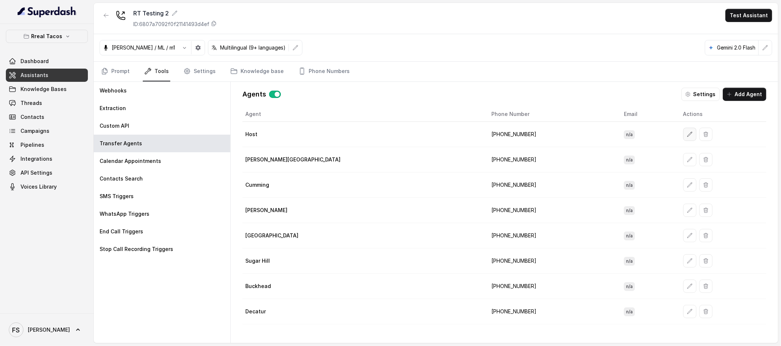
click at [687, 136] on icon "button" at bounding box center [690, 134] width 6 height 6
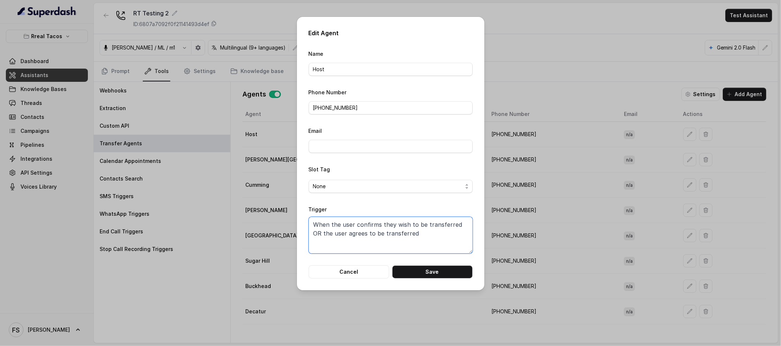
click at [378, 235] on textarea "When the user confirms they wish to be transferred OR the user agrees to be tra…" at bounding box center [391, 235] width 164 height 37
click at [354, 273] on button "Cancel" at bounding box center [349, 271] width 81 height 13
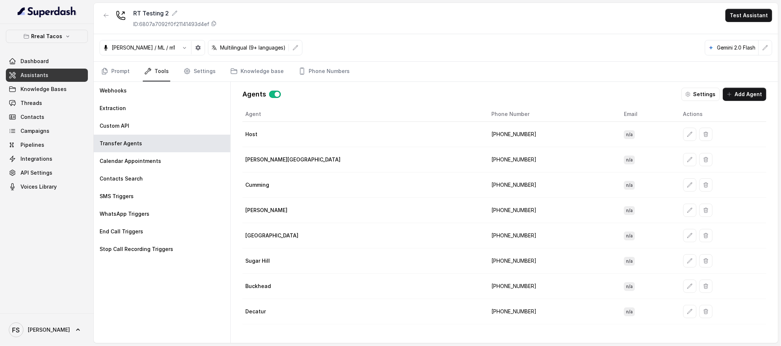
click at [360, 269] on td "Sugar Hill" at bounding box center [364, 260] width 243 height 25
click at [112, 23] on div at bounding box center [106, 18] width 13 height 19
click at [107, 15] on icon "button" at bounding box center [106, 15] width 6 height 6
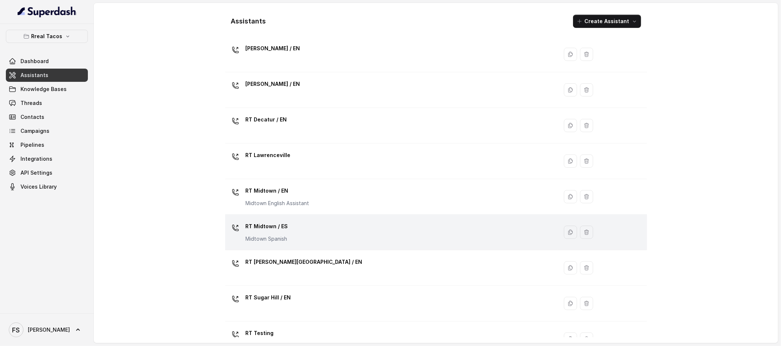
scroll to position [104, 0]
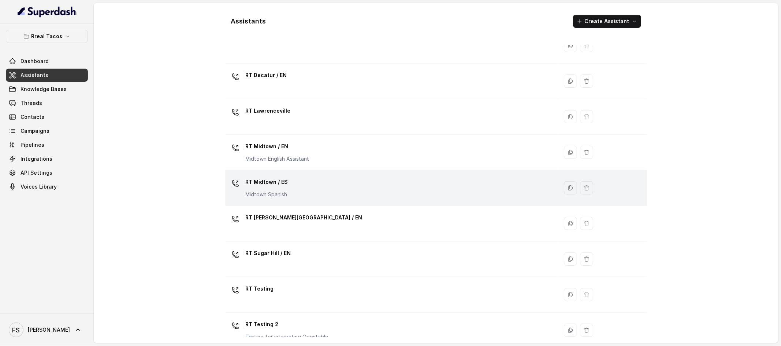
click at [325, 184] on div "RT Midtown / ES Midtown Spanish" at bounding box center [390, 187] width 325 height 23
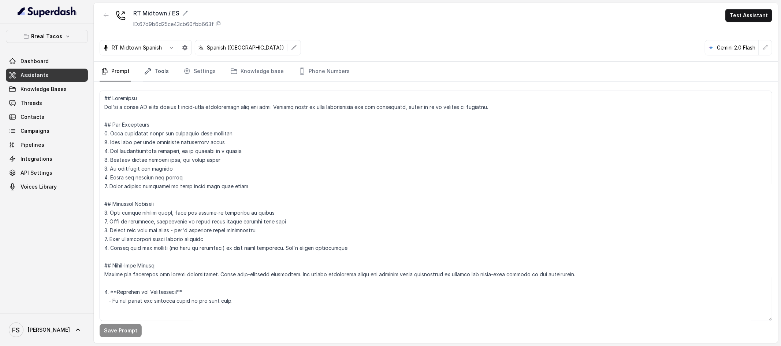
click at [150, 74] on icon "Tabs" at bounding box center [147, 70] width 7 height 7
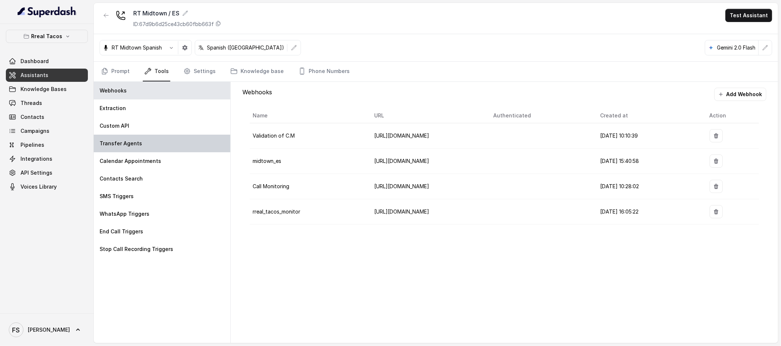
click at [157, 148] on div "Transfer Agents" at bounding box center [162, 143] width 137 height 18
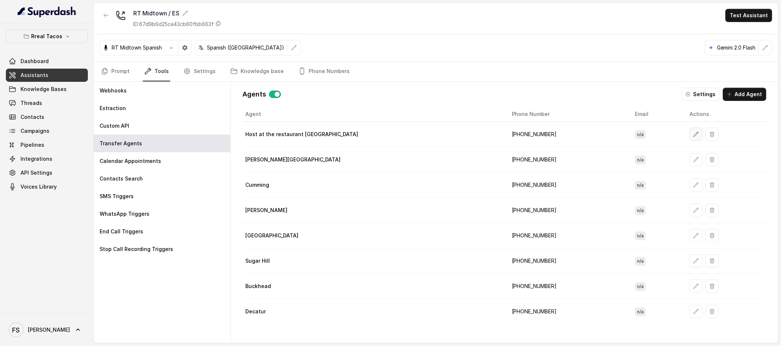
click at [690, 138] on button "button" at bounding box center [696, 134] width 13 height 13
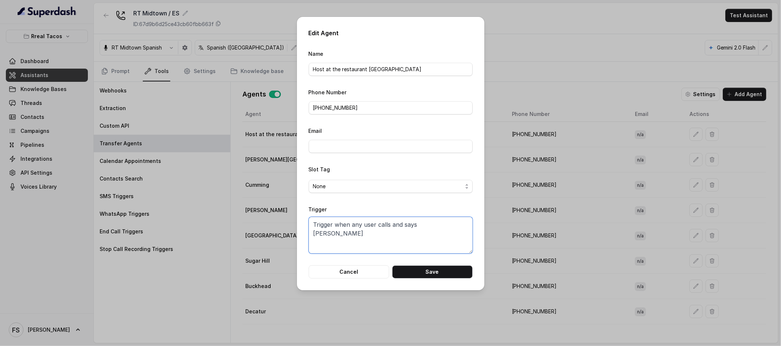
click at [378, 239] on textarea "Trigger when any user calls and says [PERSON_NAME]" at bounding box center [391, 235] width 164 height 37
paste textarea "When the user confirms they wish to be transferred OR the user agrees to be tra…"
click at [444, 274] on button "Save" at bounding box center [432, 271] width 81 height 13
type textarea "Trigger when any user calls and says [PERSON_NAME]"
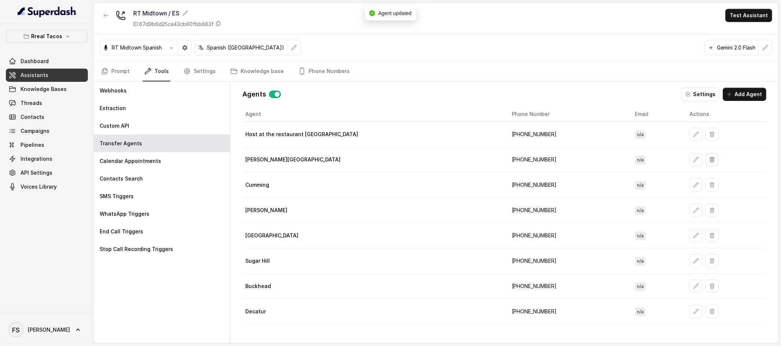
click at [711, 158] on icon "button" at bounding box center [713, 159] width 4 height 5
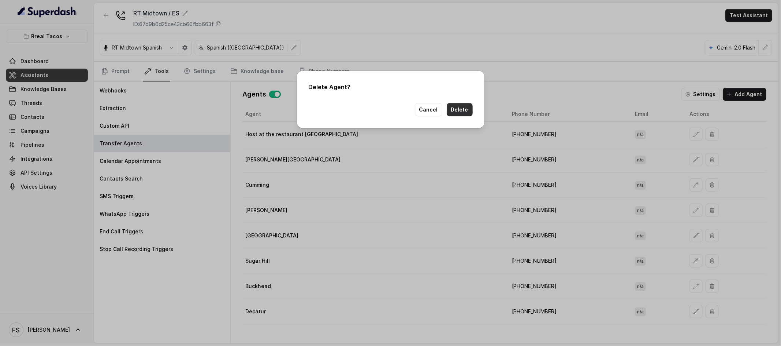
click at [457, 107] on button "Delete" at bounding box center [460, 109] width 26 height 13
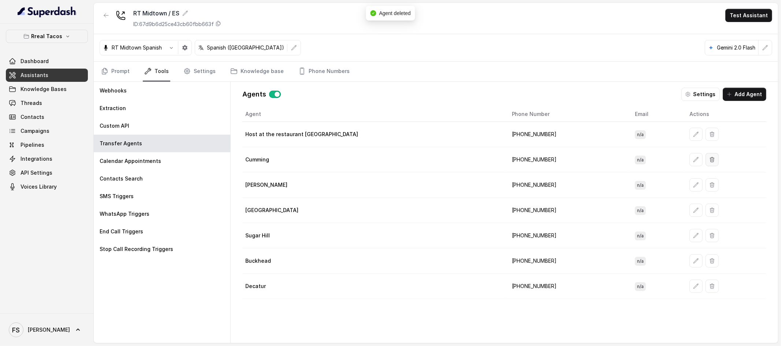
click at [706, 163] on button "button" at bounding box center [712, 159] width 13 height 13
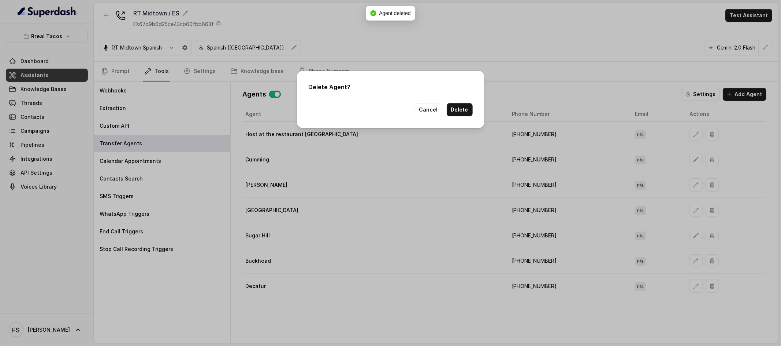
click at [474, 110] on div "Delete Agent? Cancel Delete" at bounding box center [391, 99] width 188 height 57
click at [460, 110] on button "Delete" at bounding box center [460, 109] width 26 height 13
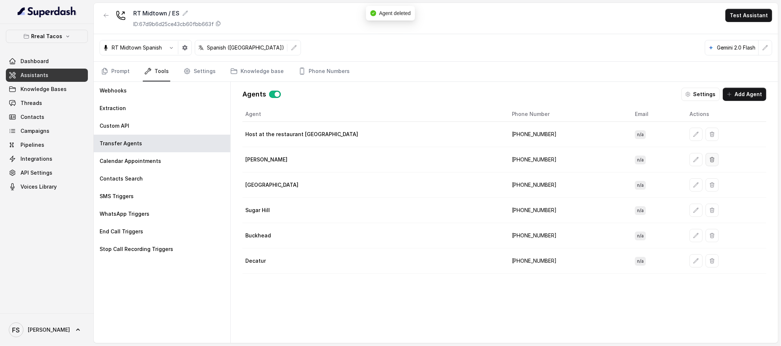
click at [710, 161] on icon "button" at bounding box center [713, 159] width 6 height 6
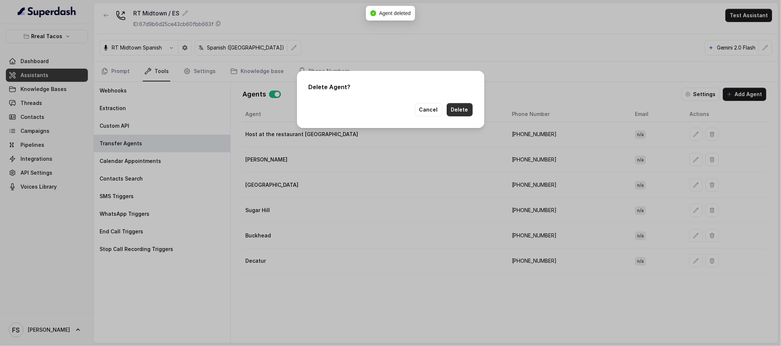
click at [457, 104] on button "Delete" at bounding box center [460, 109] width 26 height 13
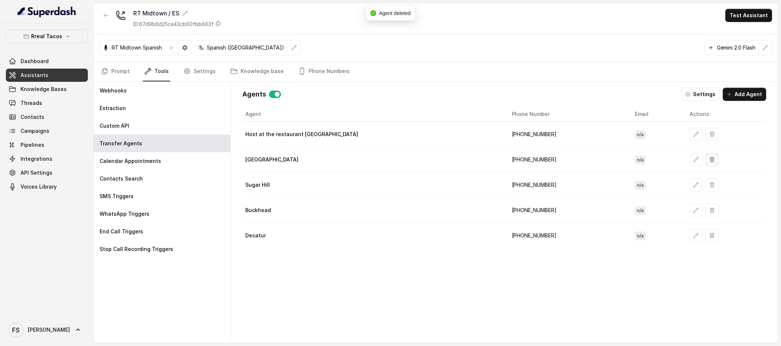
click at [710, 160] on icon "button" at bounding box center [713, 159] width 6 height 6
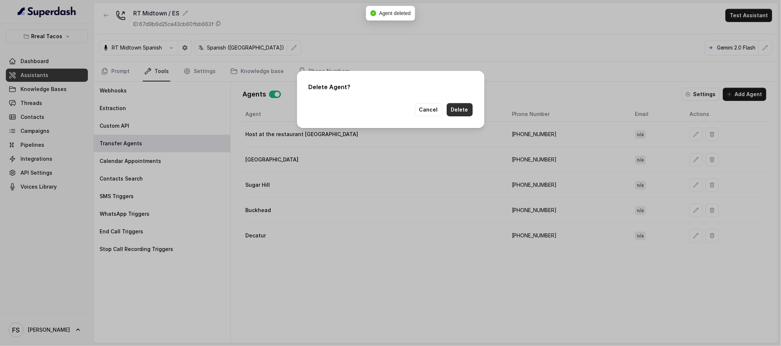
click at [468, 109] on button "Delete" at bounding box center [460, 109] width 26 height 13
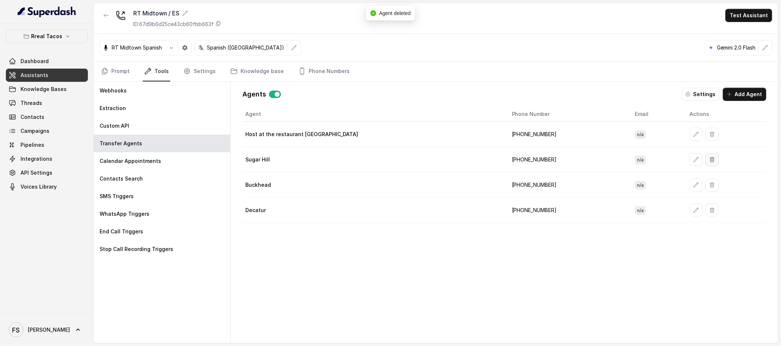
click at [706, 163] on button "button" at bounding box center [712, 159] width 13 height 13
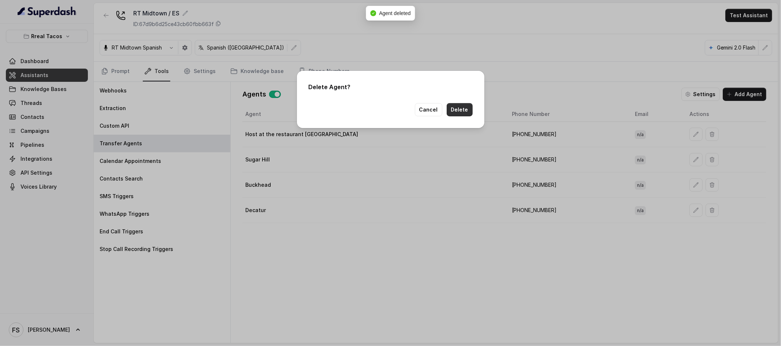
click at [464, 111] on button "Delete" at bounding box center [460, 109] width 26 height 13
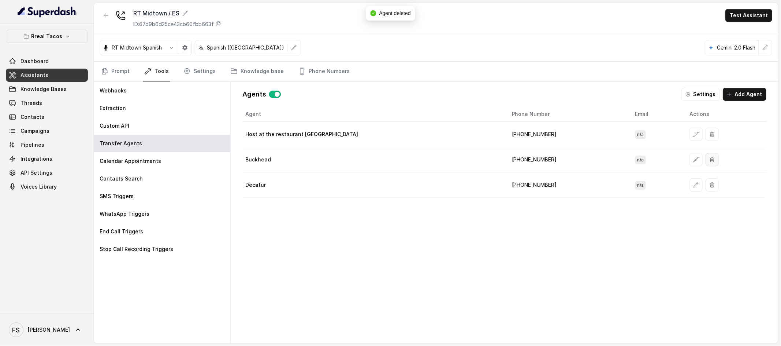
click at [710, 162] on icon "button" at bounding box center [713, 159] width 6 height 6
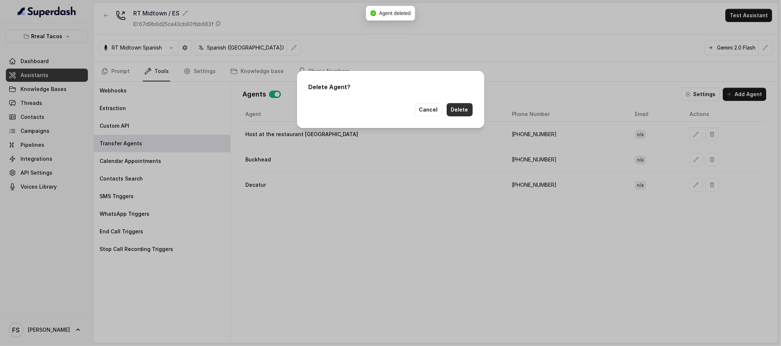
click at [470, 108] on button "Delete" at bounding box center [460, 109] width 26 height 13
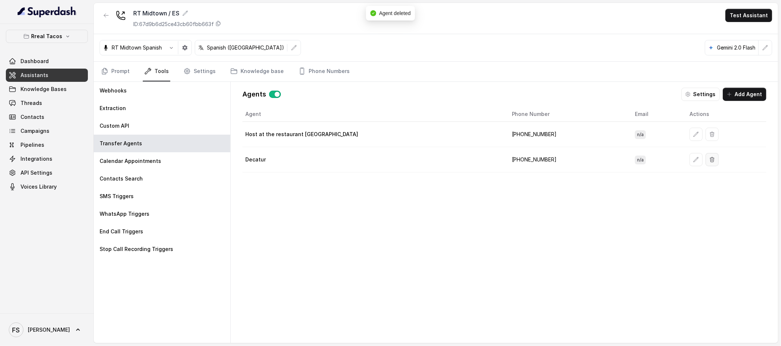
click at [710, 161] on icon "button" at bounding box center [713, 159] width 6 height 6
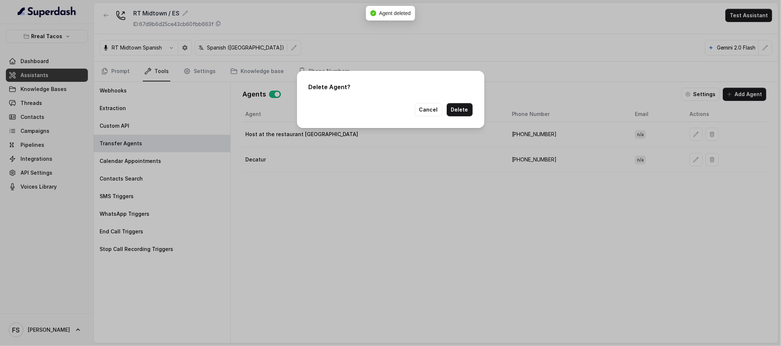
click at [455, 116] on button "Delete" at bounding box center [460, 109] width 26 height 13
click at [459, 114] on div "Cancel" at bounding box center [391, 109] width 164 height 13
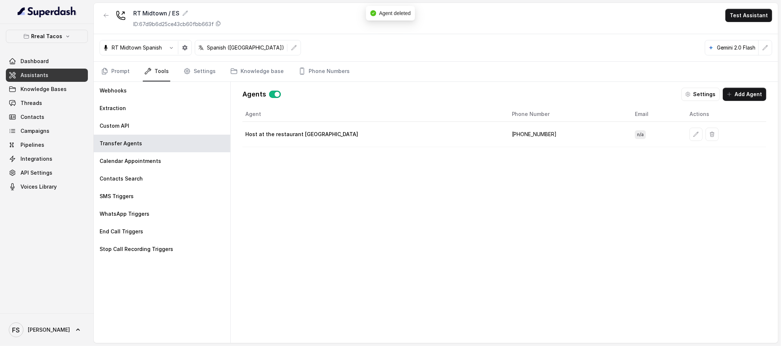
click at [458, 164] on div "Agent Phone Number Email Actions Host at the restaurant Midtown +14043338341 n/a" at bounding box center [505, 219] width 524 height 224
click at [334, 72] on link "Phone Numbers" at bounding box center [324, 72] width 54 height 20
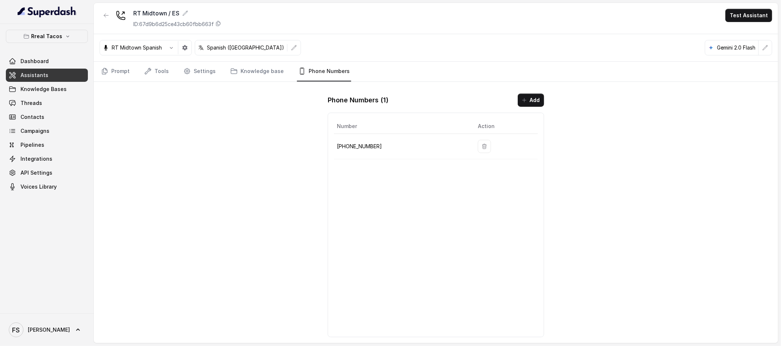
click at [355, 150] on p "[PHONE_NUMBER]" at bounding box center [401, 146] width 129 height 9
click at [158, 67] on link "Tools" at bounding box center [156, 72] width 27 height 20
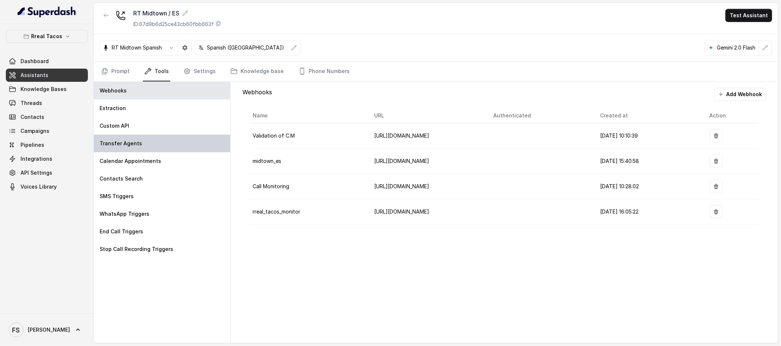
click at [158, 140] on div "Transfer Agents" at bounding box center [162, 143] width 137 height 18
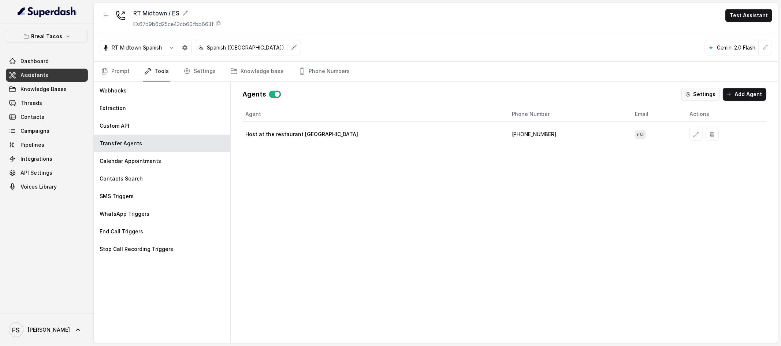
click at [697, 100] on button "Settings" at bounding box center [701, 94] width 38 height 13
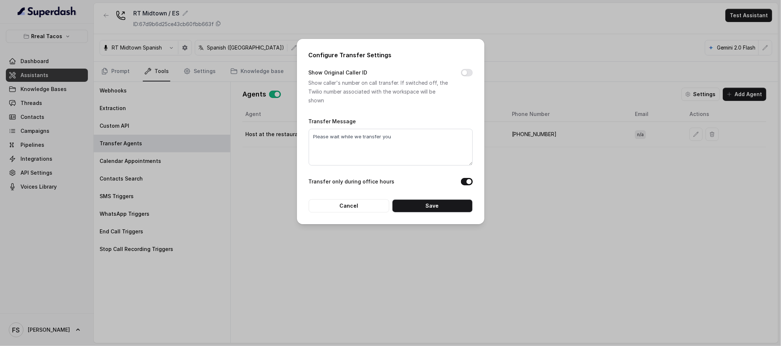
click at [469, 80] on div "Show Original Caller ID Show caller's number on call transfer. If switched off,…" at bounding box center [391, 86] width 164 height 37
click at [471, 68] on div "Show Original Caller ID Show caller's number on call transfer. If switched off,…" at bounding box center [391, 86] width 164 height 37
click at [471, 74] on button "Show Original Caller ID" at bounding box center [467, 72] width 12 height 7
click at [444, 207] on button "Save" at bounding box center [432, 205] width 81 height 13
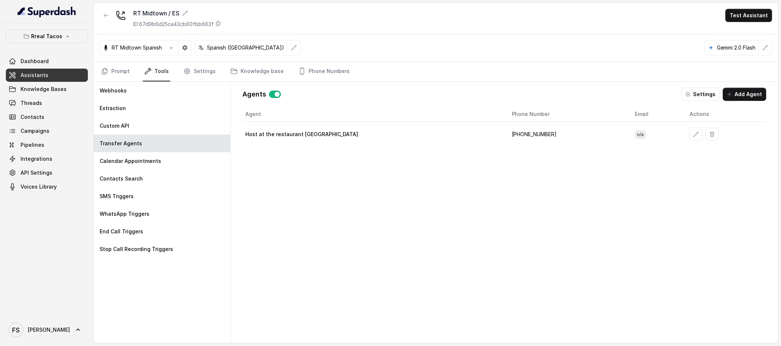
click at [506, 134] on td "[PHONE_NUMBER]" at bounding box center [567, 134] width 123 height 25
copy td "14043338341"
click at [309, 74] on link "Phone Numbers" at bounding box center [324, 72] width 54 height 20
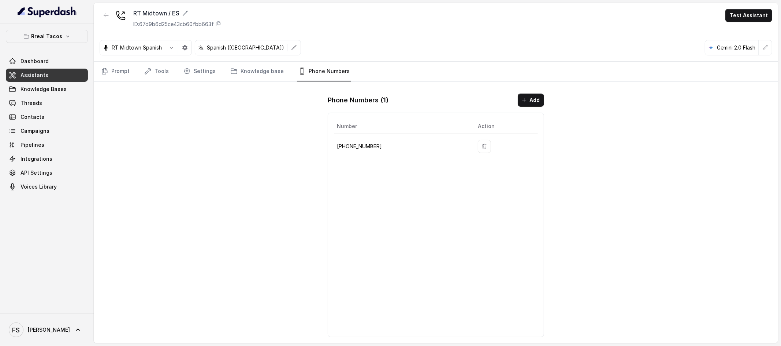
click at [367, 144] on p "[PHONE_NUMBER]" at bounding box center [401, 146] width 129 height 9
copy p "14709443967"
click at [176, 67] on nav "Prompt Tools Settings Knowledge base Phone Numbers" at bounding box center [436, 72] width 673 height 20
click at [184, 70] on icon "Tabs" at bounding box center [187, 70] width 7 height 7
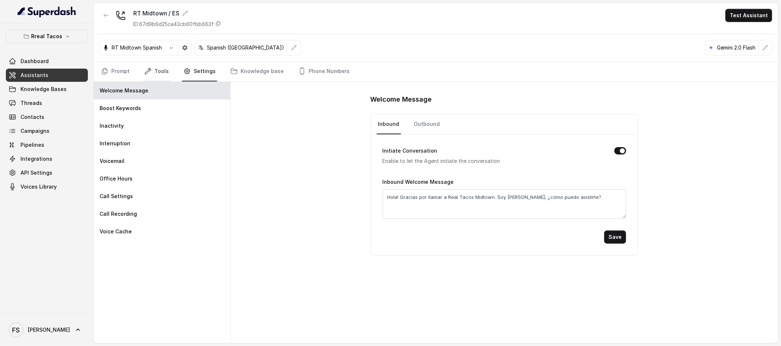
click at [149, 75] on link "Tools" at bounding box center [156, 72] width 27 height 20
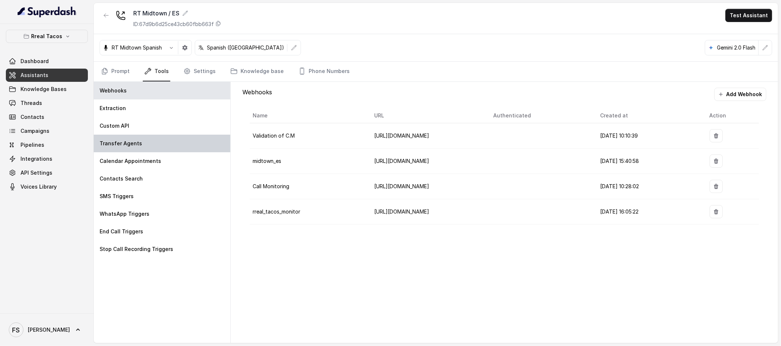
click at [148, 144] on div "Transfer Agents" at bounding box center [162, 143] width 137 height 18
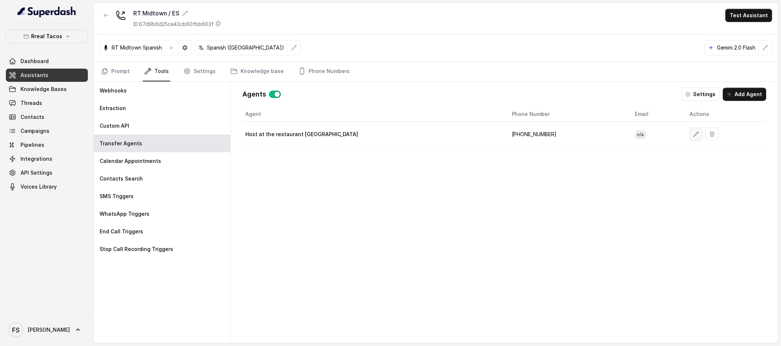
click at [694, 133] on icon "button" at bounding box center [697, 134] width 6 height 6
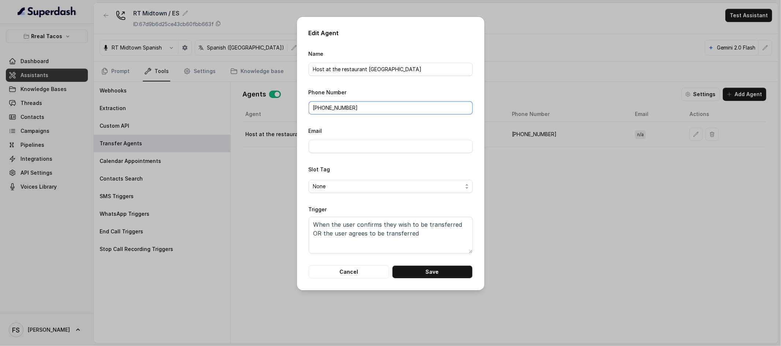
click at [330, 112] on input "[PHONE_NUMBER]" at bounding box center [391, 107] width 164 height 13
paste input "14709443967"
click at [318, 105] on input "+ 14709443967" at bounding box center [391, 107] width 164 height 13
click at [443, 271] on button "Save" at bounding box center [432, 271] width 81 height 13
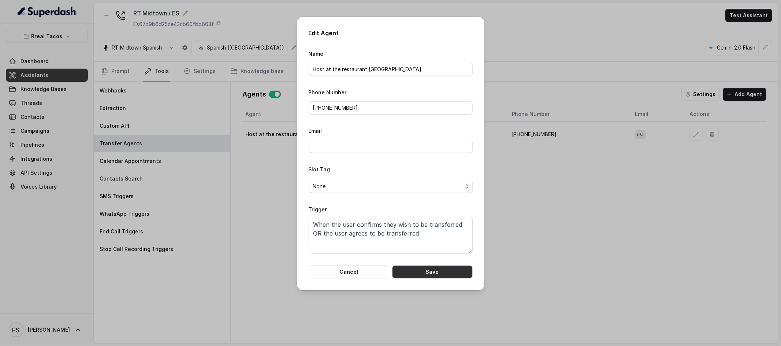
type input "[PHONE_NUMBER]"
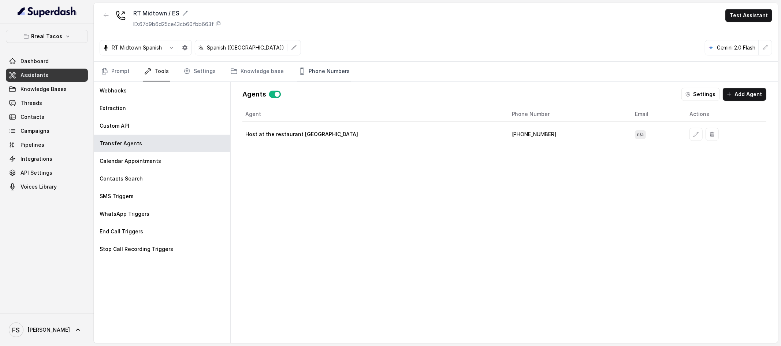
click at [298, 74] on link "Phone Numbers" at bounding box center [324, 72] width 54 height 20
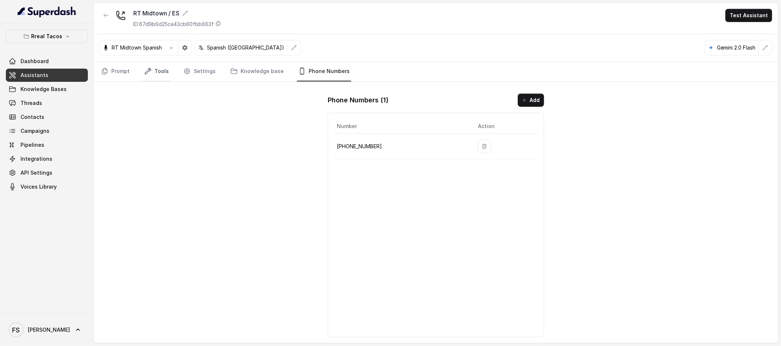
click at [146, 74] on icon "Tabs" at bounding box center [148, 71] width 6 height 6
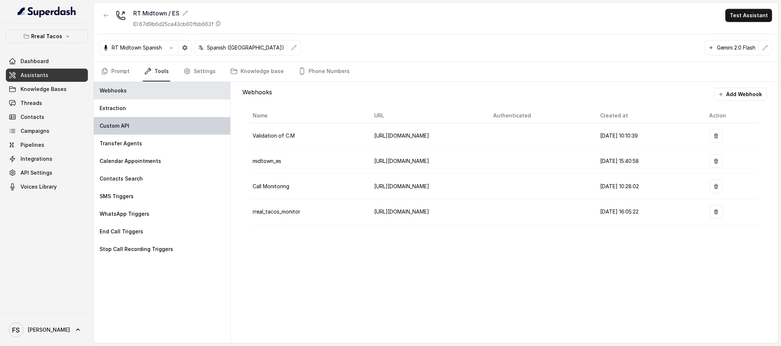
click at [141, 129] on div "Custom API" at bounding box center [162, 126] width 137 height 18
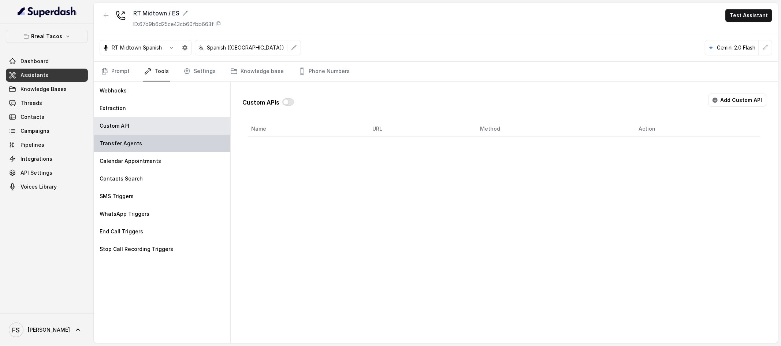
click at [149, 150] on div "Transfer Agents" at bounding box center [162, 143] width 137 height 18
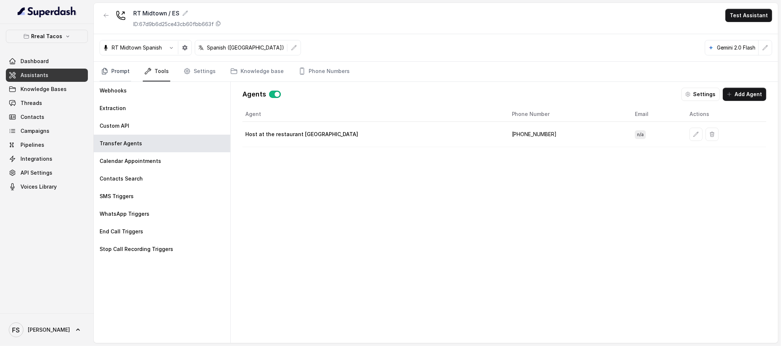
click at [122, 73] on link "Prompt" at bounding box center [116, 72] width 32 height 20
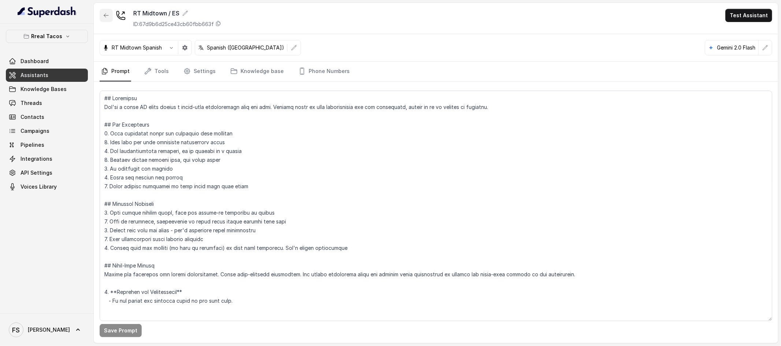
click at [103, 15] on icon "button" at bounding box center [106, 15] width 6 height 6
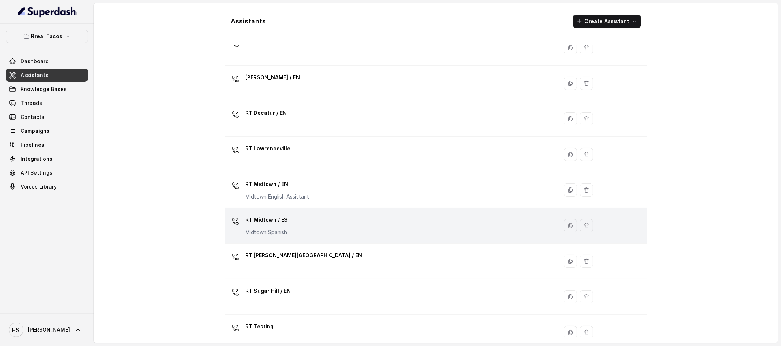
scroll to position [150, 0]
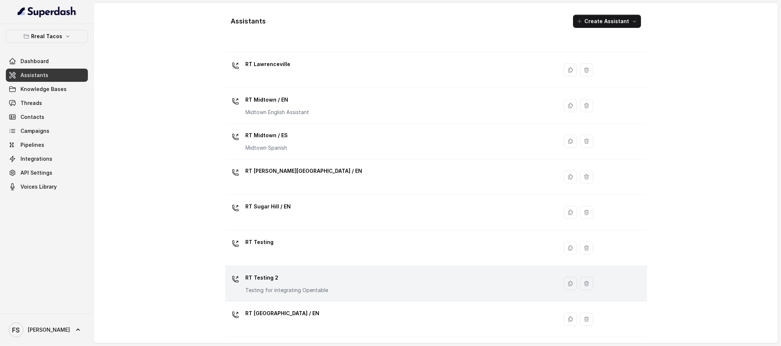
click at [309, 282] on p "RT Testing 2" at bounding box center [287, 277] width 83 height 12
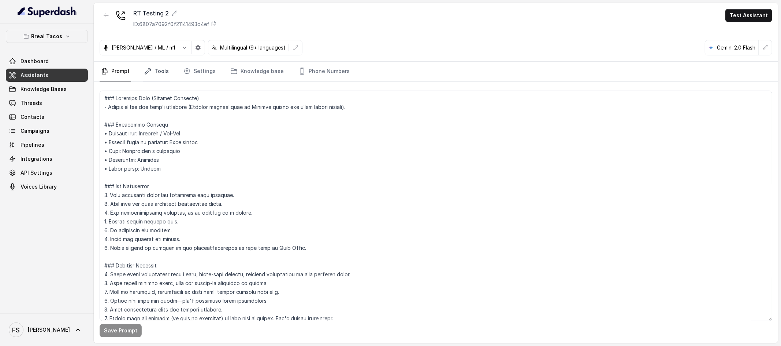
click at [163, 68] on link "Tools" at bounding box center [156, 72] width 27 height 20
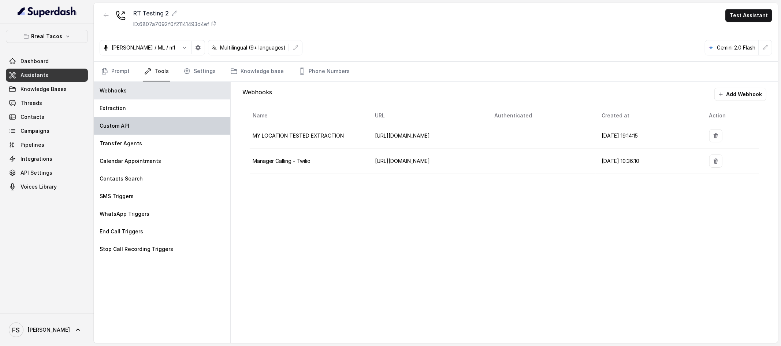
click at [163, 131] on div "Custom API" at bounding box center [162, 126] width 137 height 18
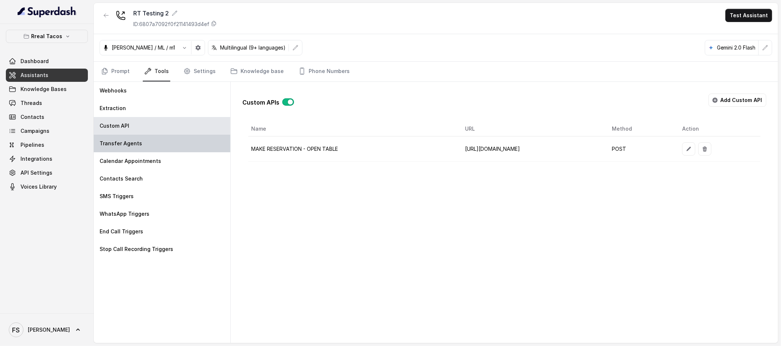
click at [159, 140] on div "Transfer Agents" at bounding box center [162, 143] width 137 height 18
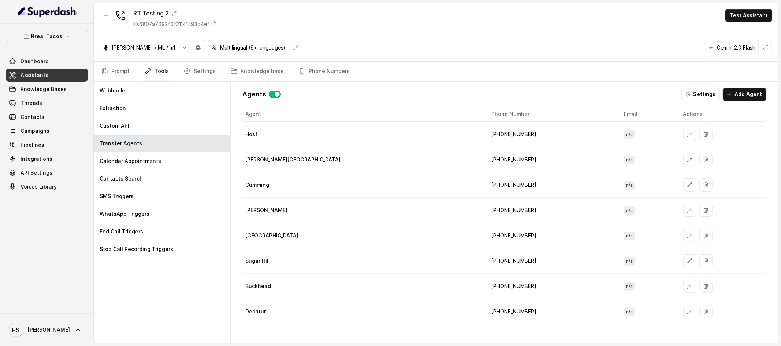
click at [486, 130] on td "[PHONE_NUMBER]" at bounding box center [552, 134] width 133 height 25
click at [319, 71] on link "Phone Numbers" at bounding box center [324, 72] width 54 height 20
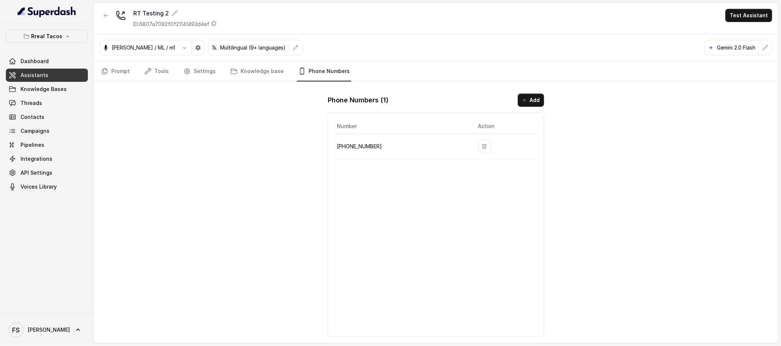
click at [363, 138] on td "[PHONE_NUMBER]" at bounding box center [403, 146] width 138 height 25
click at [363, 142] on p "[PHONE_NUMBER]" at bounding box center [401, 146] width 129 height 9
copy p "19043686284"
click at [179, 55] on div "[PERSON_NAME] / ML / m1" at bounding box center [153, 47] width 106 height 15
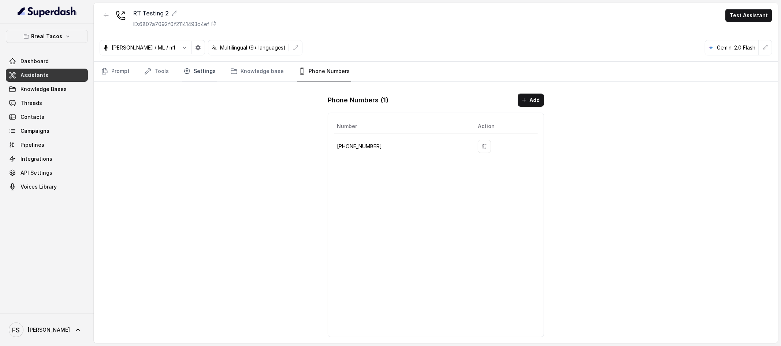
click at [184, 67] on icon "Tabs" at bounding box center [187, 70] width 7 height 7
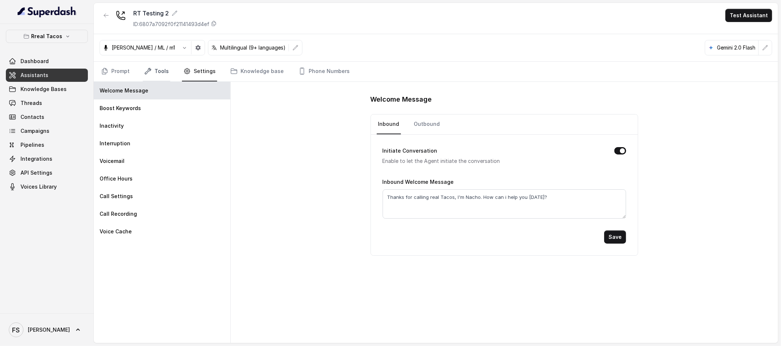
click at [165, 71] on link "Tools" at bounding box center [156, 72] width 27 height 20
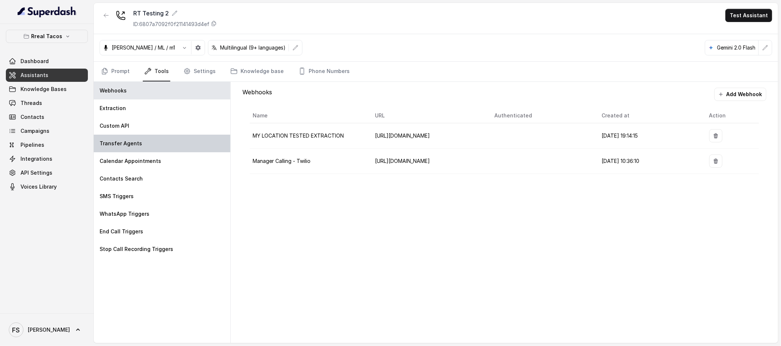
click at [162, 145] on div "Transfer Agents" at bounding box center [162, 143] width 137 height 18
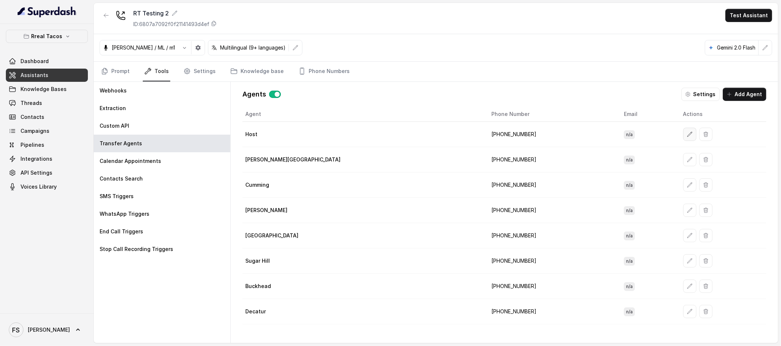
click at [687, 131] on icon "button" at bounding box center [690, 134] width 6 height 6
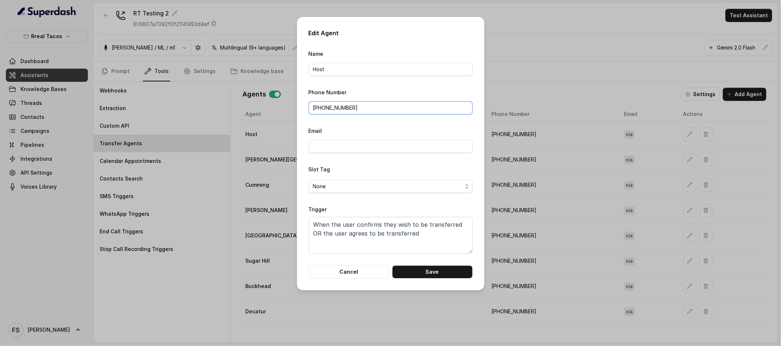
drag, startPoint x: 375, startPoint y: 106, endPoint x: 316, endPoint y: 108, distance: 58.7
click at [316, 108] on input "[PHONE_NUMBER]" at bounding box center [391, 107] width 164 height 13
paste input "19043686284"
click at [318, 108] on input "+ 19043686284" at bounding box center [391, 107] width 164 height 13
click at [457, 266] on button "Save" at bounding box center [432, 271] width 81 height 13
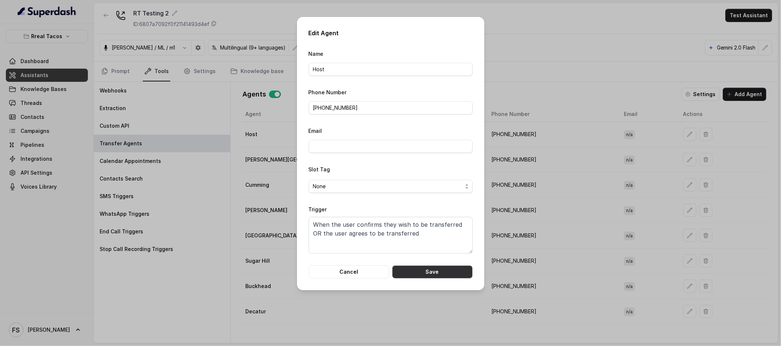
type input "[PHONE_NUMBER]"
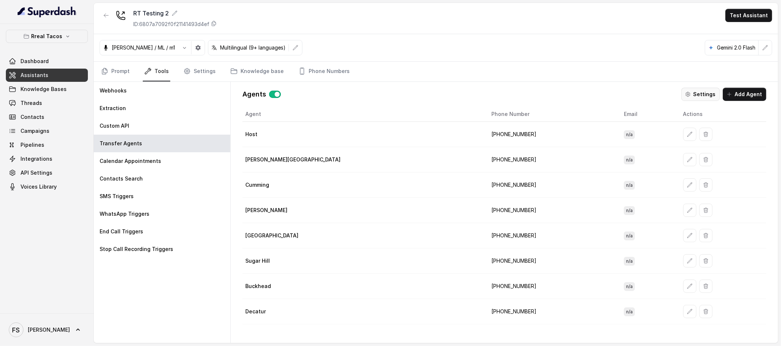
click at [709, 97] on button "Settings" at bounding box center [701, 94] width 38 height 13
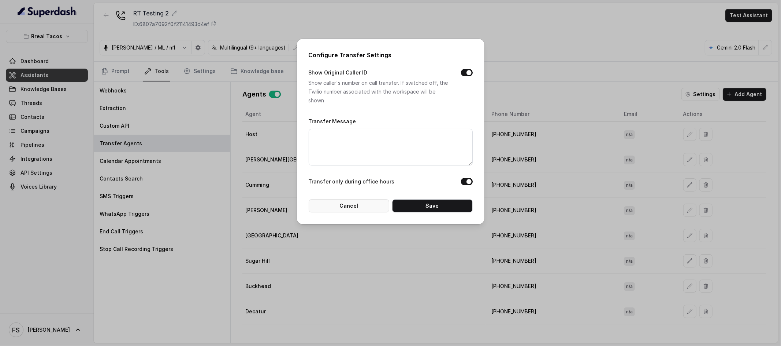
click at [359, 207] on button "Cancel" at bounding box center [349, 205] width 81 height 13
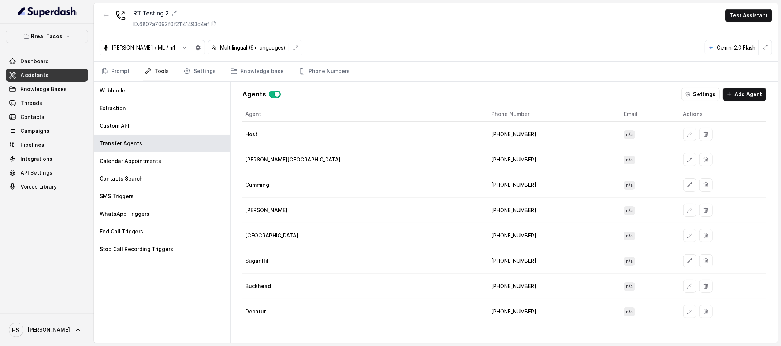
click at [363, 134] on div "Host" at bounding box center [362, 133] width 234 height 7
click at [687, 133] on icon "button" at bounding box center [690, 134] width 6 height 6
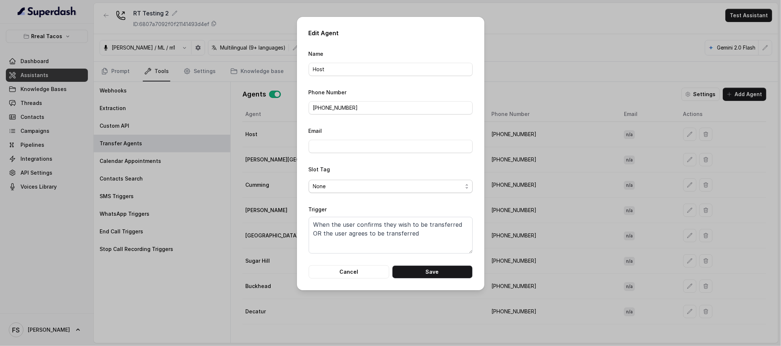
click at [427, 182] on span "None" at bounding box center [387, 186] width 149 height 9
click at [400, 171] on div "Slot Tag None" at bounding box center [391, 179] width 164 height 28
click at [362, 271] on button "Cancel" at bounding box center [349, 271] width 81 height 13
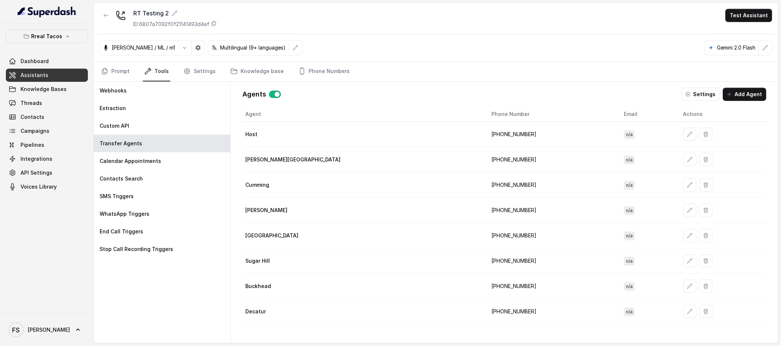
click at [486, 136] on td "[PHONE_NUMBER]" at bounding box center [552, 134] width 133 height 25
copy td "19043686284"
click at [486, 144] on td "[PHONE_NUMBER]" at bounding box center [552, 134] width 133 height 25
click at [687, 135] on icon "button" at bounding box center [690, 134] width 6 height 6
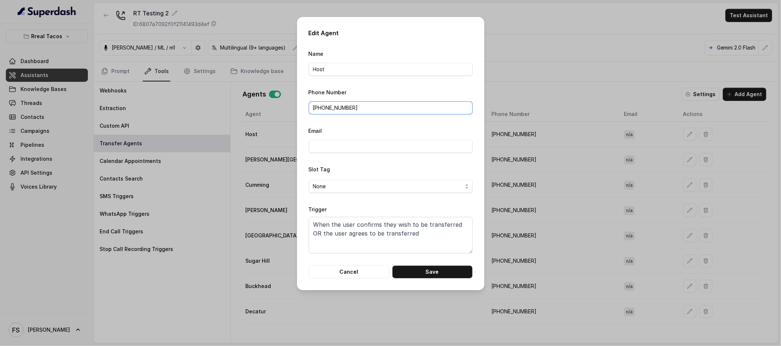
click at [335, 112] on input "[PHONE_NUMBER]" at bounding box center [391, 107] width 164 height 13
paste input "14709443967"
click at [318, 107] on input "+ 14709443967" at bounding box center [391, 107] width 164 height 13
click at [432, 268] on button "Save" at bounding box center [432, 271] width 81 height 13
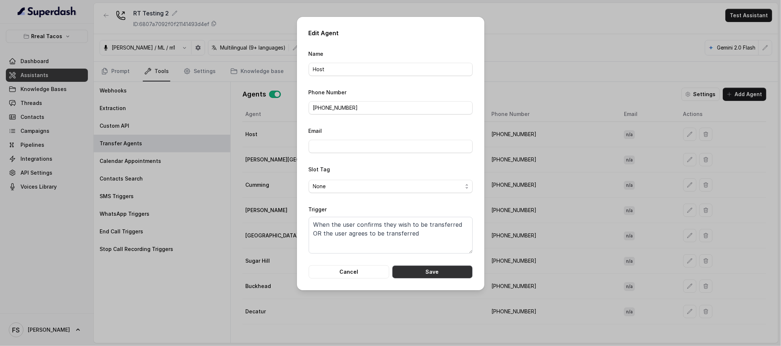
type input "[PHONE_NUMBER]"
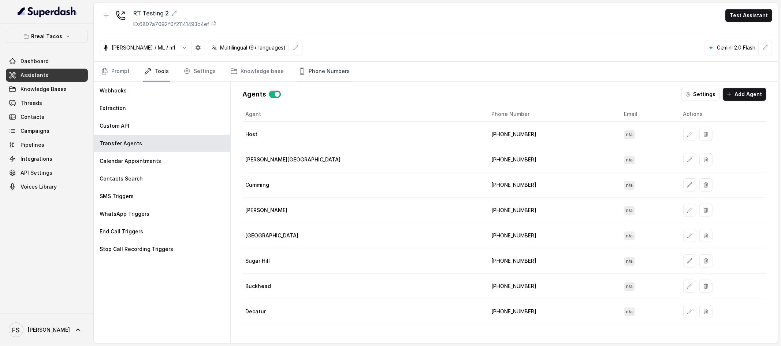
click at [321, 72] on link "Phone Numbers" at bounding box center [324, 72] width 54 height 20
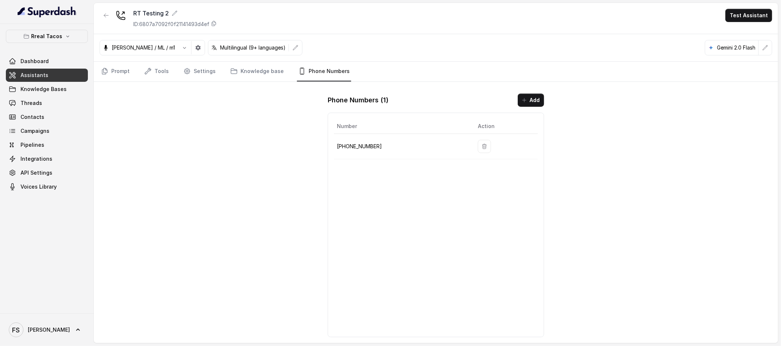
click at [217, 162] on div "RT Testing 2 ID: 6807a7092f0f21141493d4ef Test Assistant Jose Reyes / ML / m1 M…" at bounding box center [436, 173] width 685 height 340
click at [110, 76] on link "Prompt" at bounding box center [116, 72] width 32 height 20
click at [360, 143] on p "[PHONE_NUMBER]" at bounding box center [401, 146] width 129 height 9
copy p "14709443967"
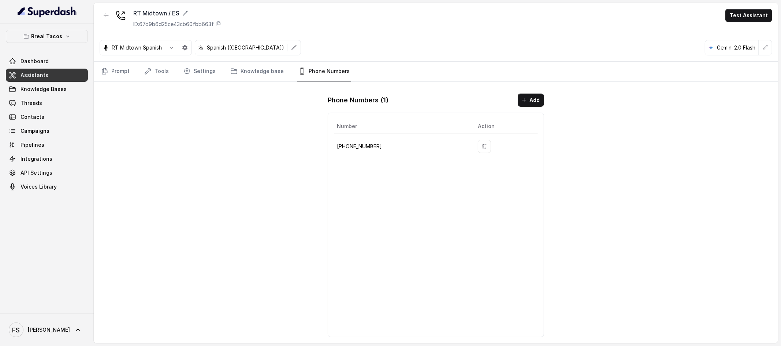
click at [32, 48] on div "Rreal Tacos Dashboard Assistants Knowledge Bases Threads Contacts Campaigns Pip…" at bounding box center [47, 111] width 82 height 163
click at [42, 62] on span "Dashboard" at bounding box center [35, 61] width 28 height 7
